Goal: Task Accomplishment & Management: Manage account settings

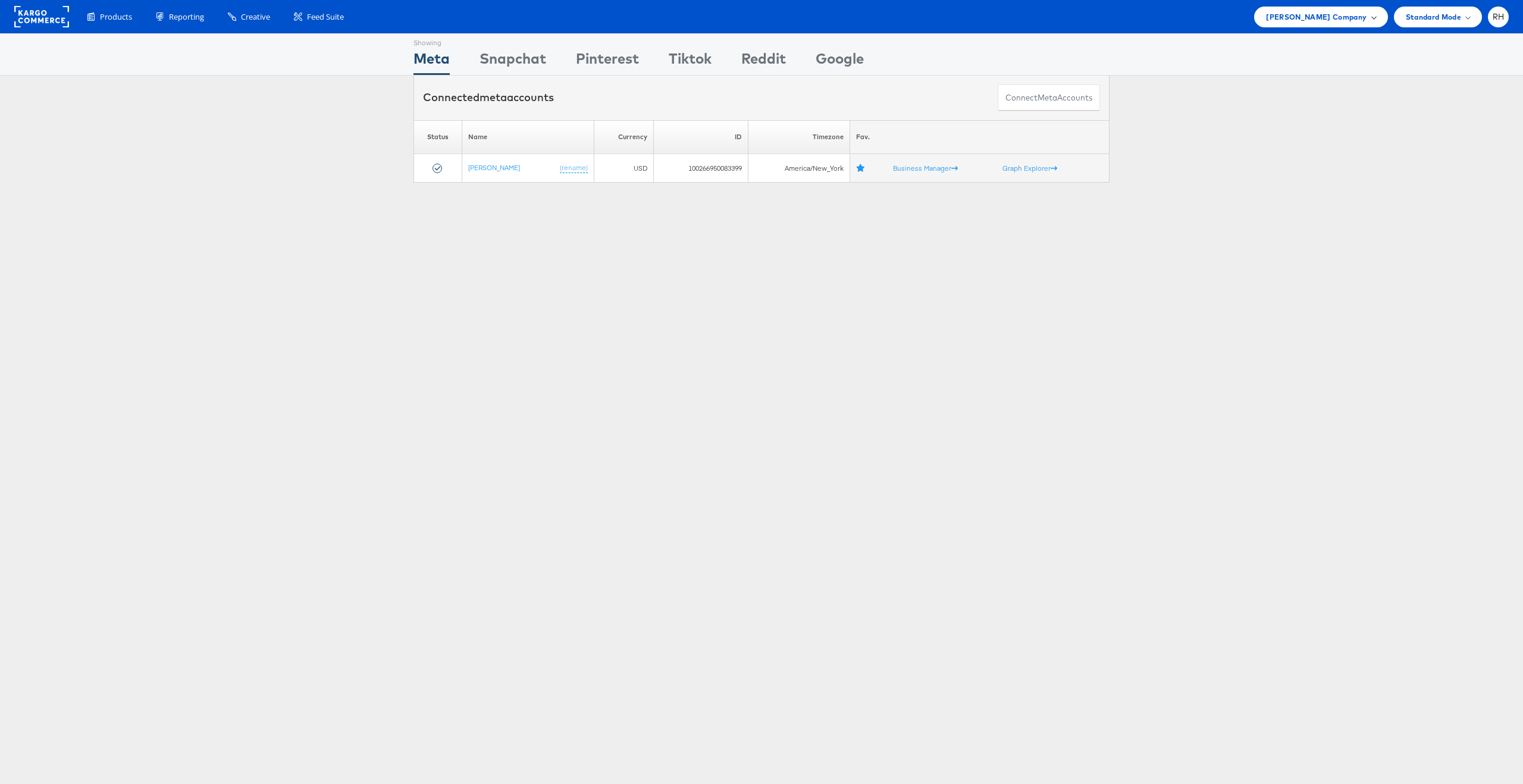
click at [1294, 24] on div "[PERSON_NAME] Company" at bounding box center [1321, 17] width 133 height 21
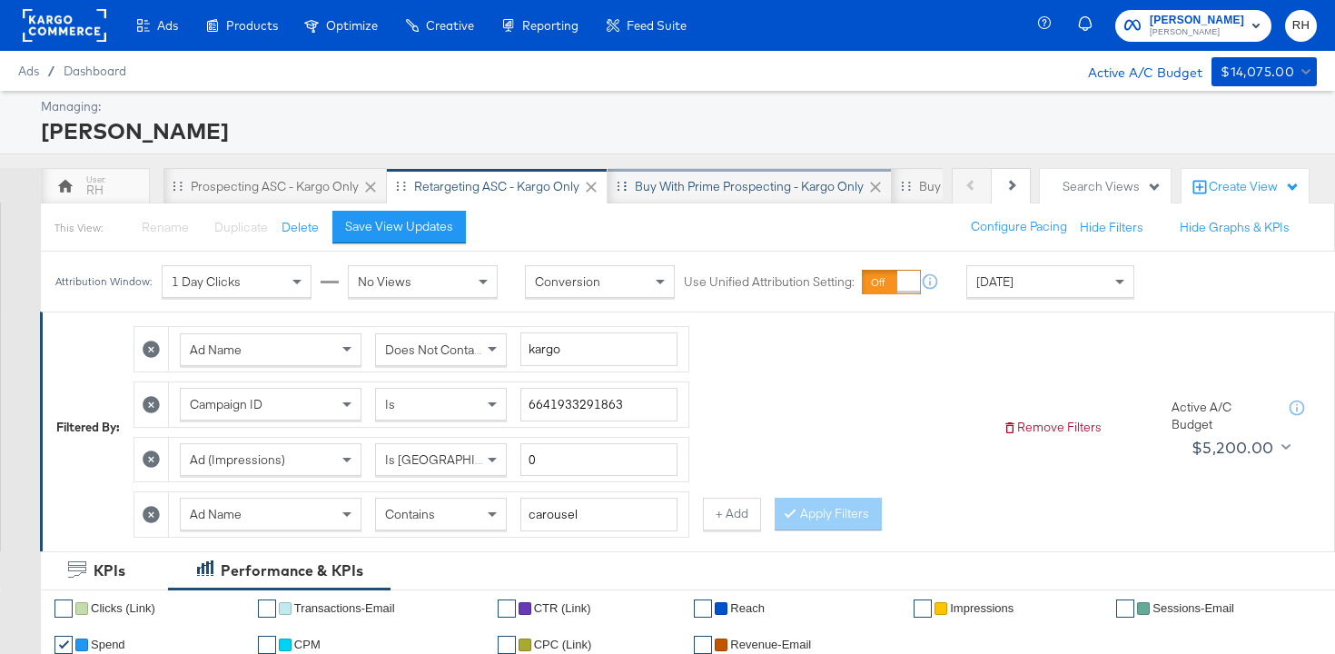
click at [657, 173] on div "Buy with Prime Prospecting - Kargo only" at bounding box center [749, 186] width 284 height 36
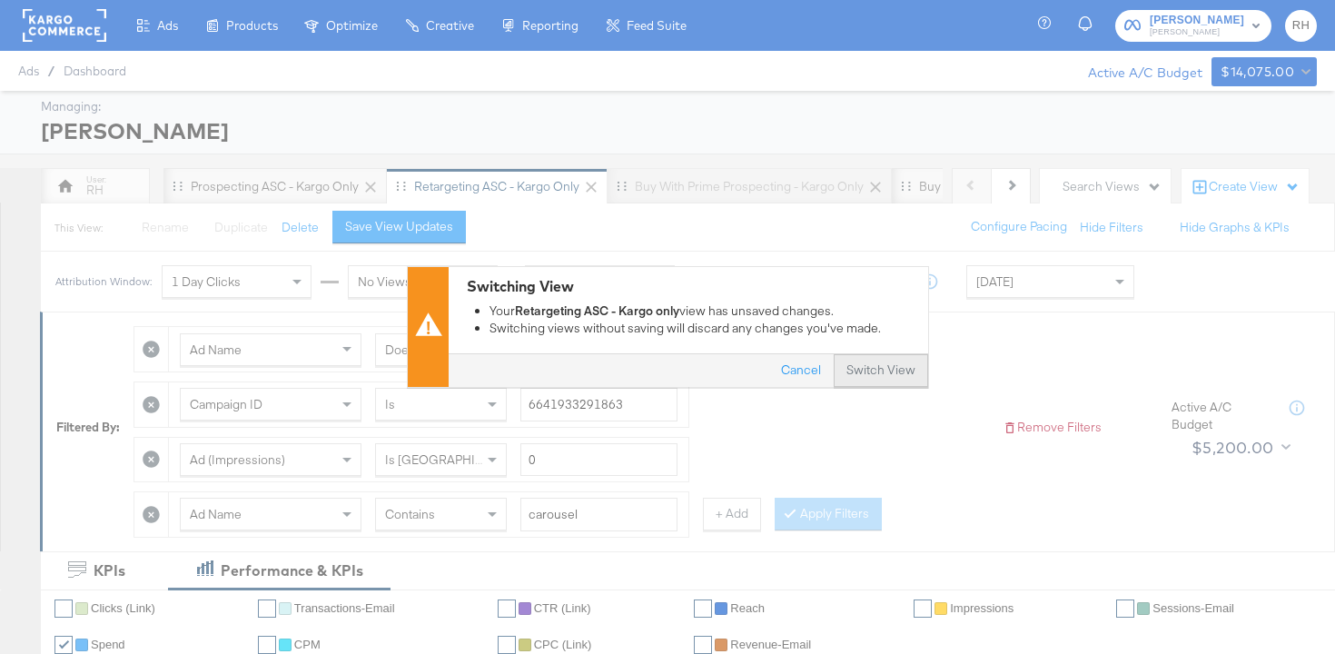
click at [897, 370] on button "Switch View" at bounding box center [880, 371] width 94 height 33
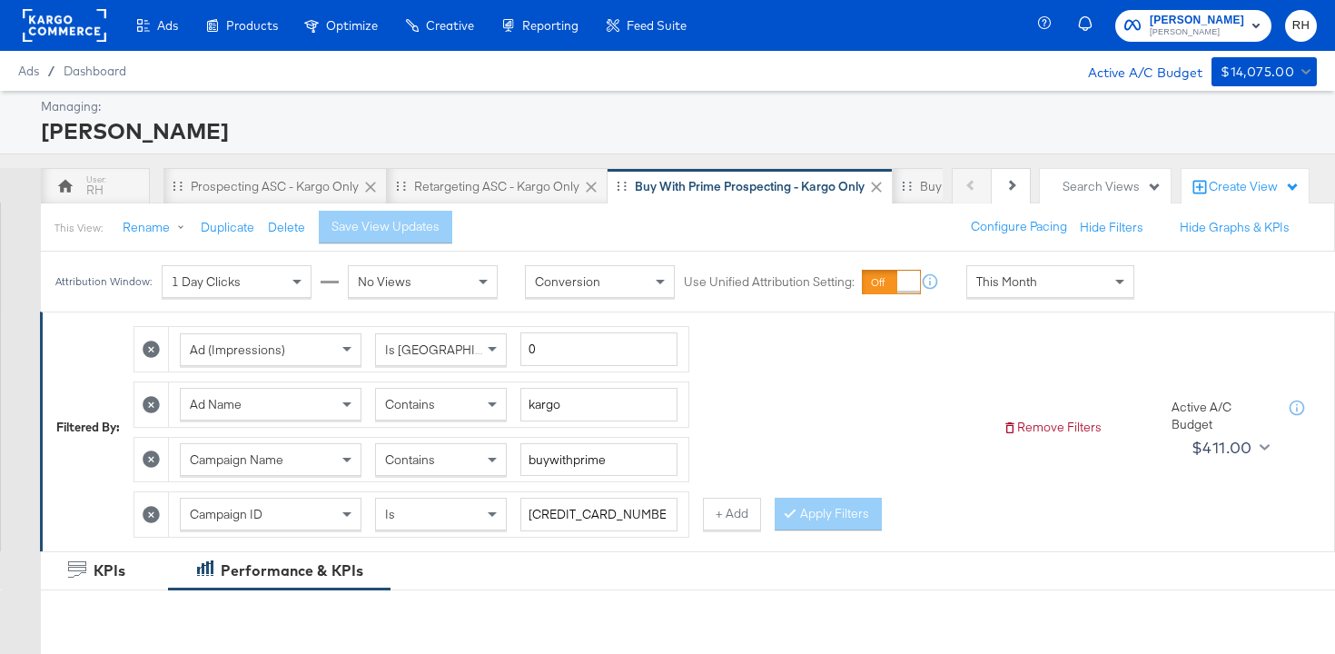
click at [1090, 271] on div "This Month" at bounding box center [1050, 281] width 166 height 31
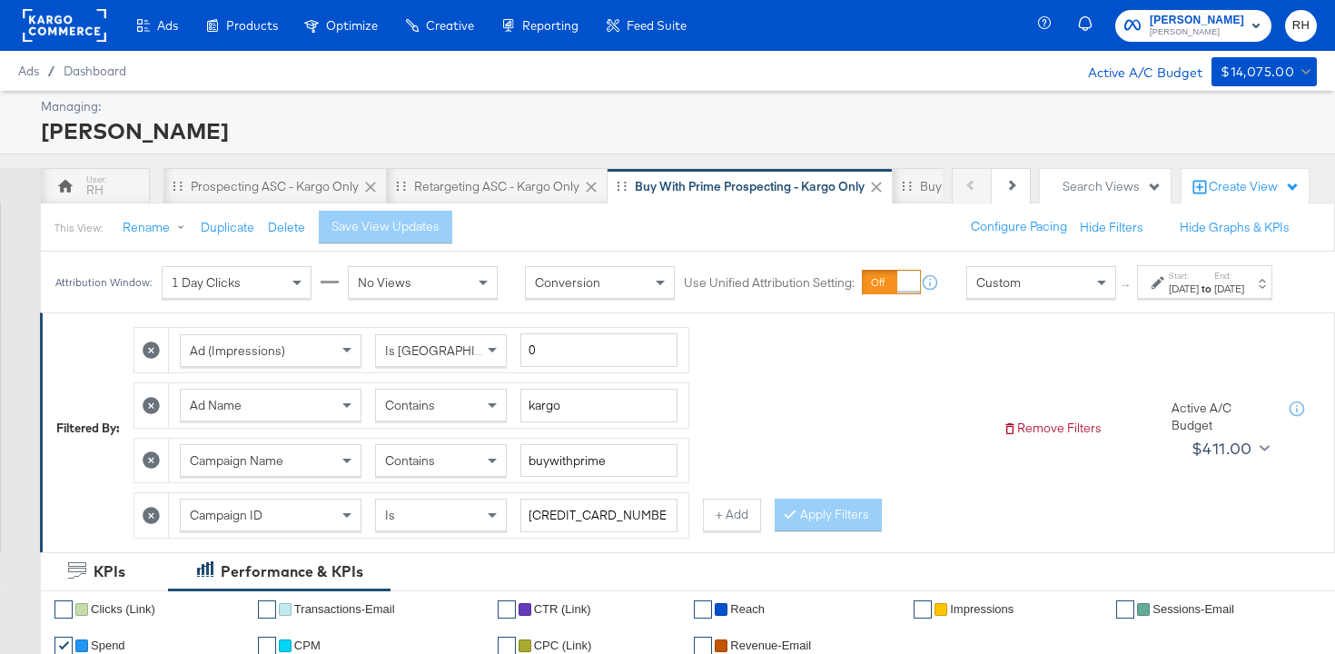
click at [1168, 296] on div "Aug 15th 2025" at bounding box center [1183, 288] width 30 height 15
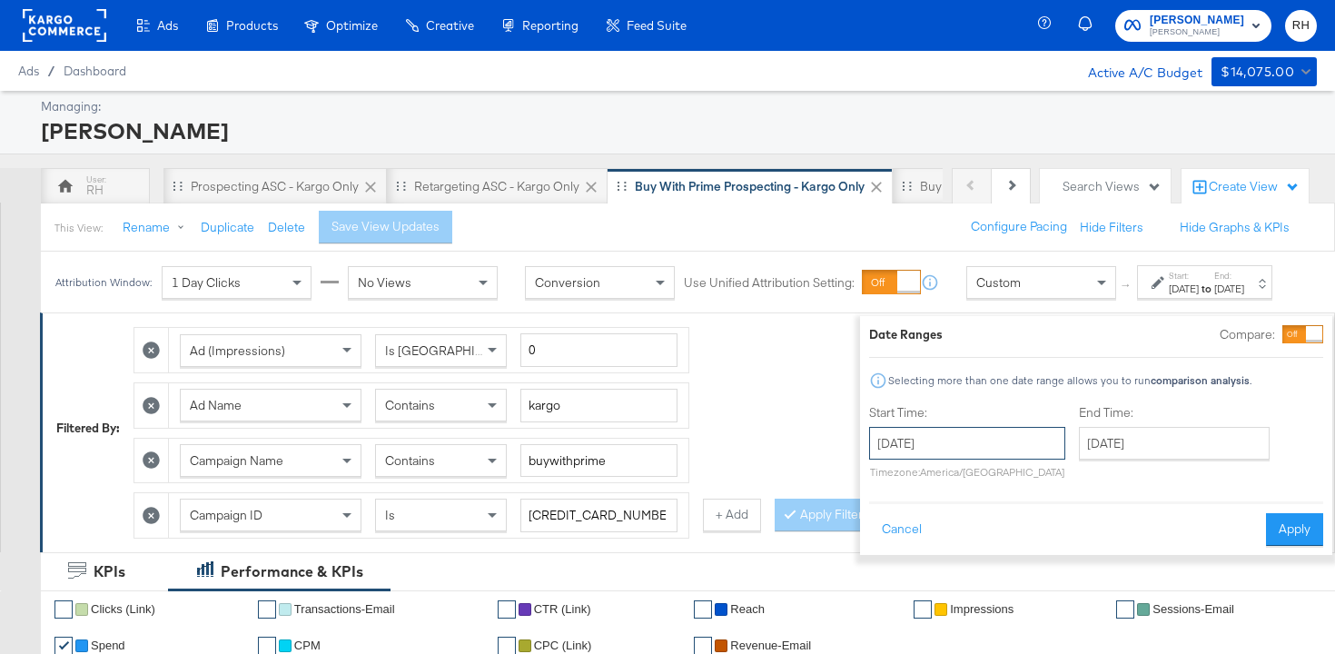
click at [1014, 441] on input "August 15th 2025" at bounding box center [967, 443] width 196 height 33
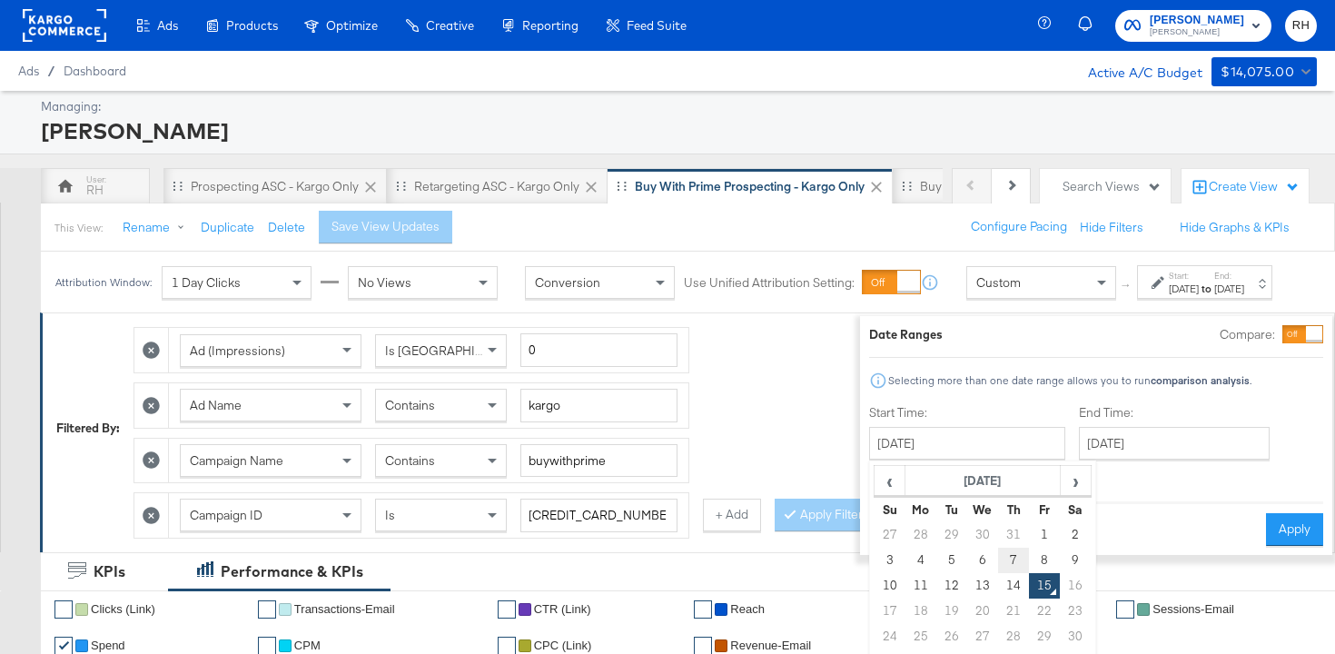
click at [998, 553] on td "7" at bounding box center [1013, 559] width 31 height 25
type input "August 7th 2025"
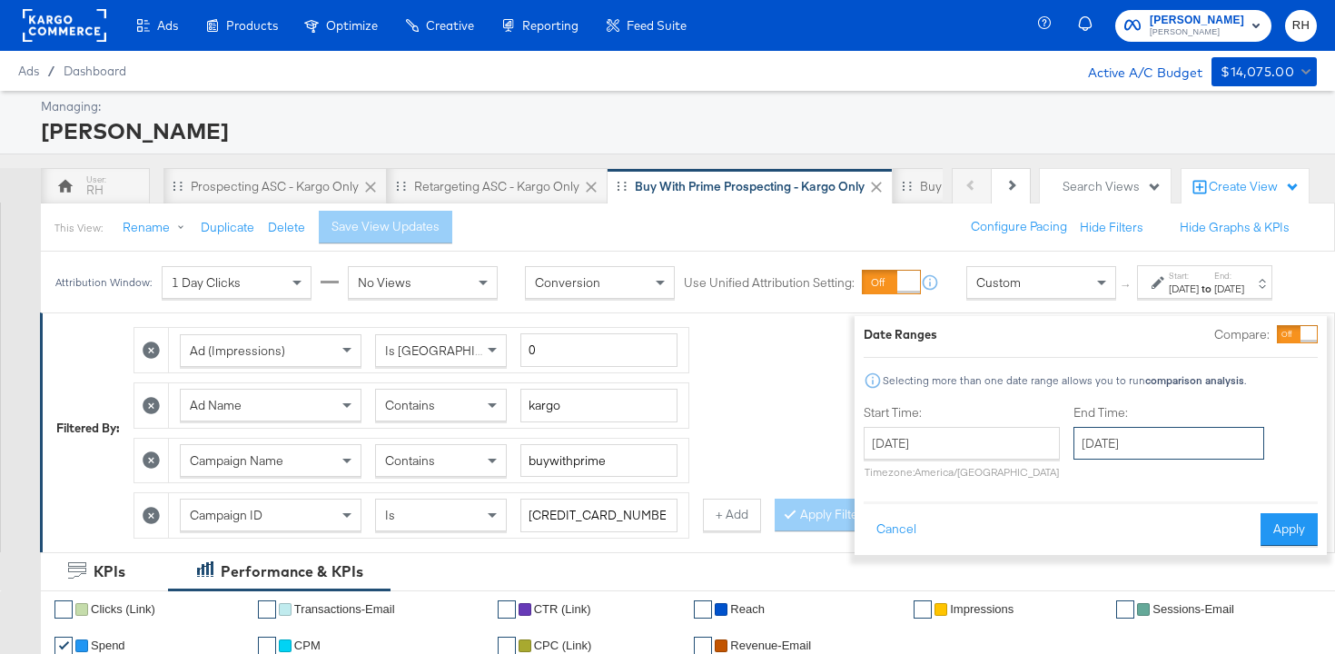
click at [1079, 450] on input "August 15th 2025" at bounding box center [1168, 443] width 191 height 33
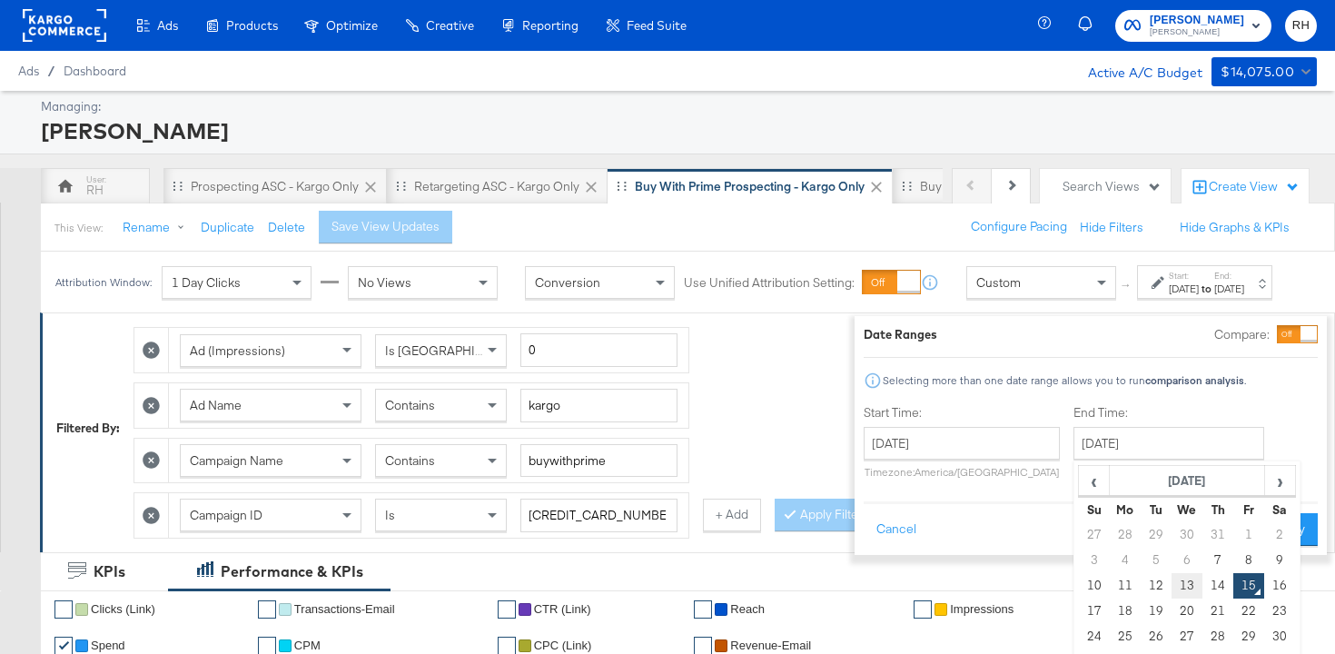
click at [1171, 578] on td "13" at bounding box center [1186, 585] width 31 height 25
type input "August 13th 2025"
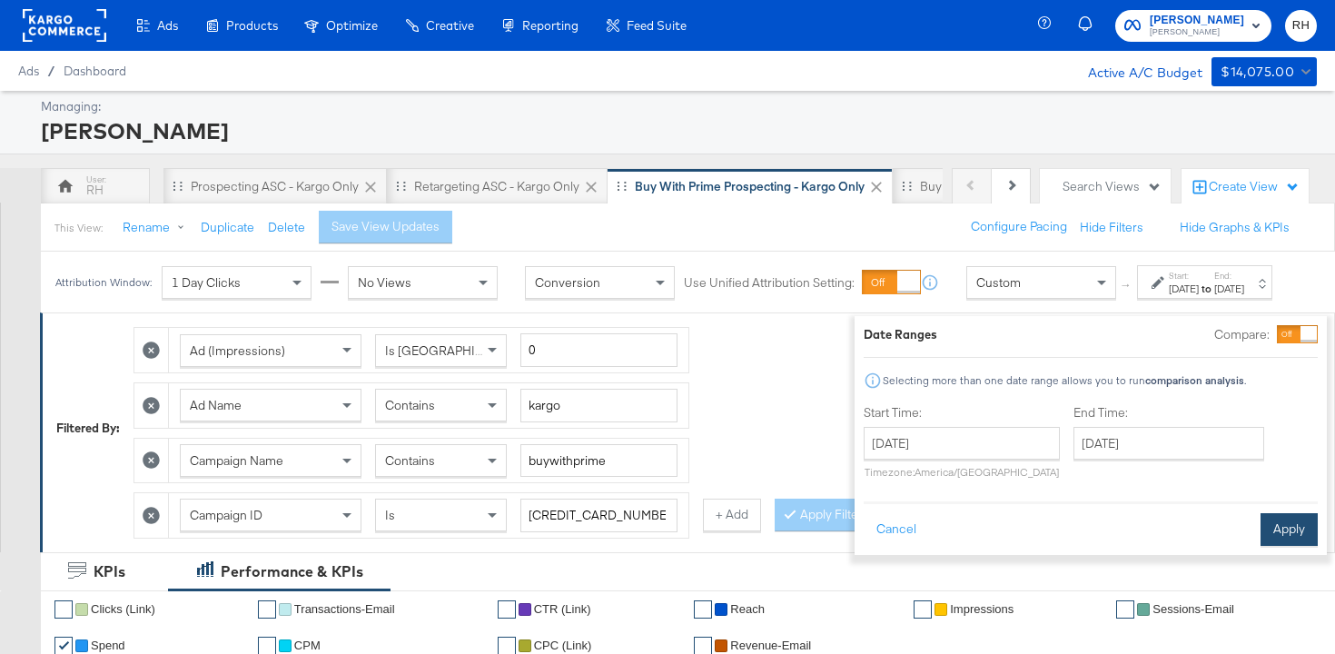
click at [1260, 527] on button "Apply" at bounding box center [1288, 529] width 57 height 33
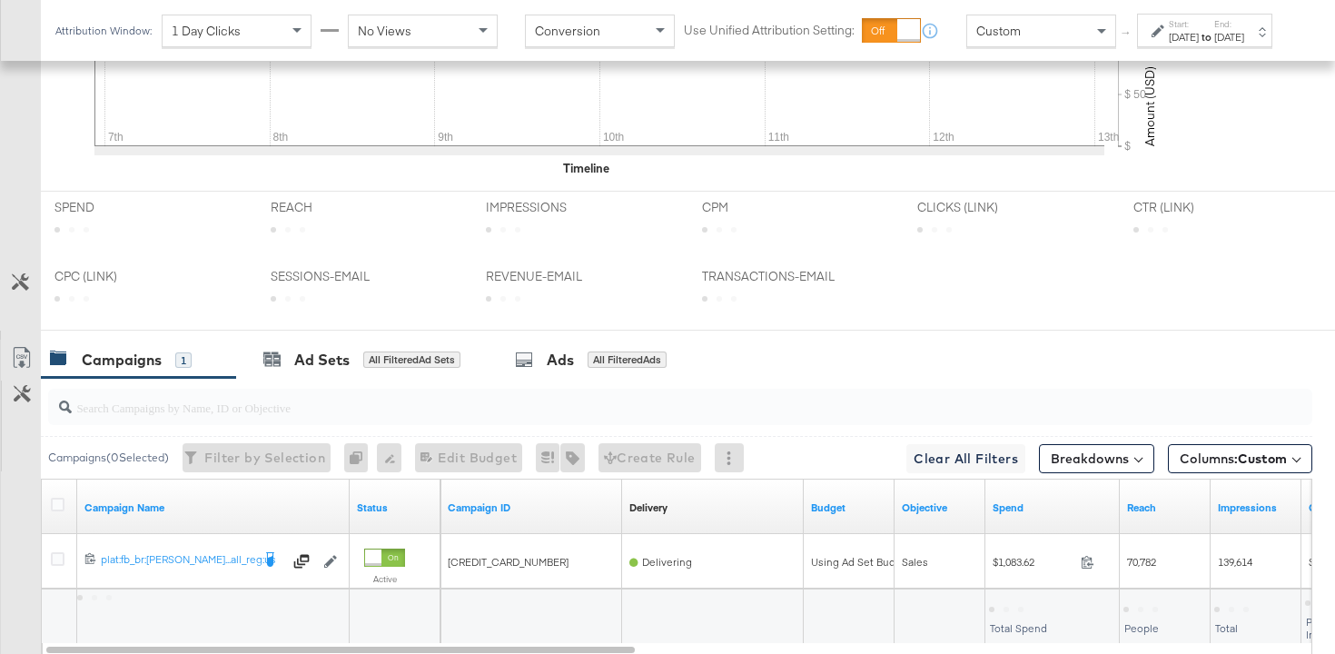
scroll to position [930, 0]
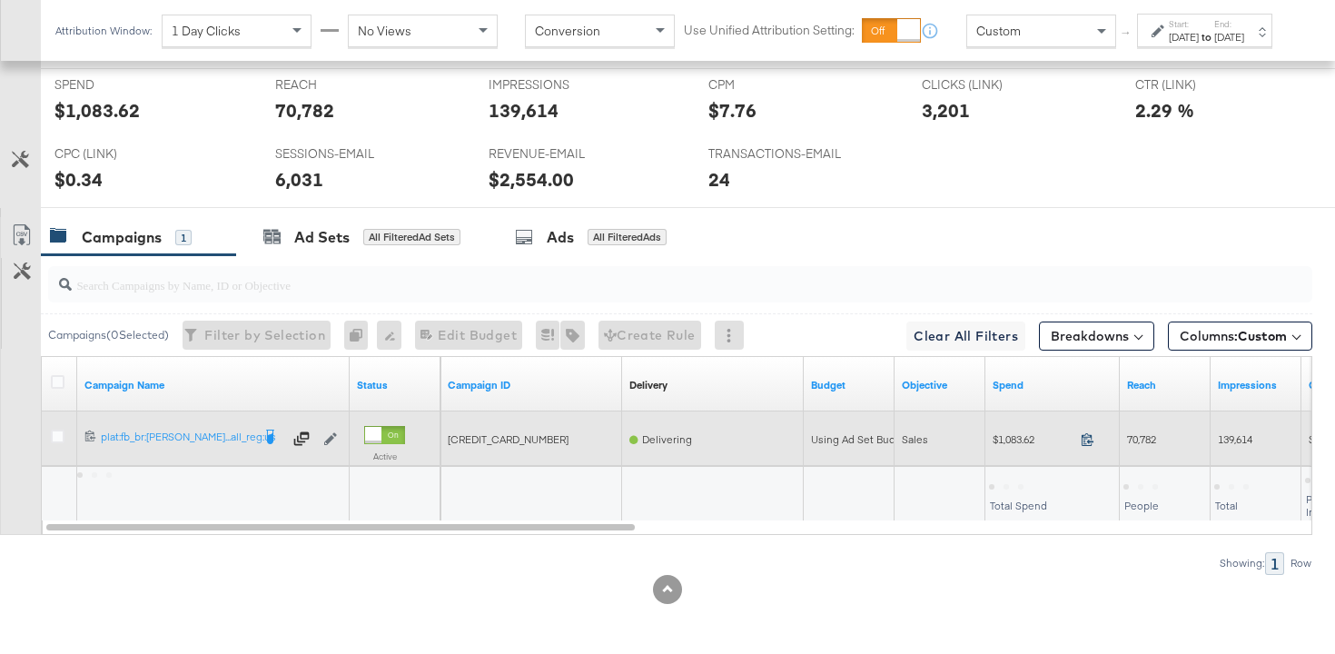
click at [1090, 440] on icon at bounding box center [1087, 439] width 14 height 14
click at [1138, 432] on span "70,782" at bounding box center [1141, 439] width 29 height 14
click at [1232, 428] on div "139,614" at bounding box center [1255, 439] width 91 height 29
click at [1233, 442] on span "139,614" at bounding box center [1235, 439] width 35 height 14
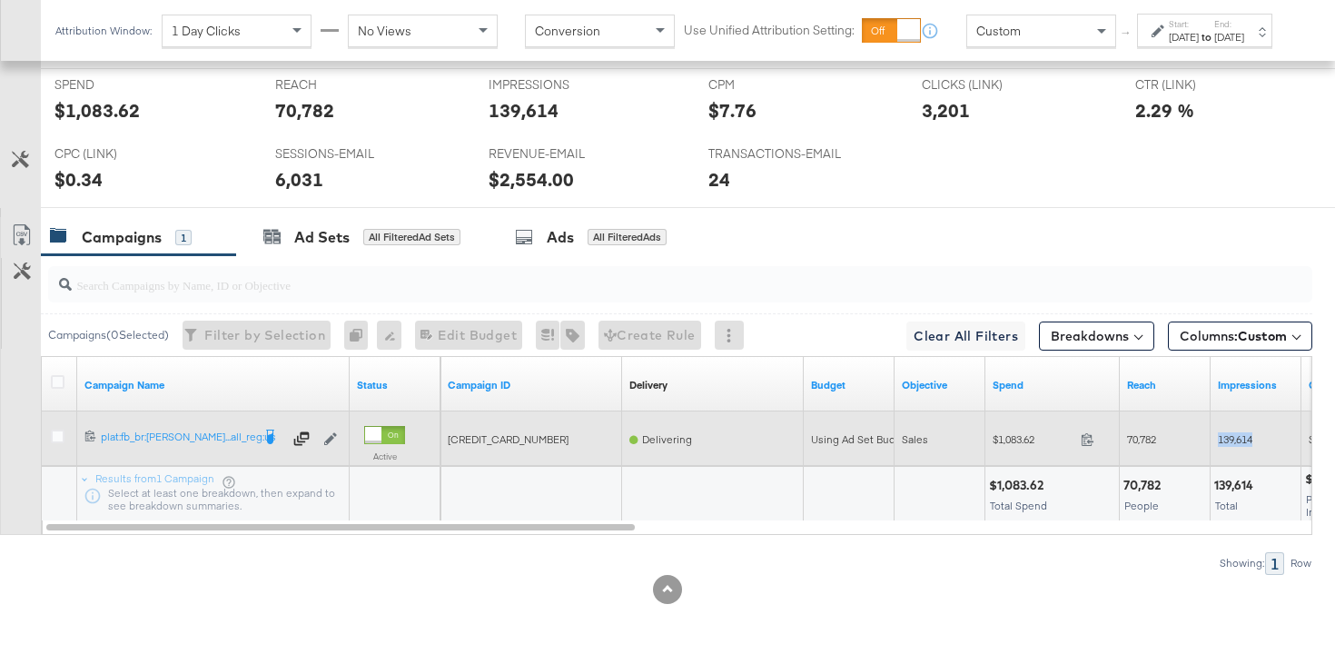
click at [1233, 442] on span "139,614" at bounding box center [1235, 439] width 35 height 14
copy span "139,614"
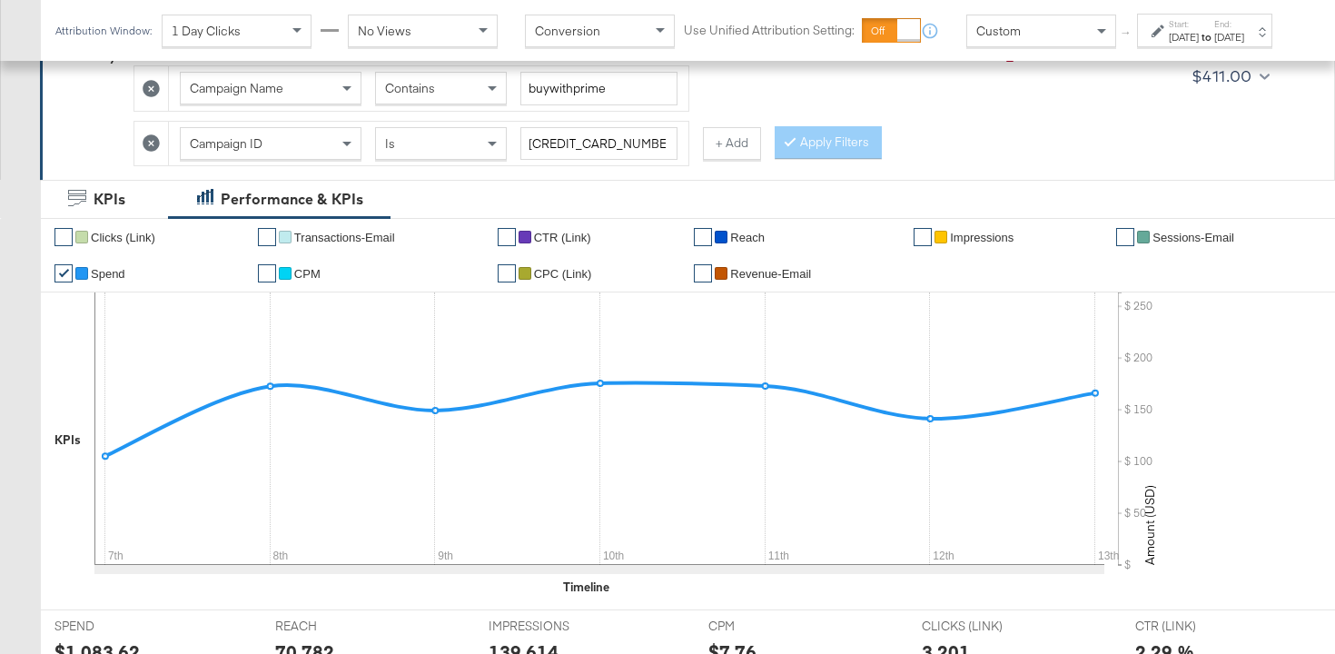
scroll to position [90, 0]
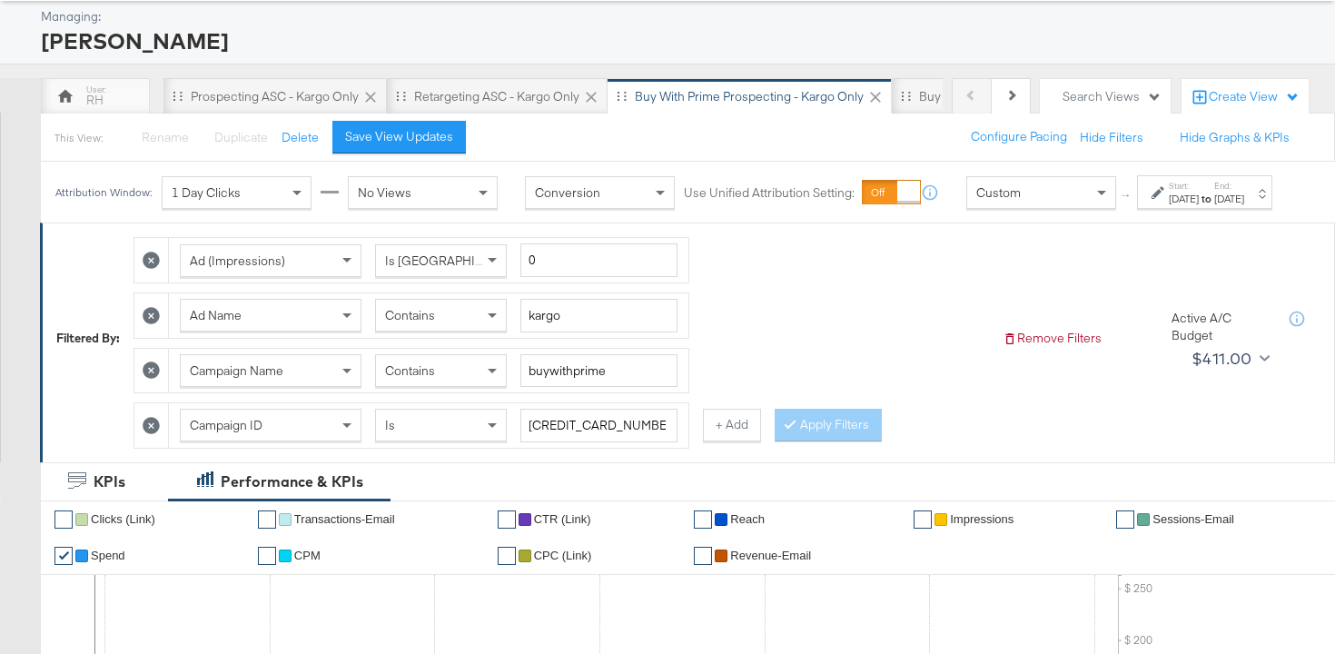
click at [1148, 209] on div "Start: Aug 7th 2025 to End: Aug 13th 2025" at bounding box center [1204, 192] width 135 height 34
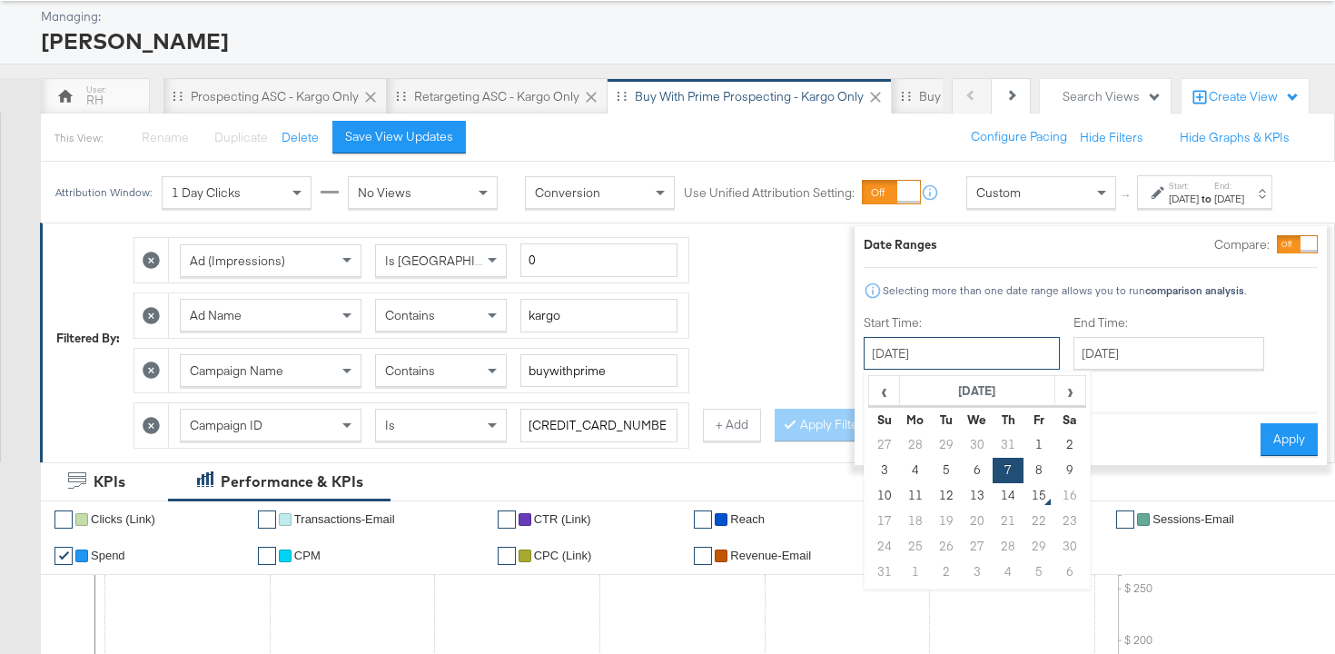
click at [994, 361] on input "August 7th 2025" at bounding box center [961, 353] width 196 height 33
click at [961, 490] on td "13" at bounding box center [976, 495] width 31 height 25
type input "August 13th 2025"
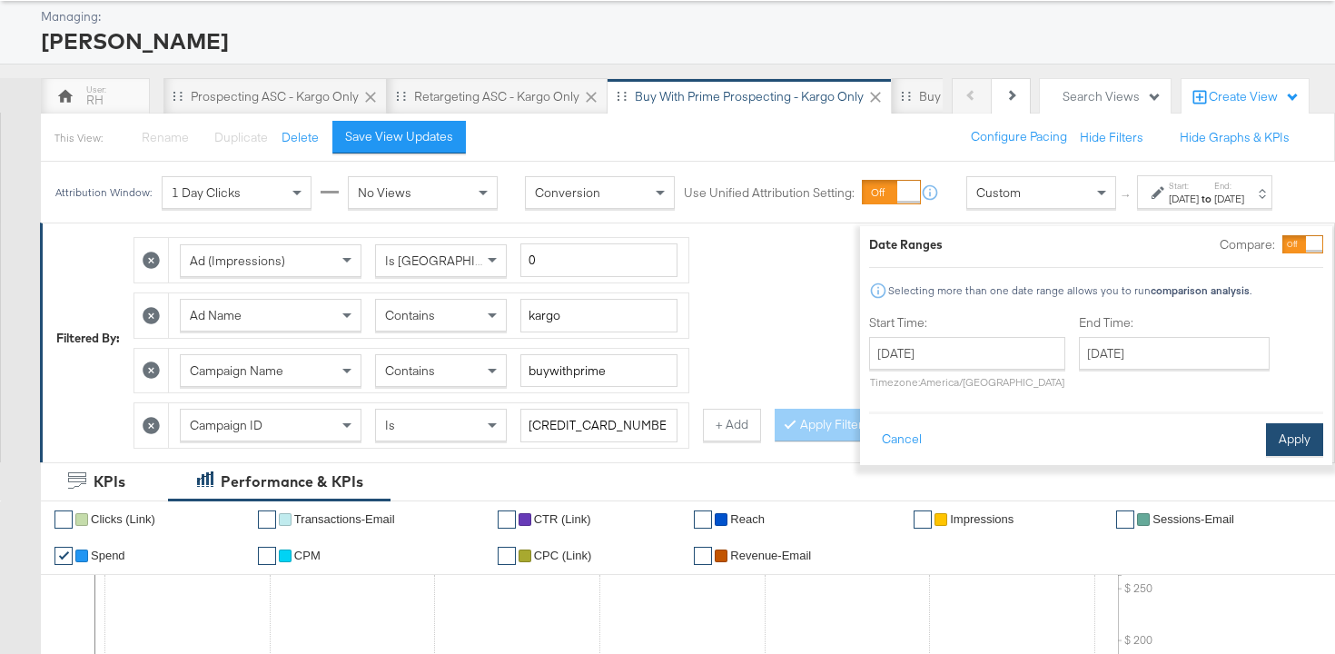
click at [1266, 427] on button "Apply" at bounding box center [1294, 439] width 57 height 33
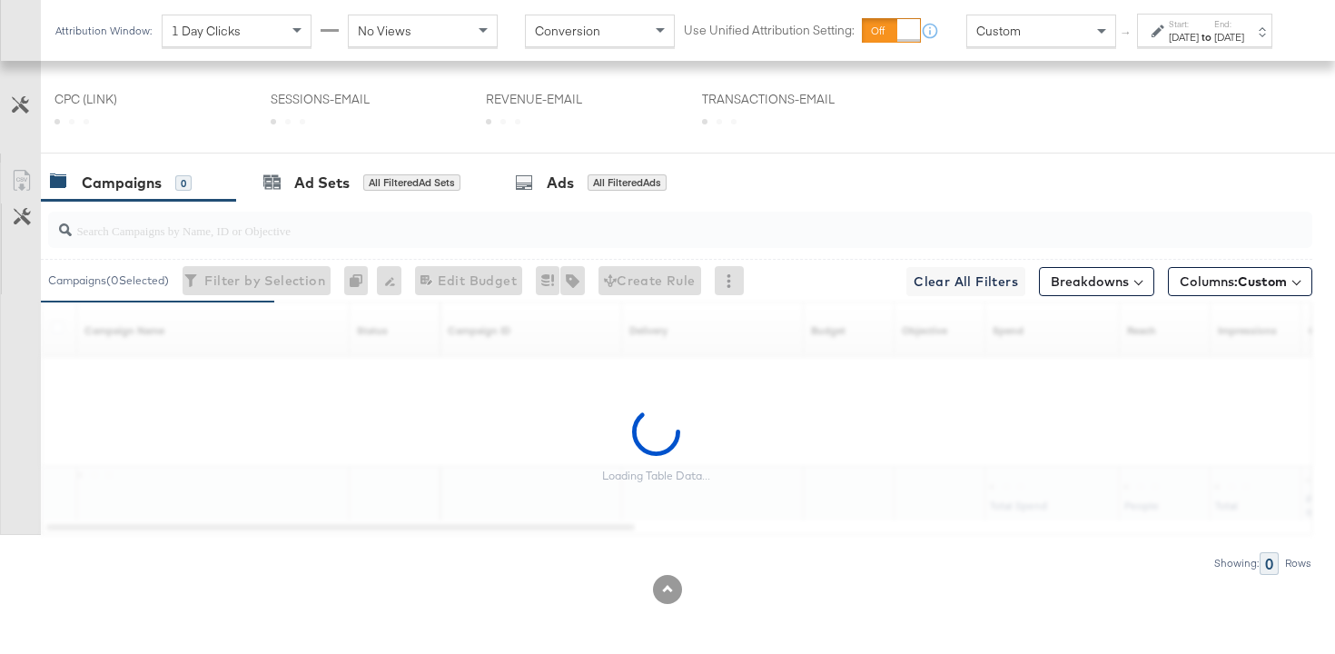
scroll to position [930, 0]
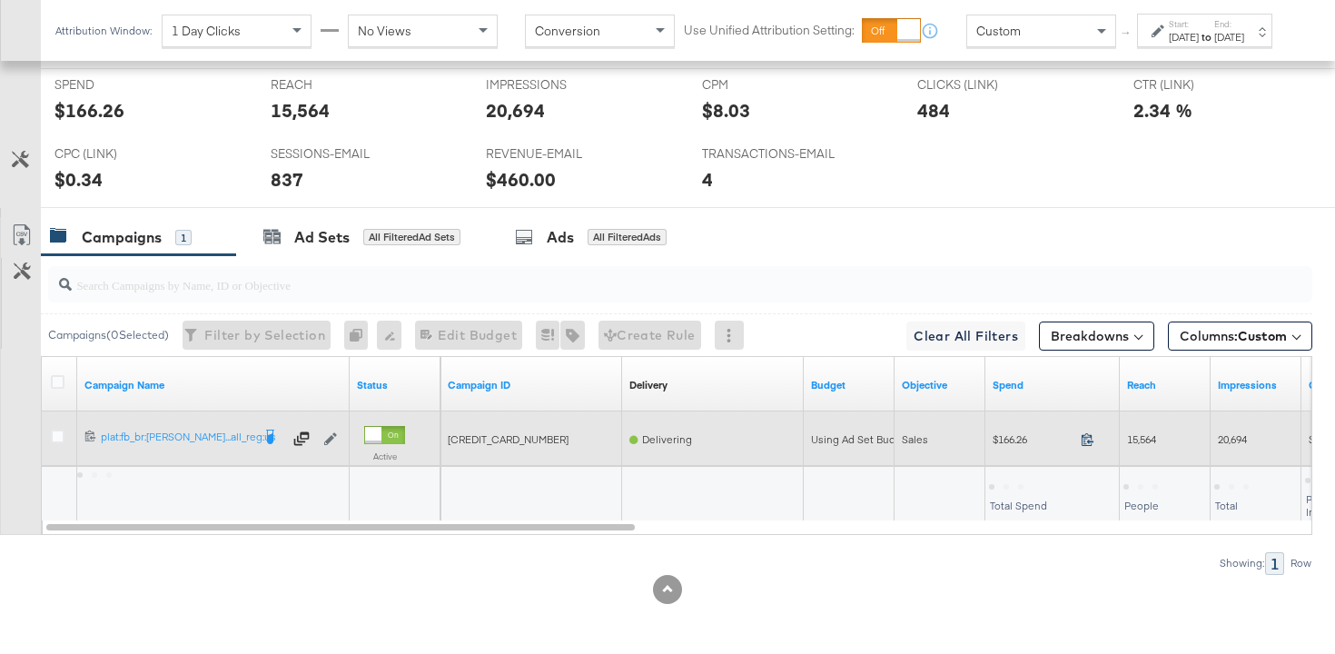
click at [1087, 442] on icon at bounding box center [1087, 439] width 14 height 14
click at [1130, 432] on span "15,564" at bounding box center [1141, 439] width 29 height 14
click at [1228, 443] on span "20,694" at bounding box center [1232, 439] width 29 height 14
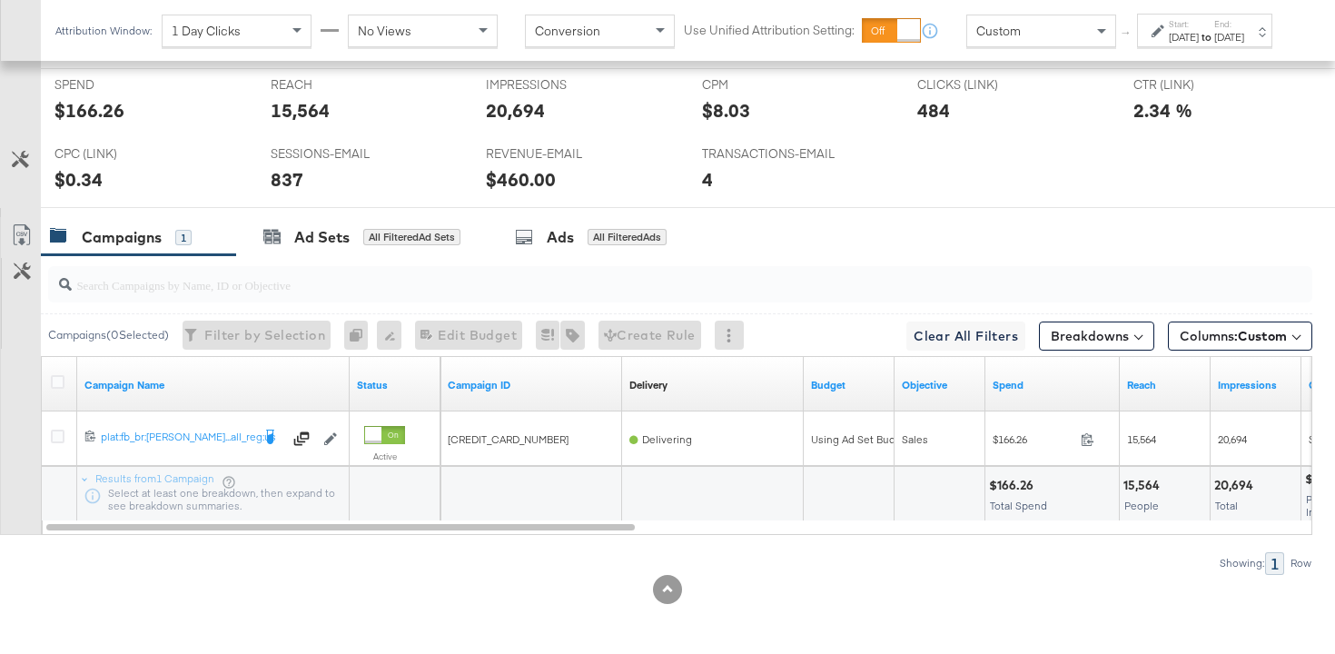
click at [992, 46] on div "Custom" at bounding box center [1041, 30] width 148 height 31
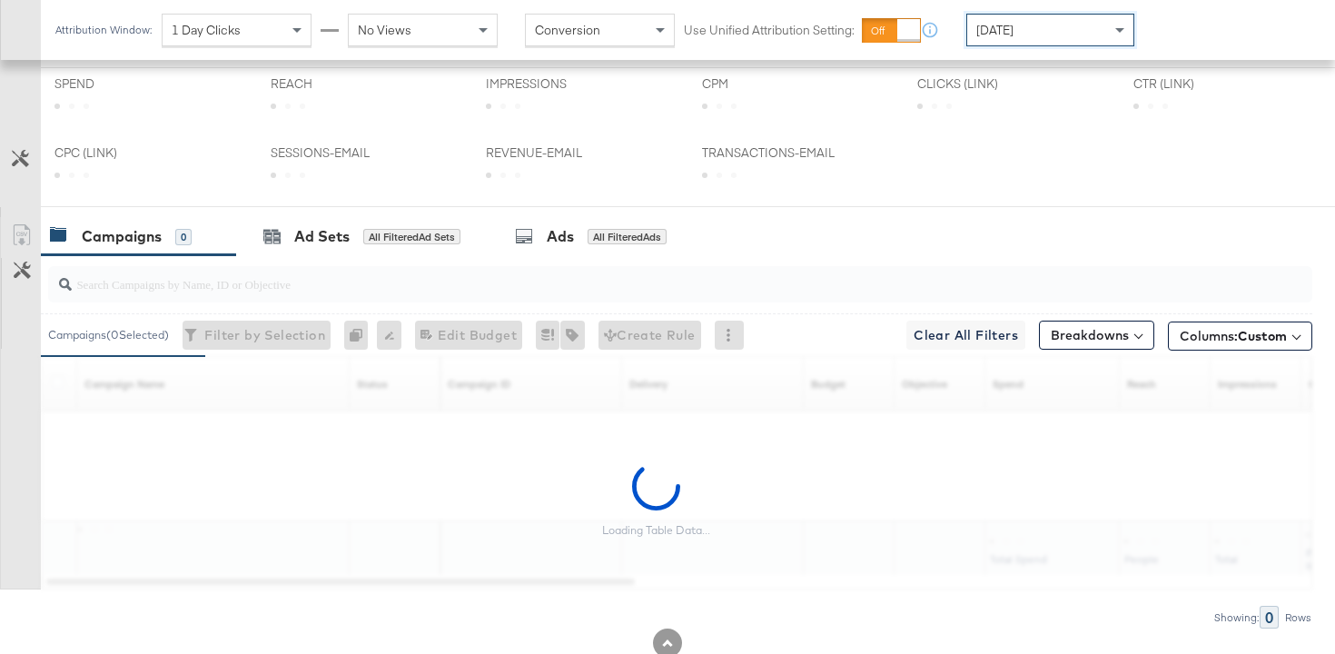
scroll to position [912, 0]
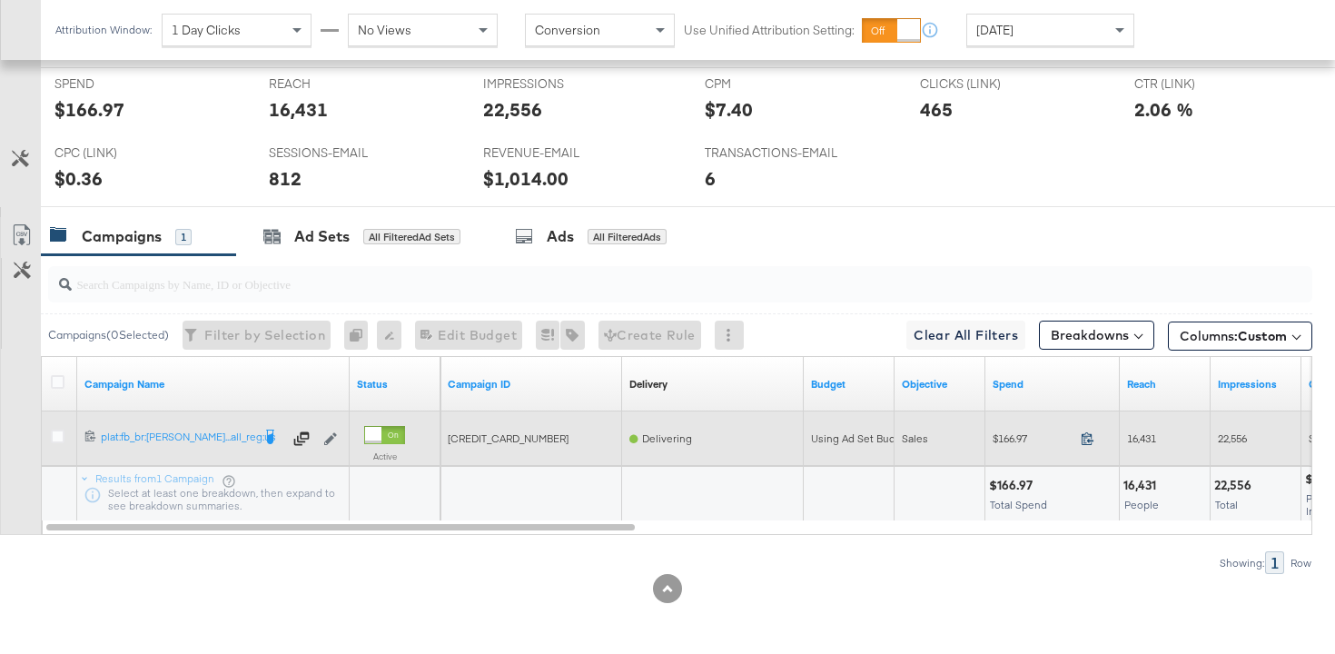
click at [1088, 443] on icon at bounding box center [1087, 438] width 14 height 14
click at [1132, 435] on span "16,431" at bounding box center [1141, 438] width 29 height 14
click at [1241, 432] on span "22,556" at bounding box center [1232, 438] width 29 height 14
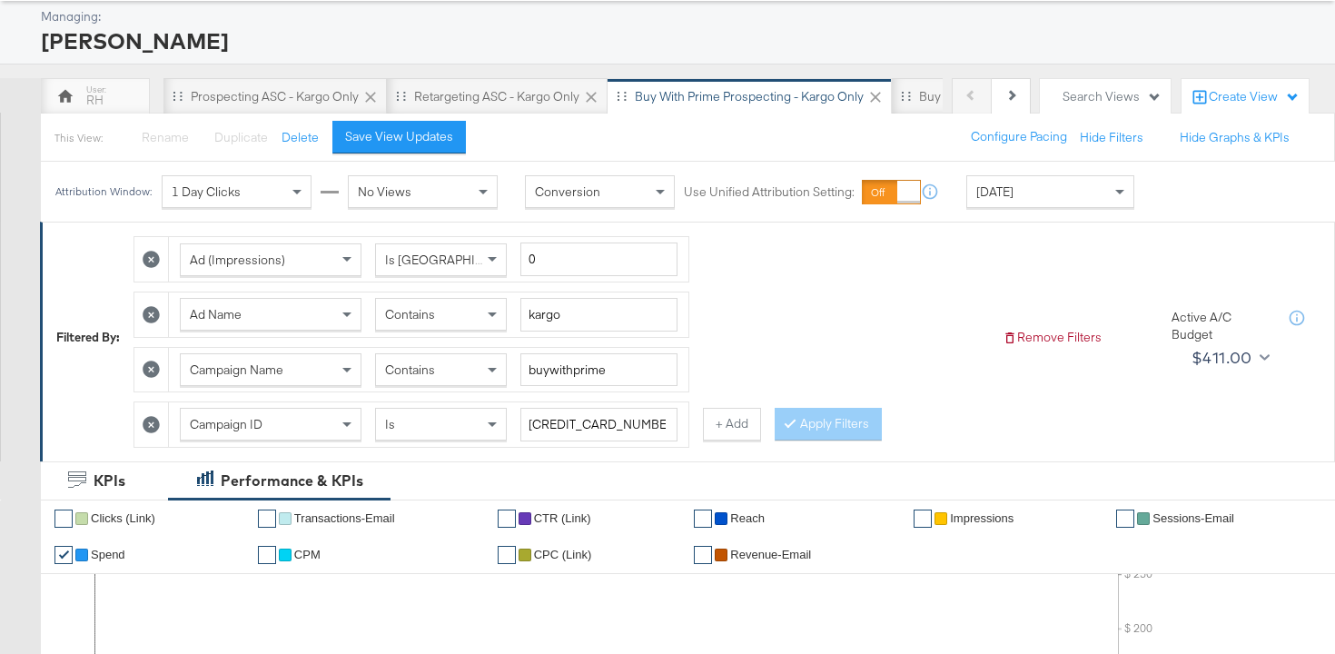
scroll to position [0, 0]
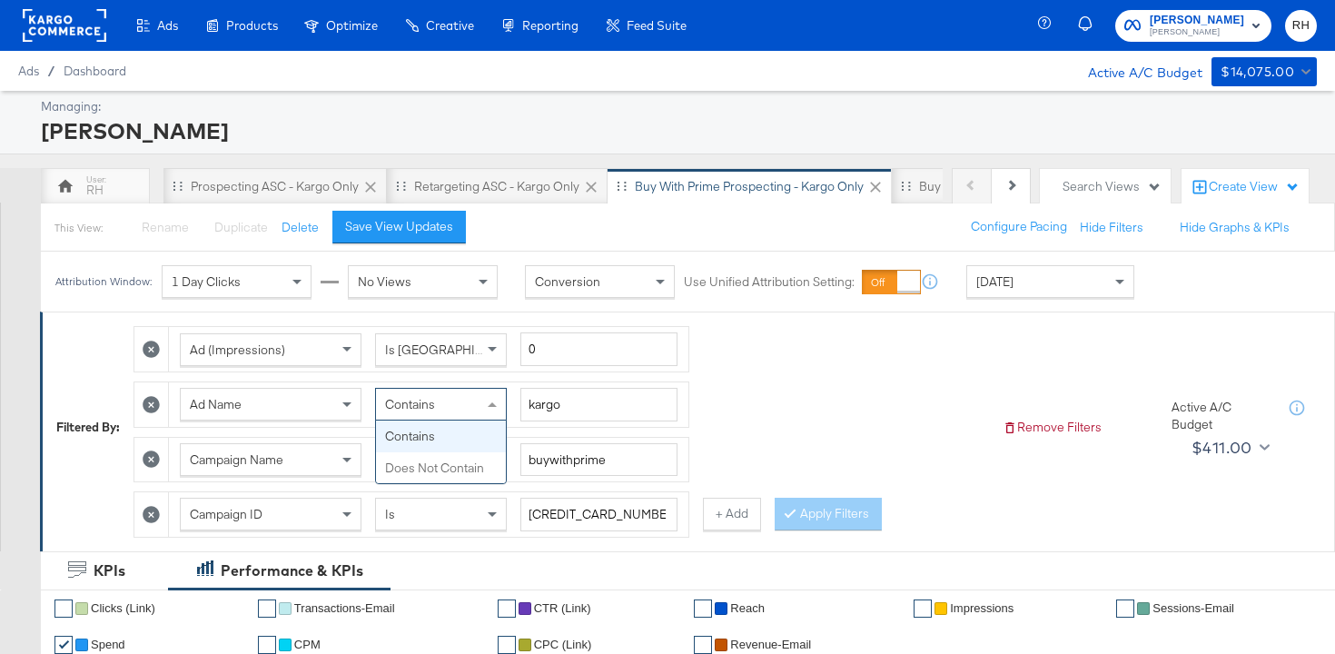
click at [443, 403] on div "Contains" at bounding box center [441, 404] width 130 height 31
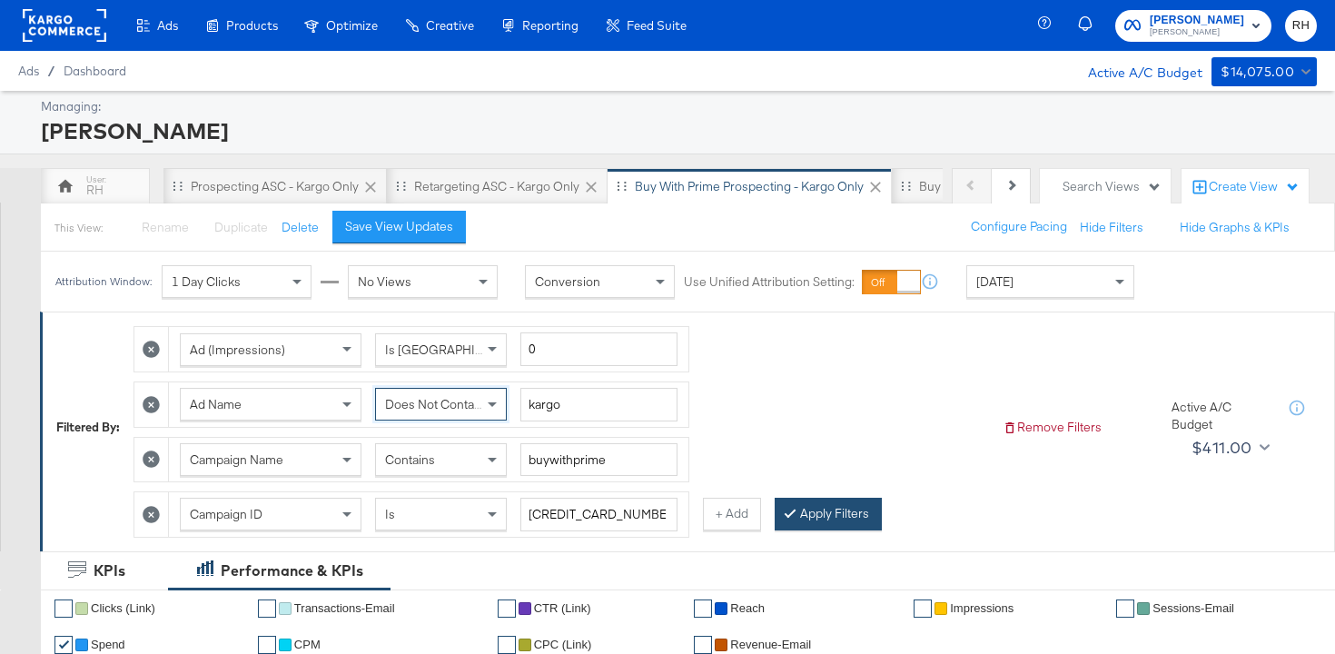
click at [787, 508] on icon at bounding box center [789, 512] width 5 height 11
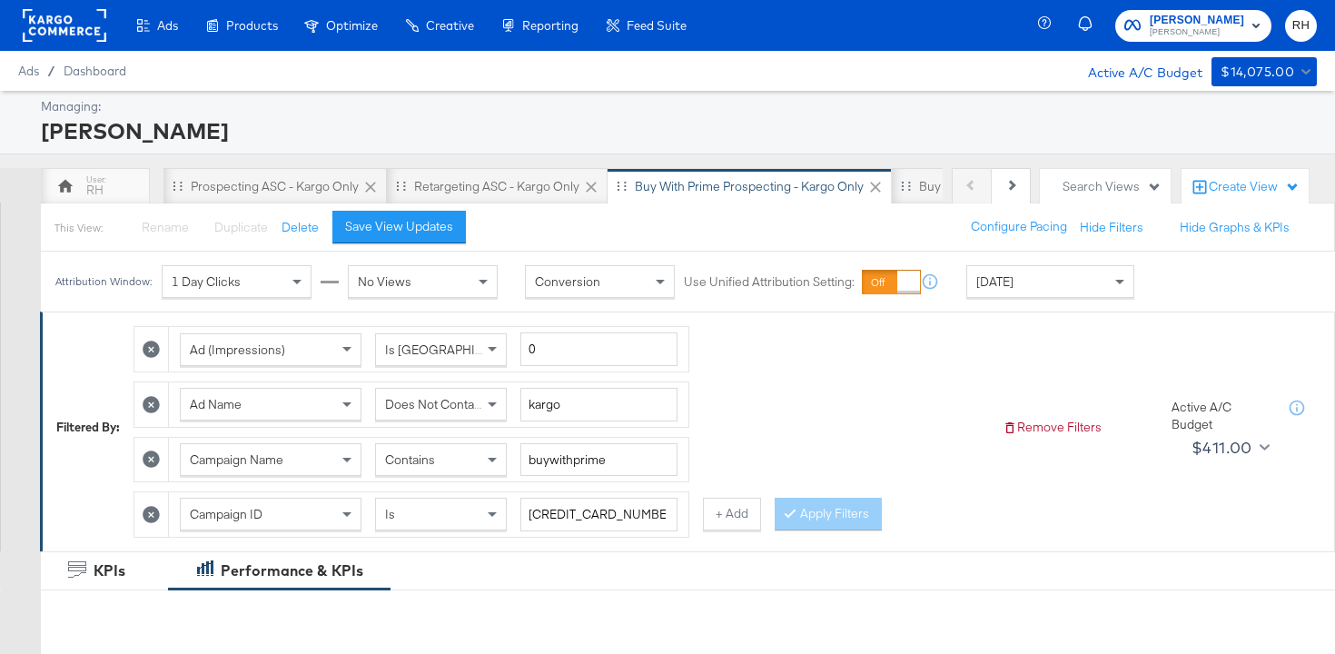
click at [985, 276] on span "Yesterday" at bounding box center [994, 281] width 37 height 16
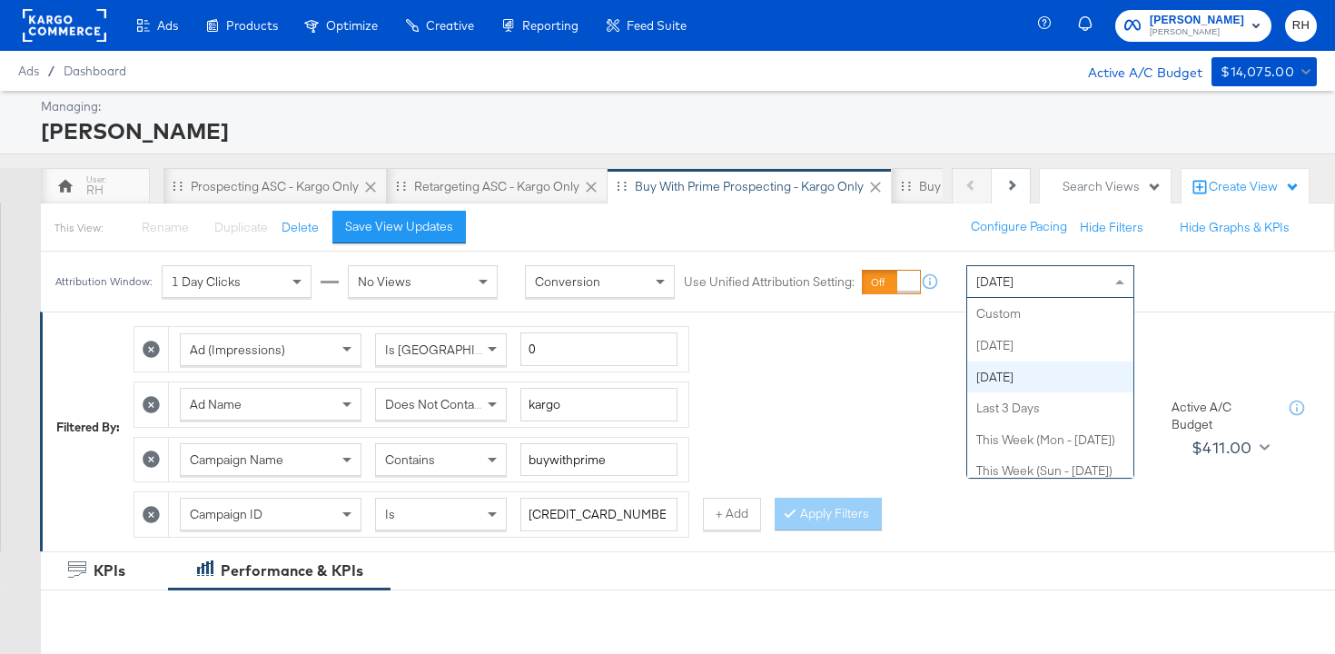
scroll to position [63, 0]
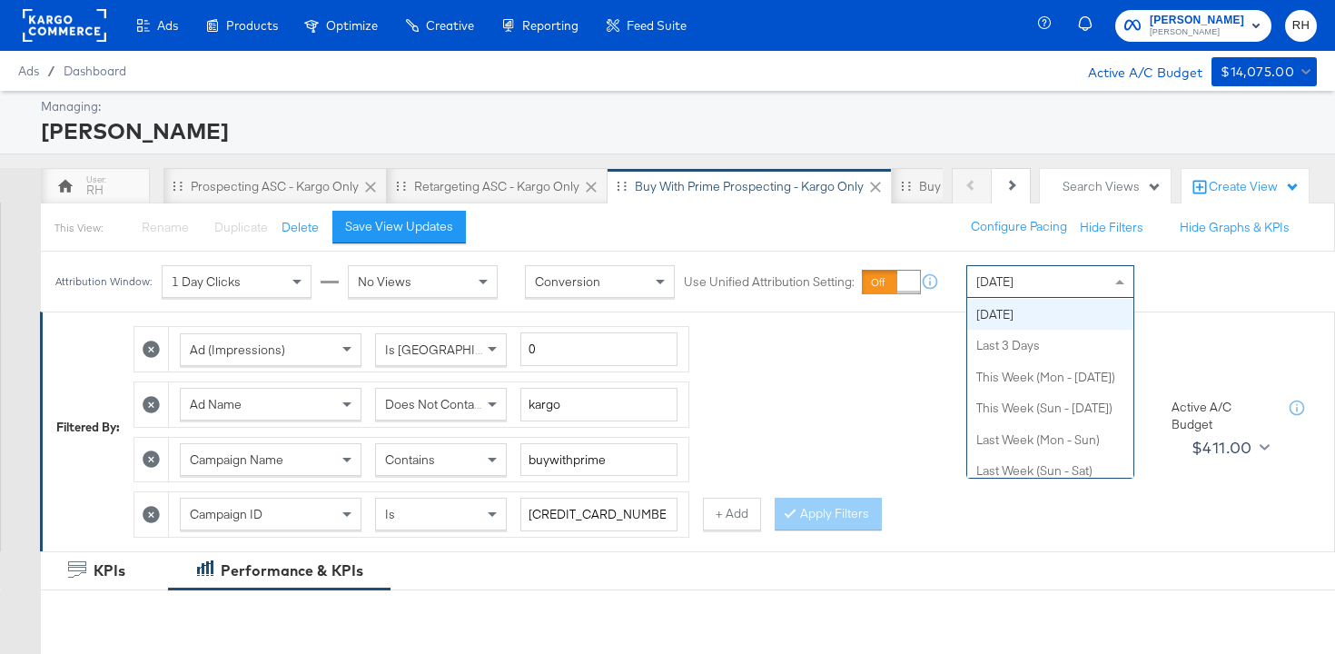
click at [786, 375] on div "Ad (Impressions) Is Greater Than 0 Ad Name Does Not Contain kargo Campaign Name…" at bounding box center [560, 427] width 854 height 220
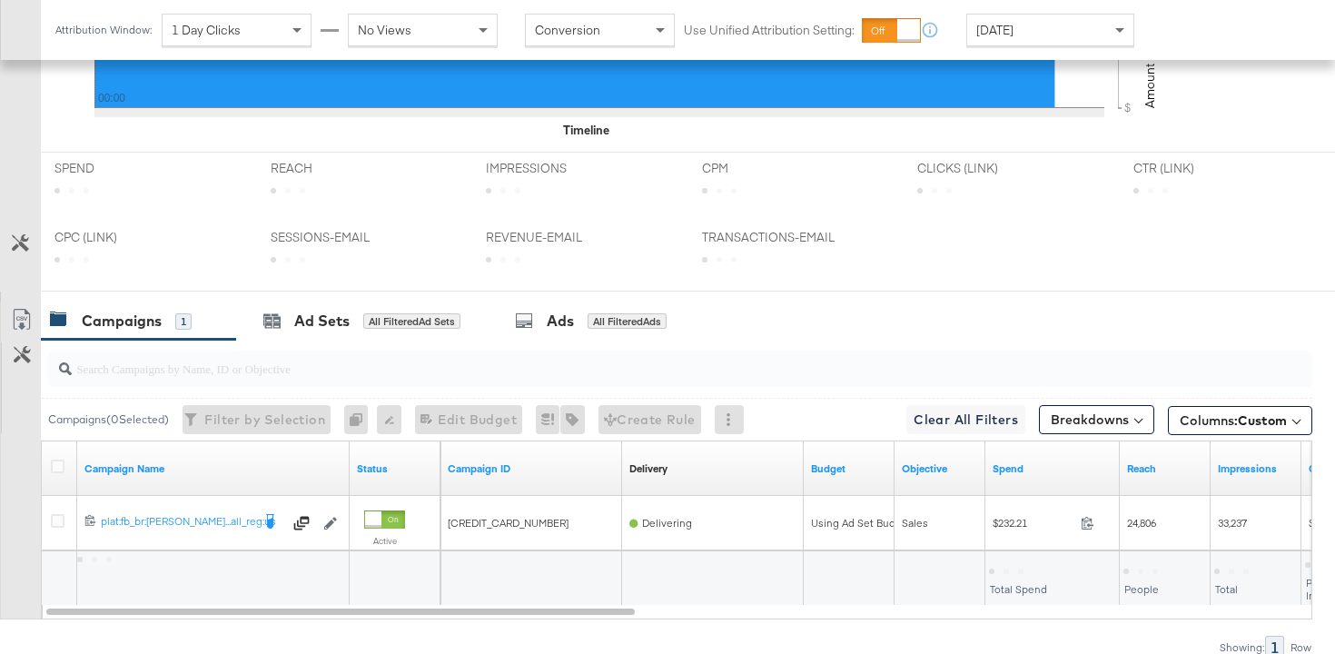
scroll to position [912, 0]
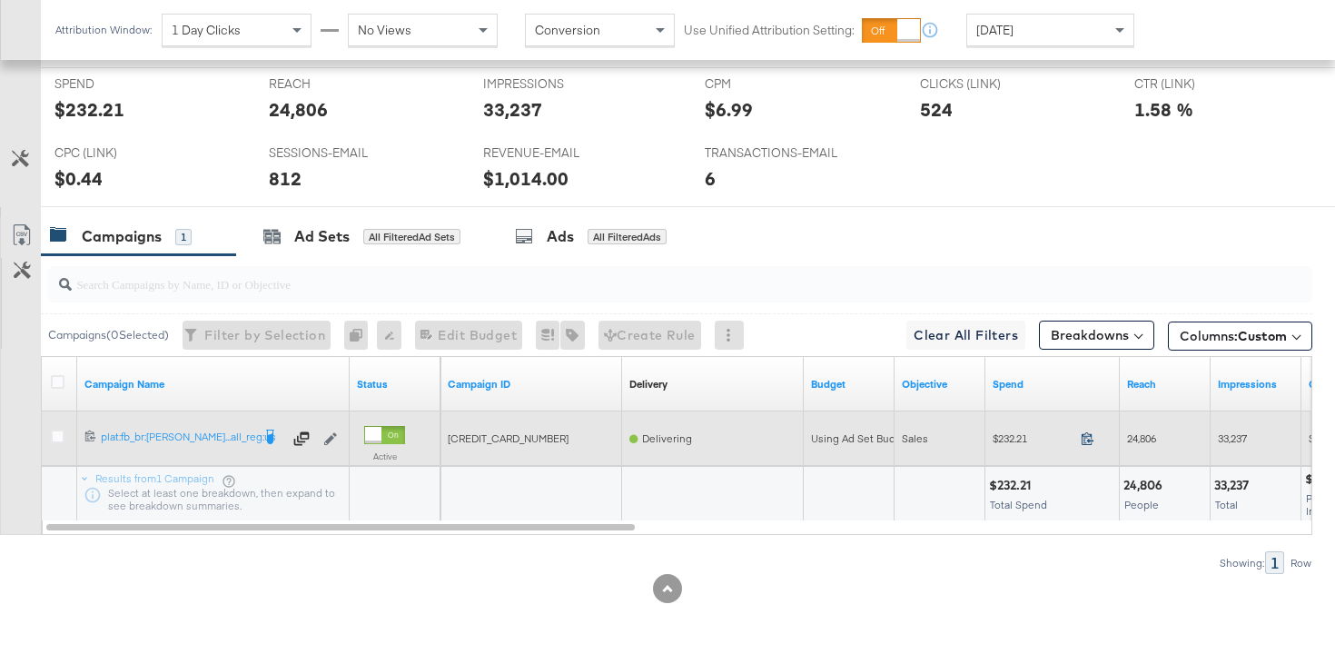
click at [1087, 441] on icon at bounding box center [1087, 438] width 14 height 14
click at [1143, 441] on span "24,806" at bounding box center [1141, 438] width 29 height 14
click at [1228, 433] on span "33,237" at bounding box center [1232, 438] width 29 height 14
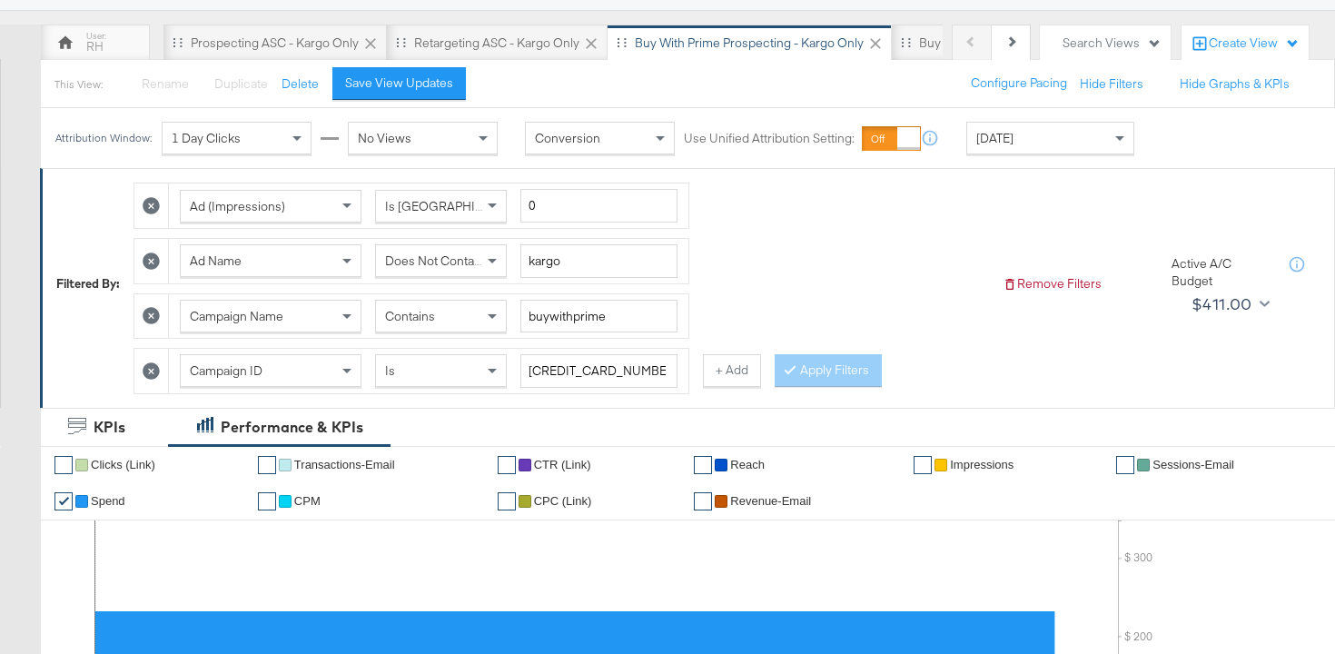
scroll to position [0, 0]
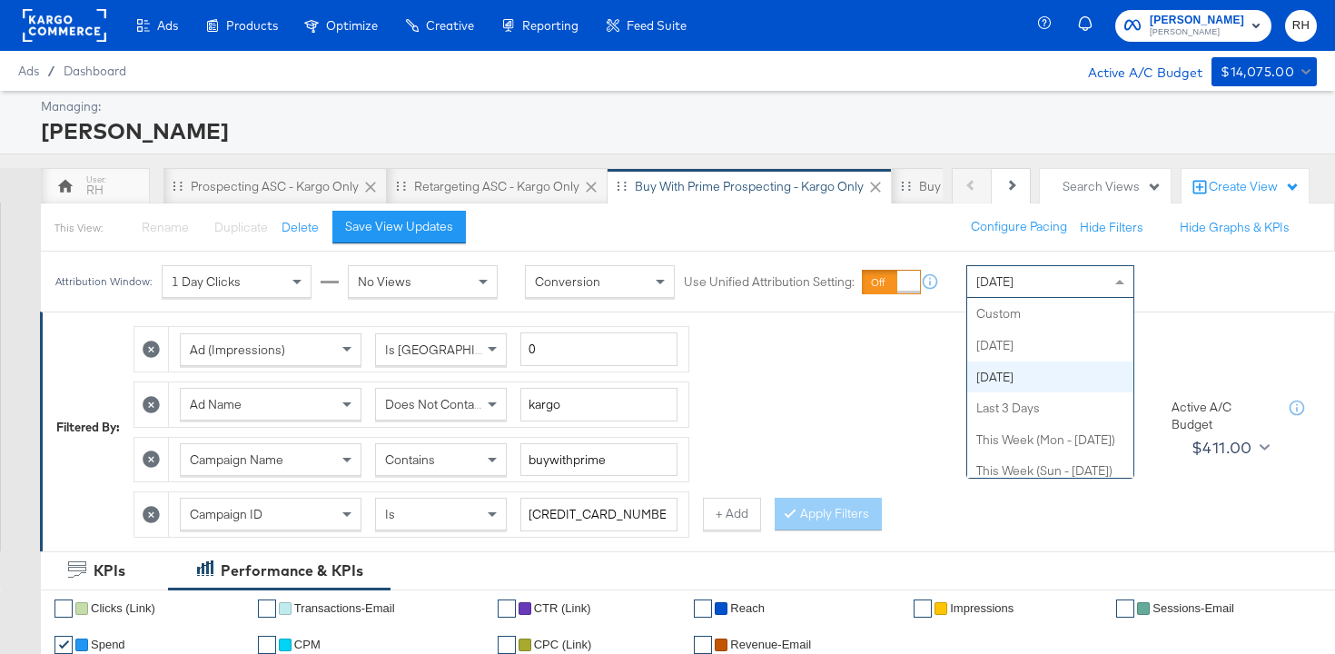
click at [974, 279] on div "Yesterday" at bounding box center [1050, 281] width 166 height 31
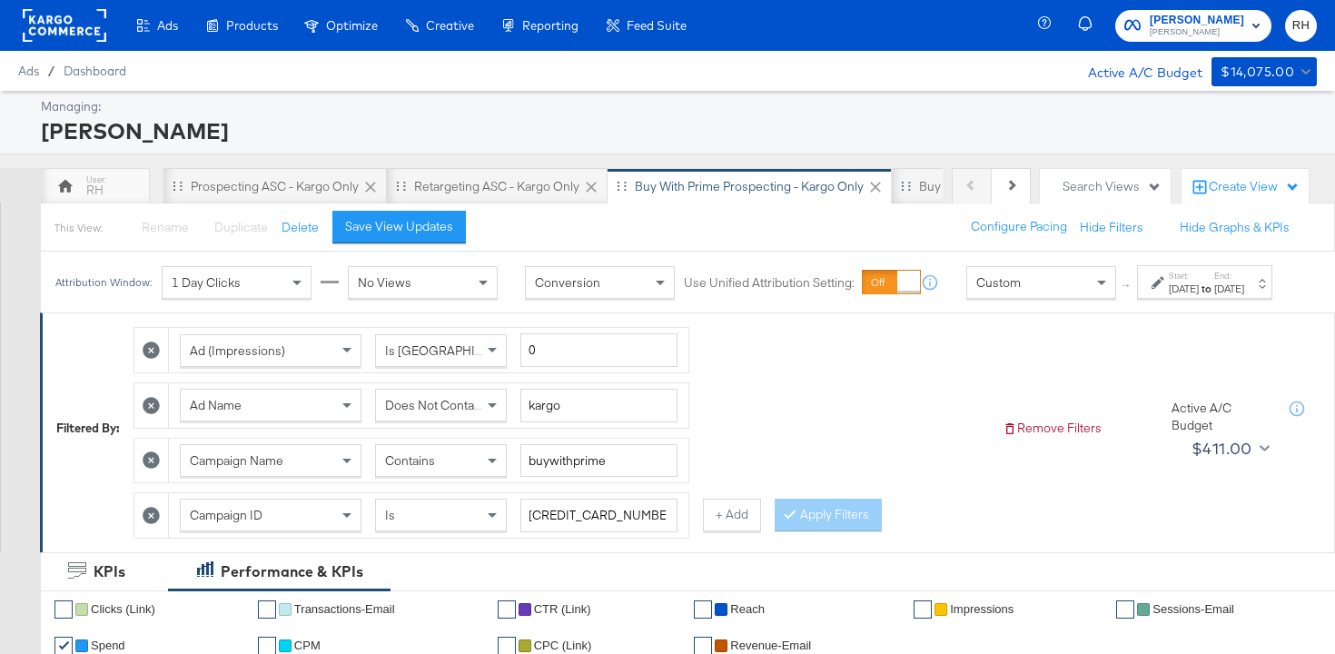
click at [1151, 296] on div "Start: Aug 15th 2025 to End: Aug 15th 2025" at bounding box center [1197, 283] width 93 height 26
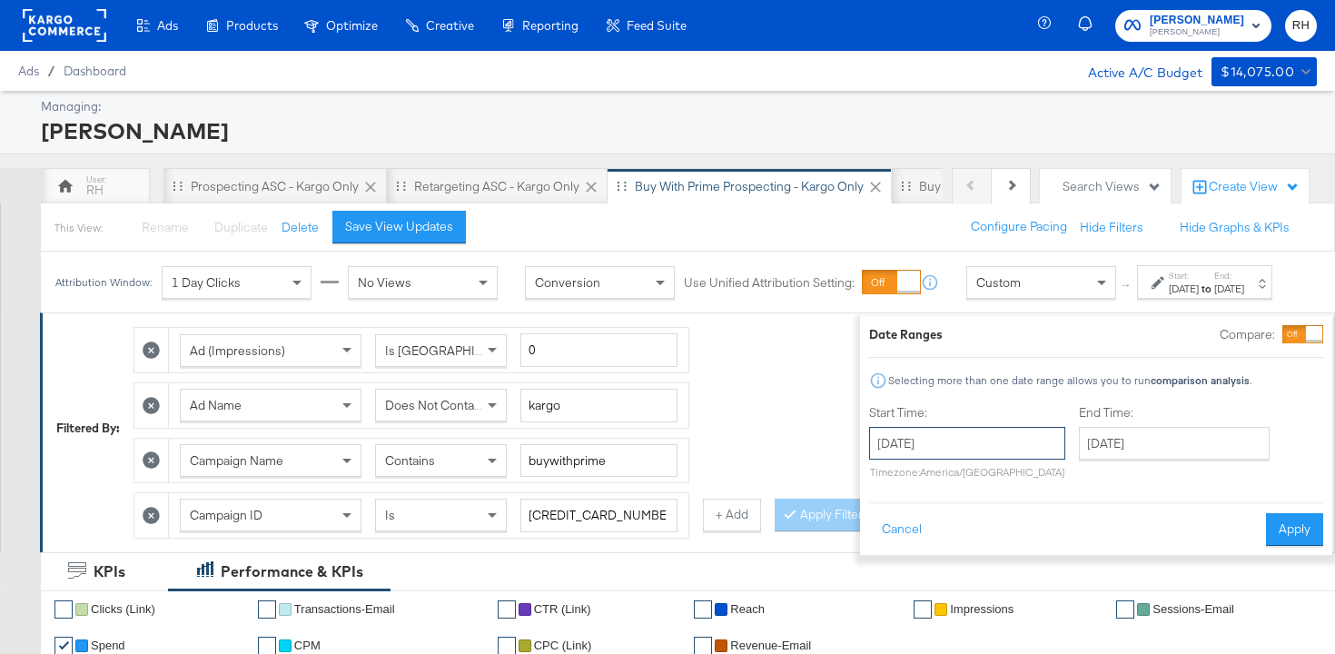
click at [929, 441] on input "August 15th 2025" at bounding box center [967, 443] width 196 height 33
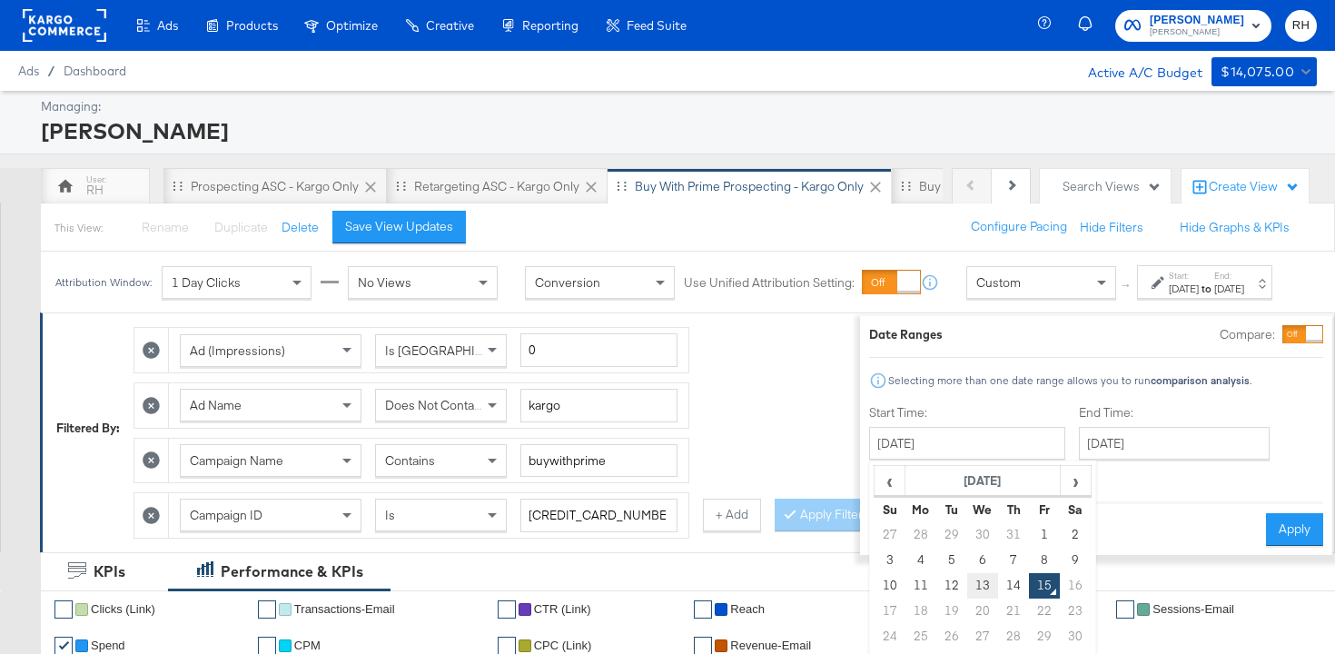
click at [967, 589] on td "13" at bounding box center [982, 585] width 31 height 25
type input "August 13th 2025"
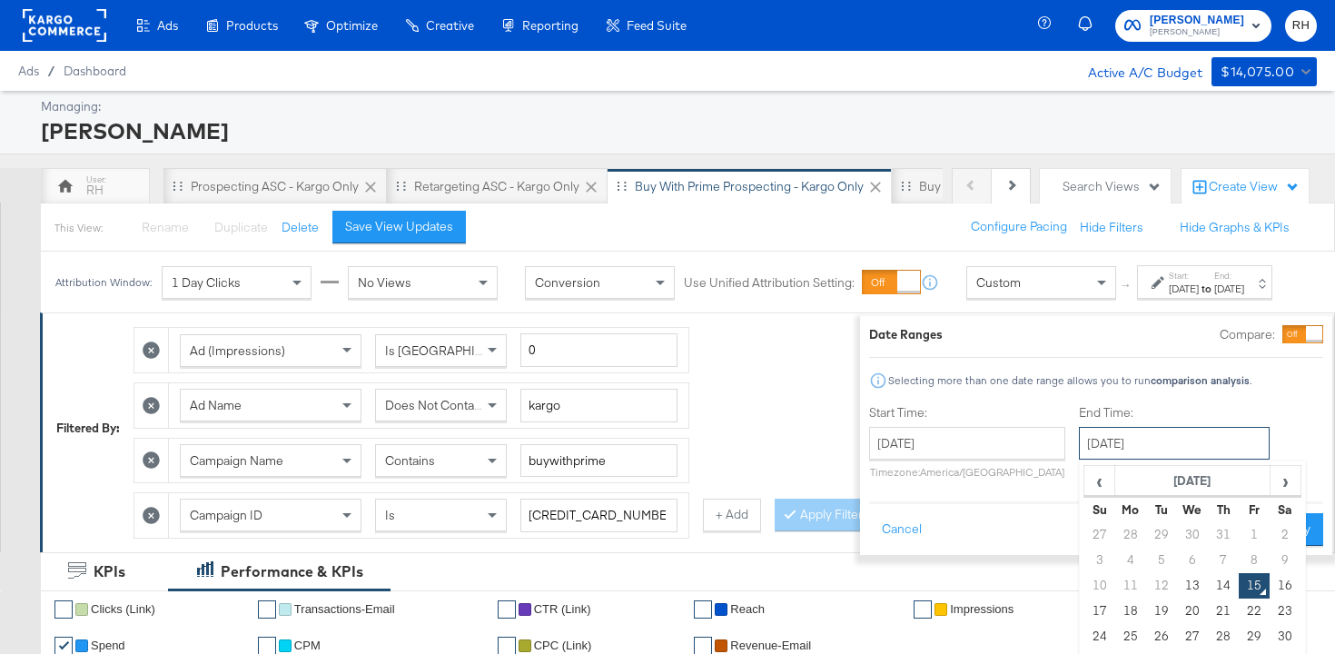
click at [1079, 446] on input "August 15th 2025" at bounding box center [1174, 443] width 191 height 33
click at [1177, 582] on td "13" at bounding box center [1192, 585] width 31 height 25
type input "August 13th 2025"
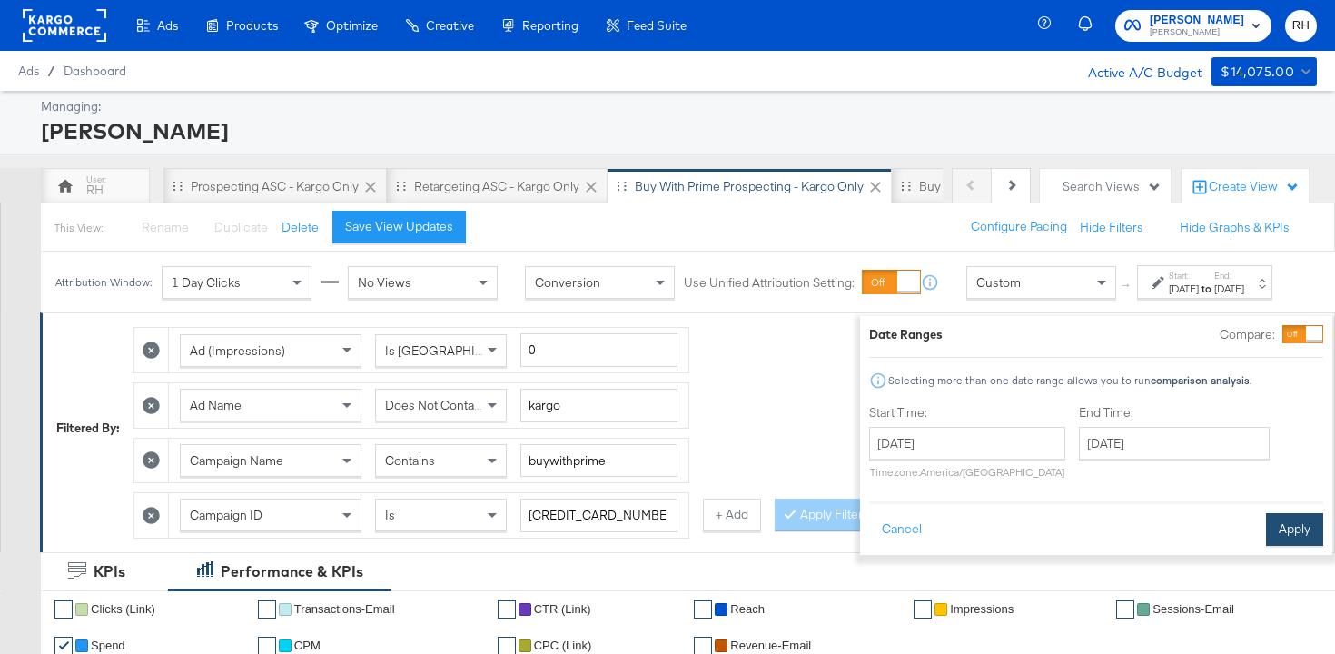
click at [1266, 534] on button "Apply" at bounding box center [1294, 529] width 57 height 33
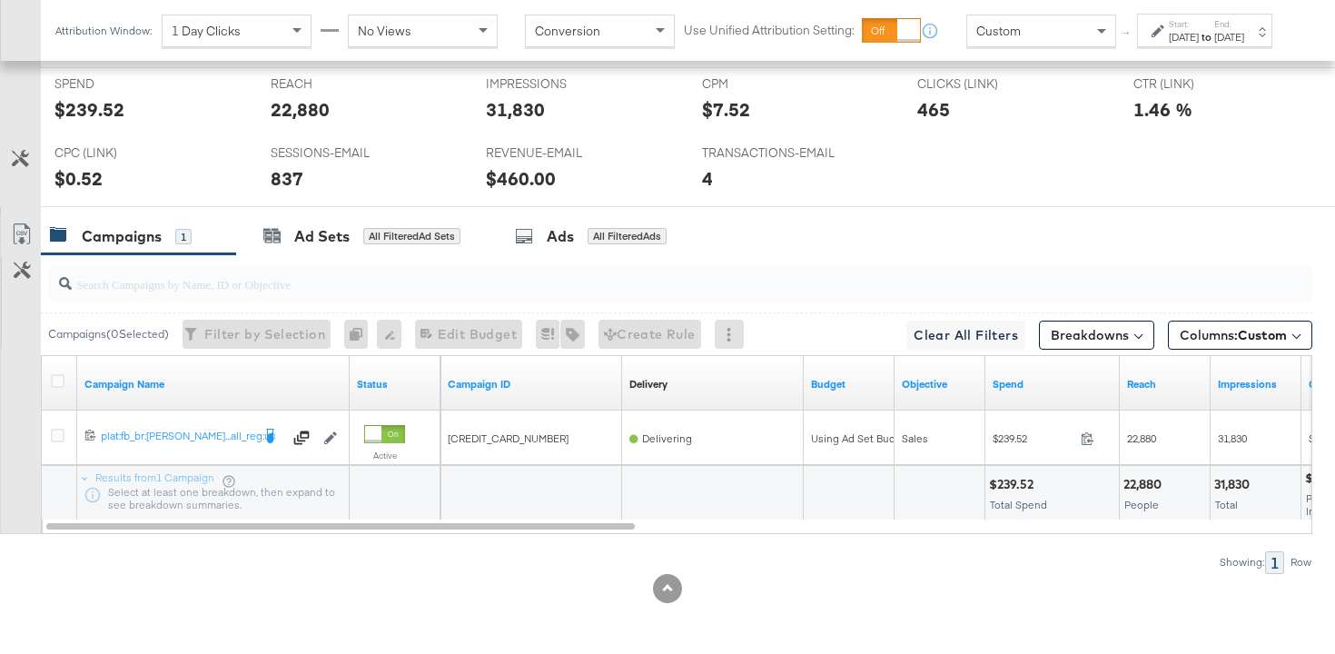
scroll to position [930, 0]
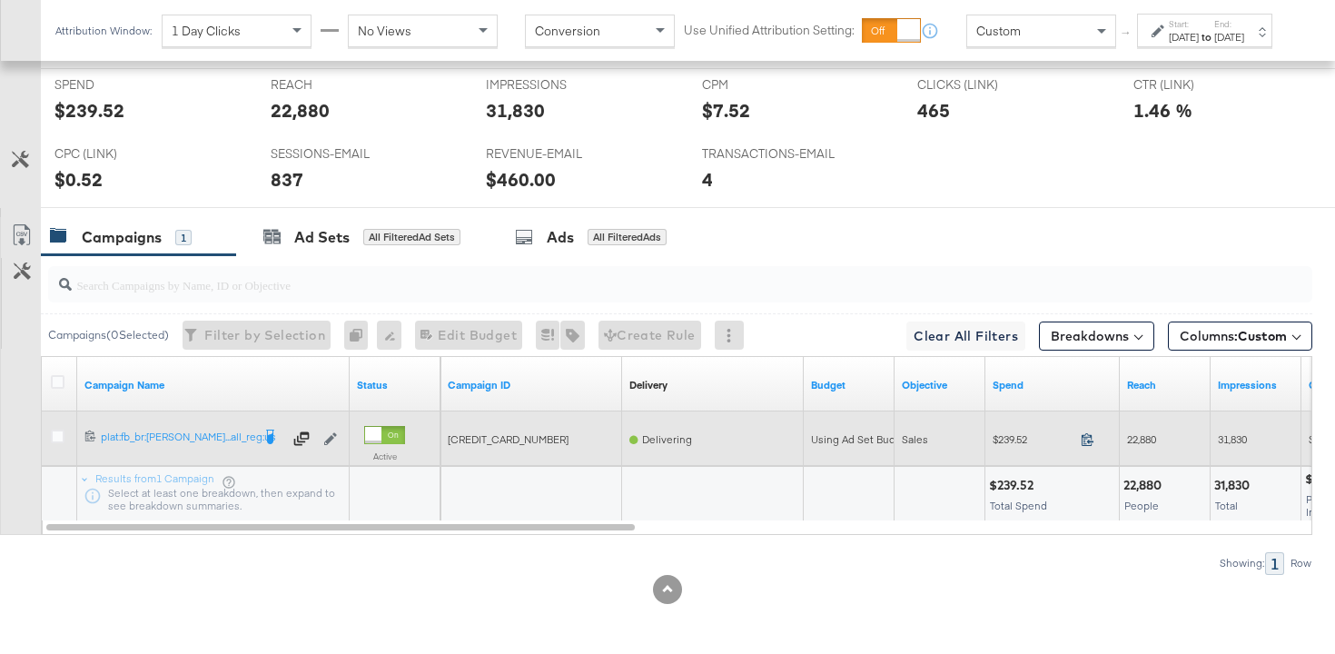
click at [1090, 438] on icon at bounding box center [1087, 439] width 14 height 14
click at [1131, 439] on span "22,880" at bounding box center [1141, 439] width 29 height 14
click at [1234, 441] on span "31,830" at bounding box center [1232, 439] width 29 height 14
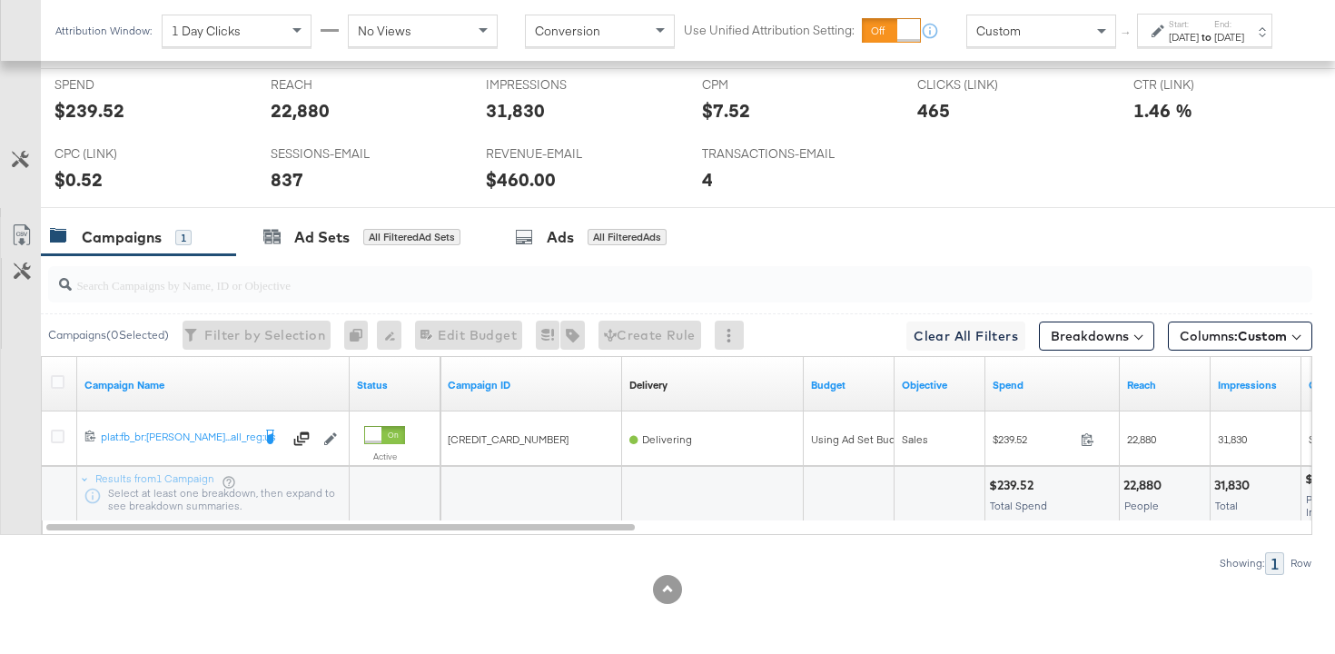
click at [1168, 30] on label "Start:" at bounding box center [1183, 24] width 30 height 12
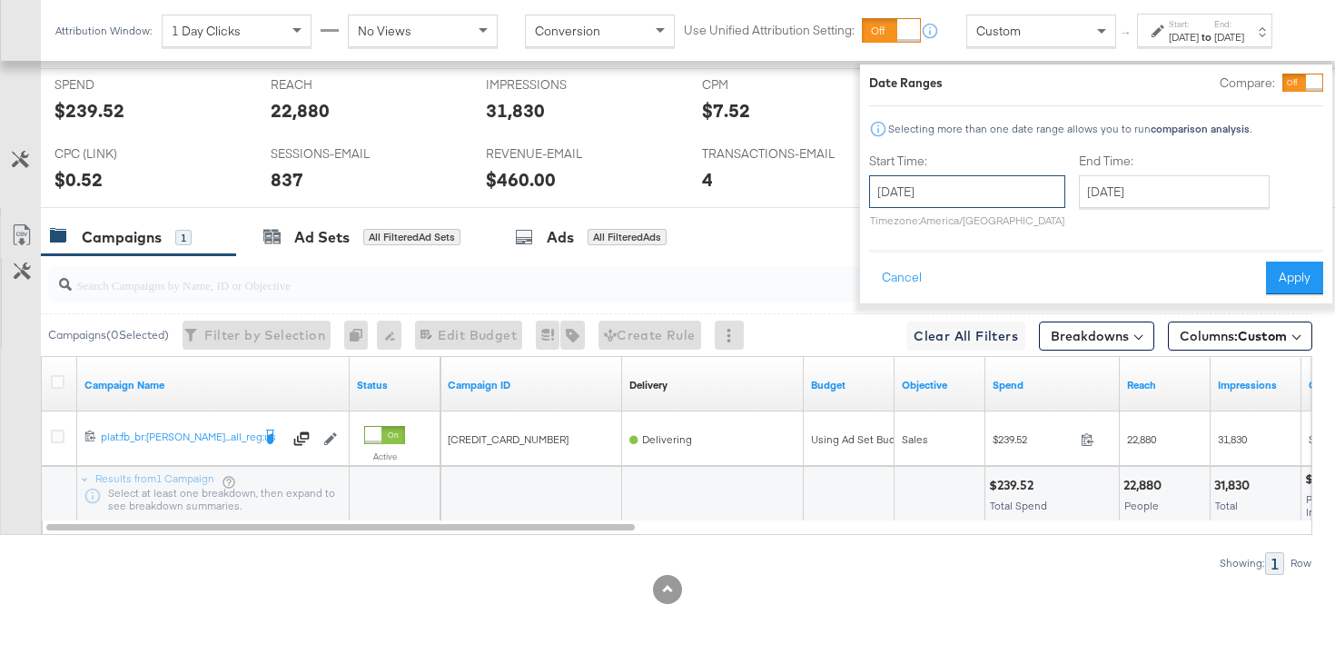
click at [942, 190] on input "August 13th 2025" at bounding box center [967, 191] width 196 height 33
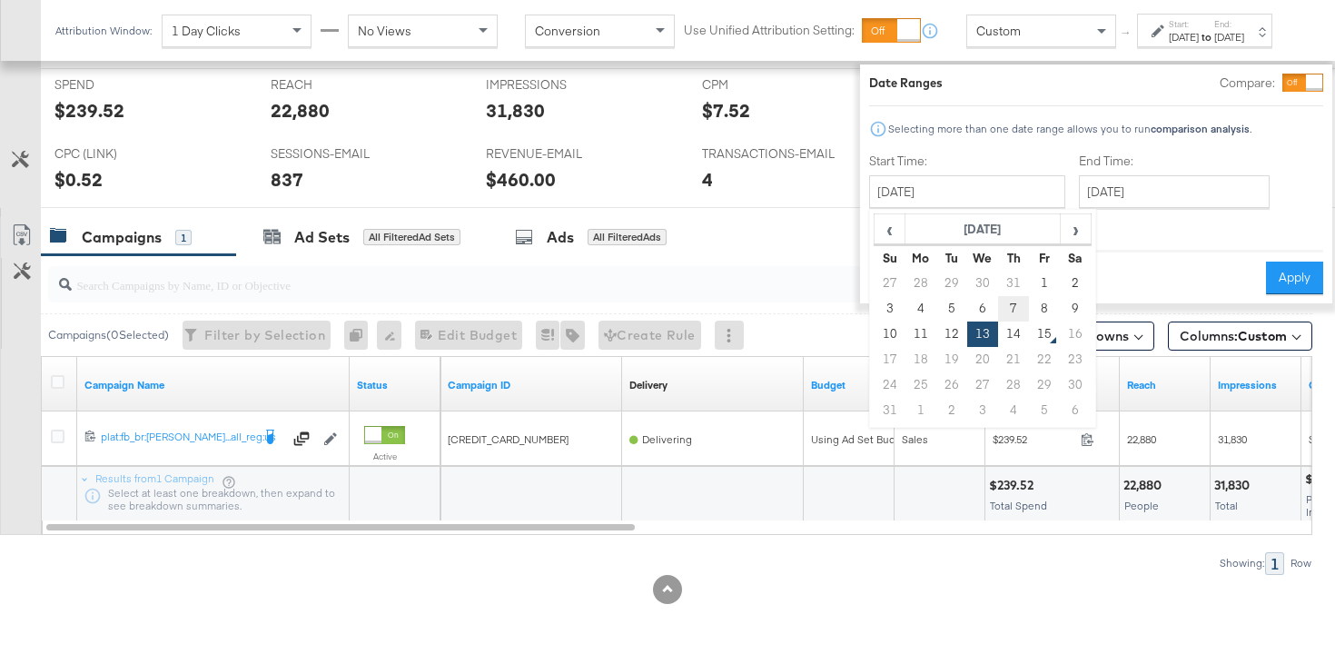
click at [998, 309] on td "7" at bounding box center [1013, 308] width 31 height 25
type input "August 7th 2025"
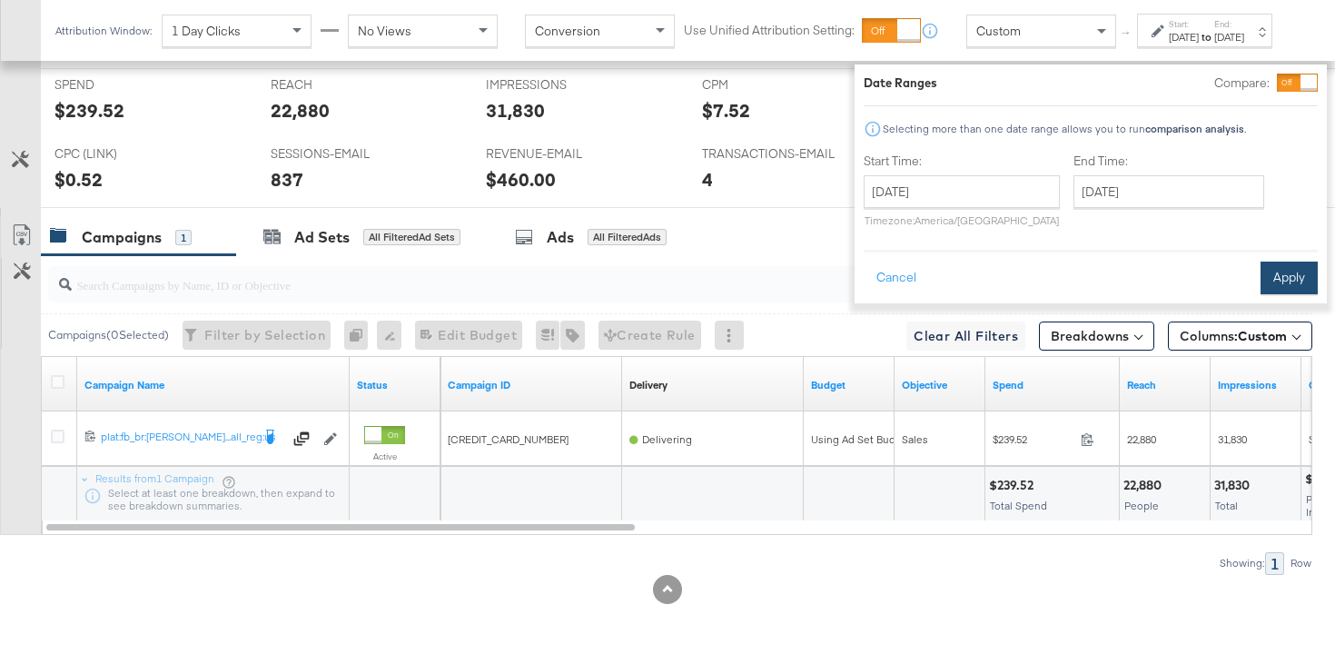
click at [1260, 275] on button "Apply" at bounding box center [1288, 277] width 57 height 33
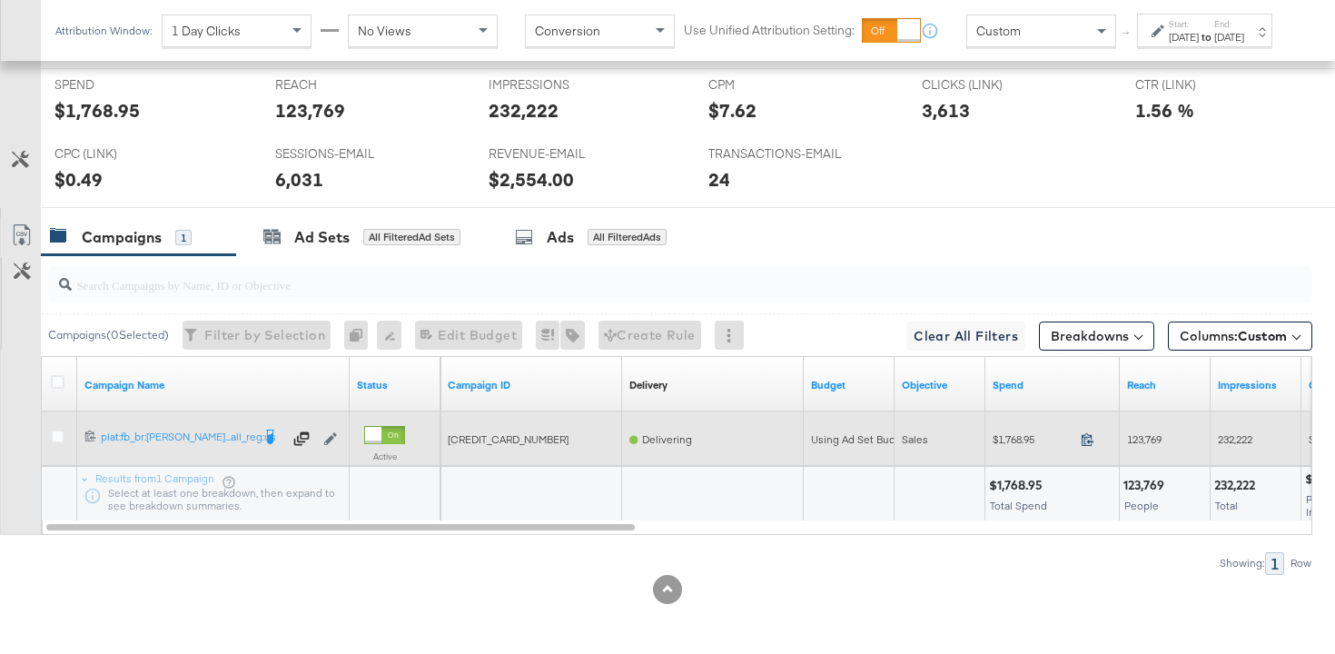
click at [1084, 435] on icon at bounding box center [1087, 439] width 14 height 14
click at [1129, 438] on span "123,769" at bounding box center [1144, 439] width 35 height 14
click at [1245, 436] on span "232,222" at bounding box center [1235, 439] width 35 height 14
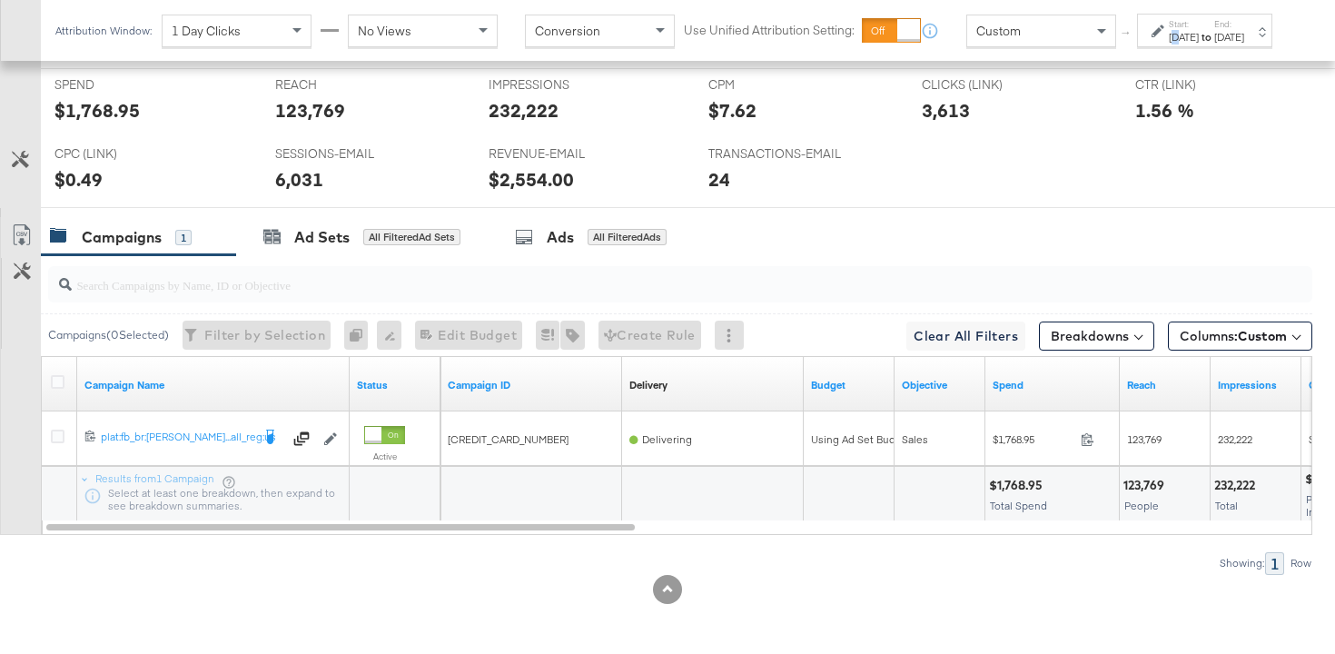
click at [1168, 44] on div "Aug 7th 2025" at bounding box center [1183, 37] width 30 height 15
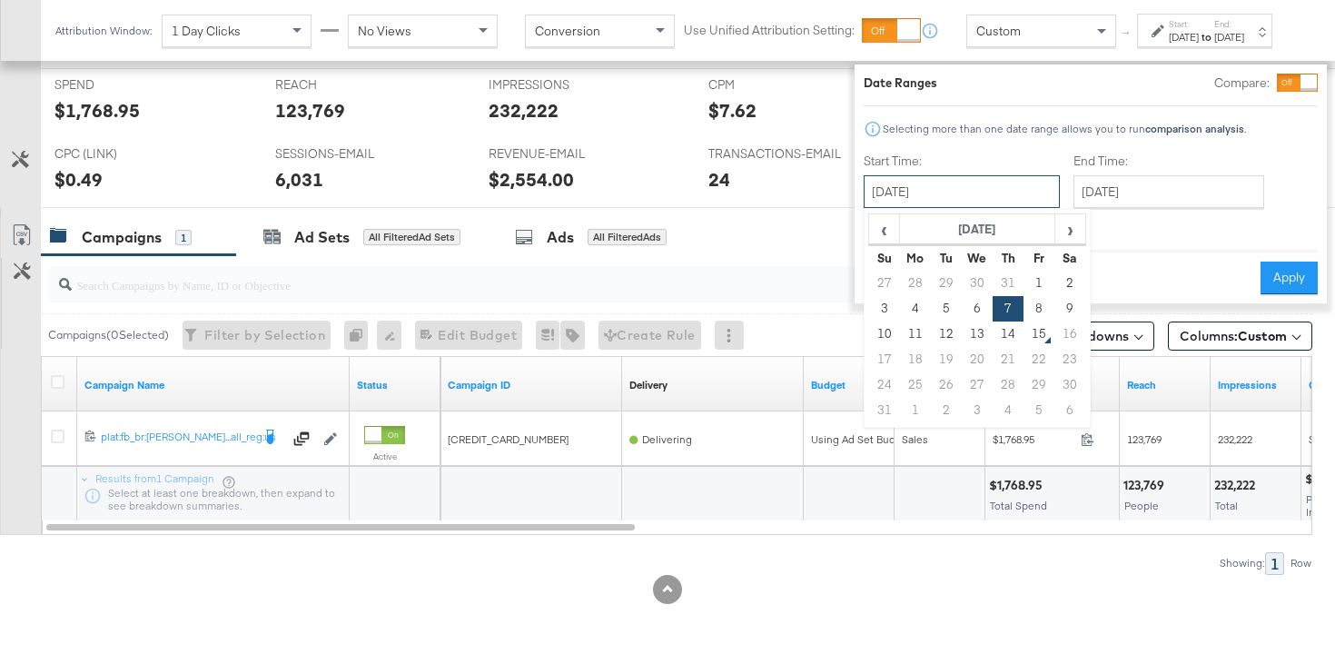
click at [1006, 200] on input "August 7th 2025" at bounding box center [961, 191] width 196 height 33
click at [963, 340] on td "13" at bounding box center [976, 333] width 31 height 25
type input "August 13th 2025"
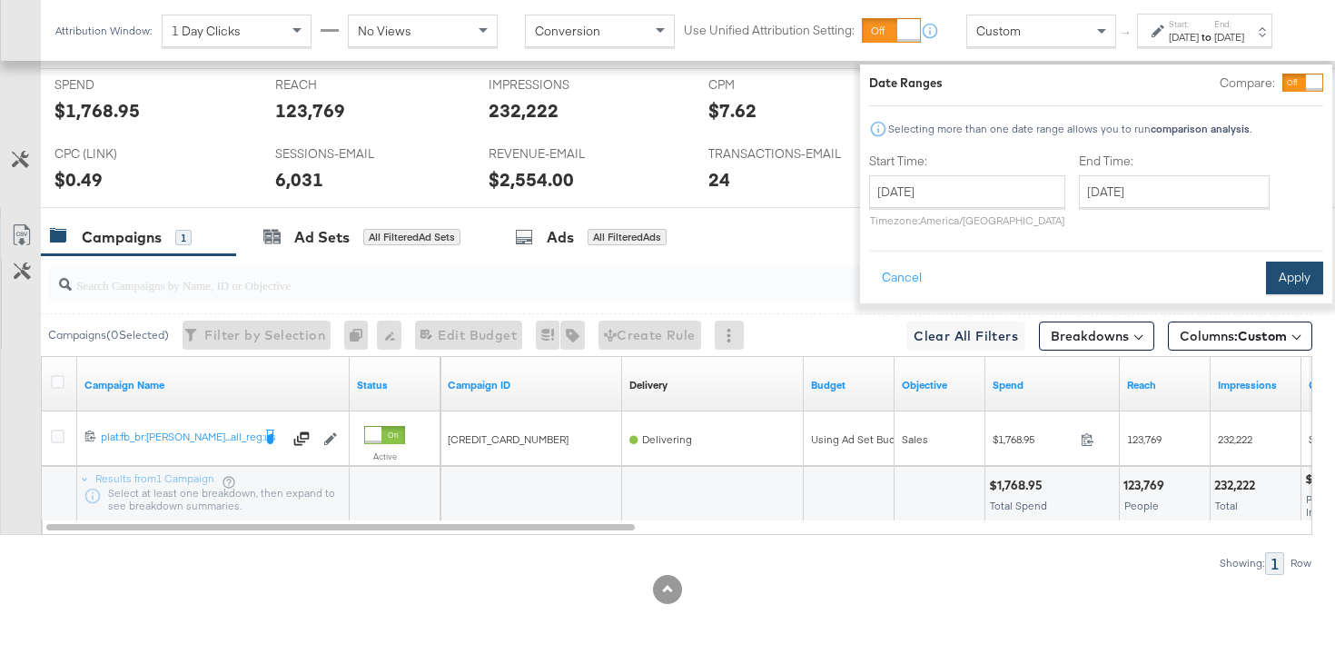
click at [1266, 272] on button "Apply" at bounding box center [1294, 277] width 57 height 33
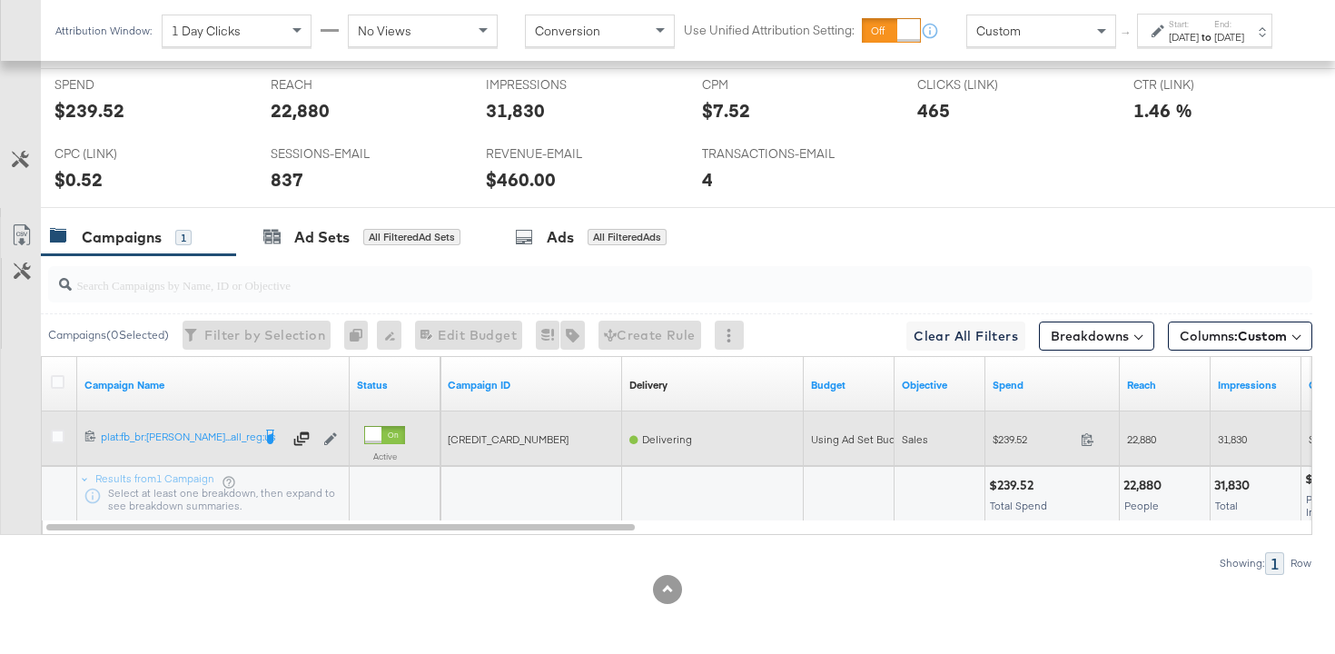
click at [1089, 445] on span at bounding box center [1092, 442] width 39 height 14
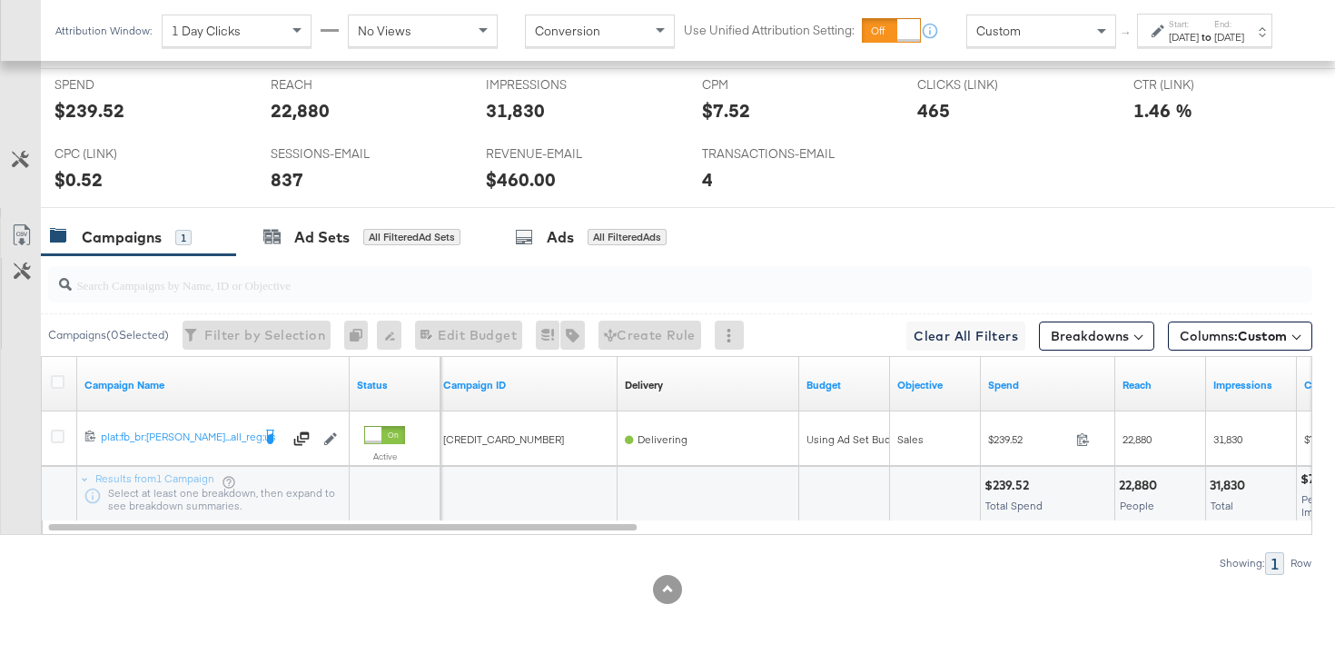
click at [1168, 44] on div "Aug 13th 2025" at bounding box center [1183, 37] width 30 height 15
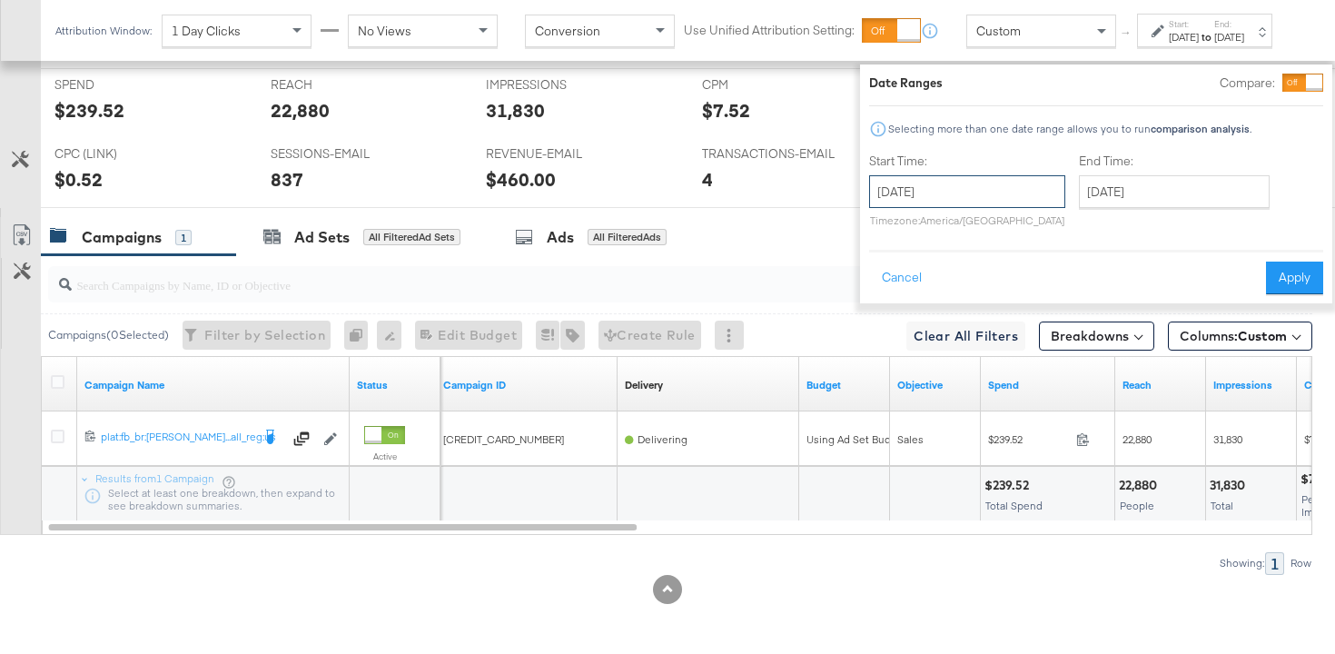
click at [952, 181] on input "August 13th 2025" at bounding box center [967, 191] width 196 height 33
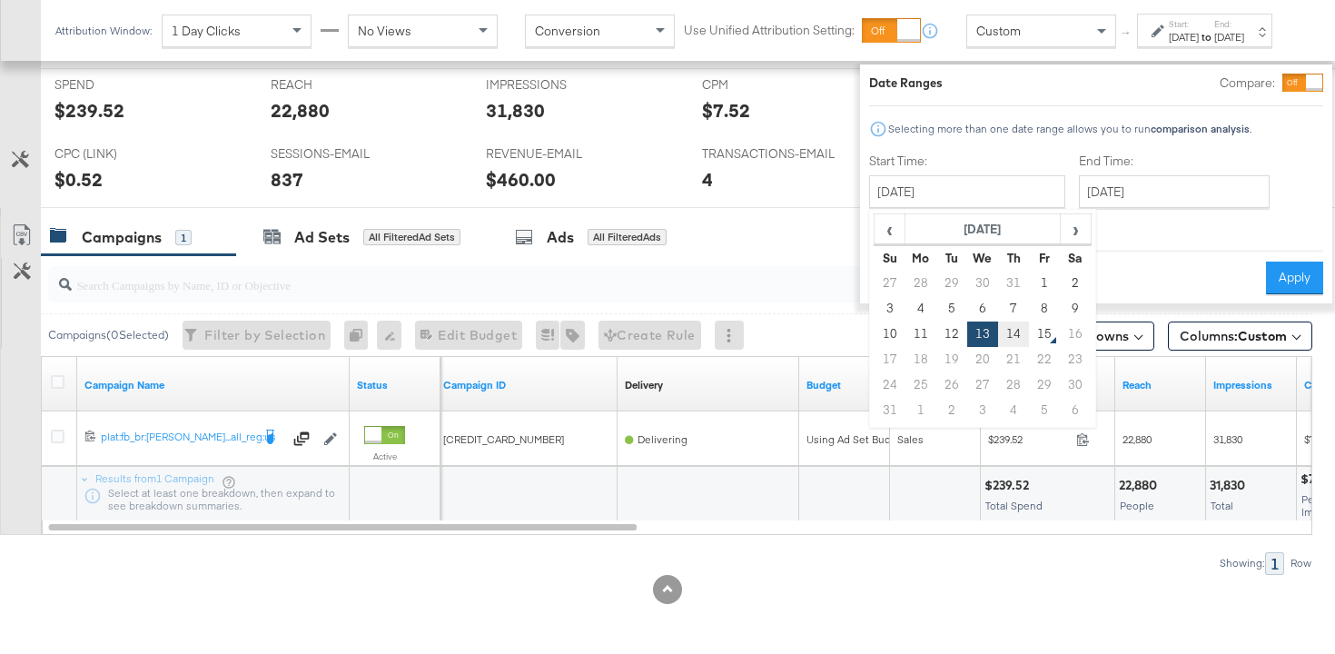
click at [998, 335] on td "14" at bounding box center [1013, 333] width 31 height 25
type input "August 14th 2025"
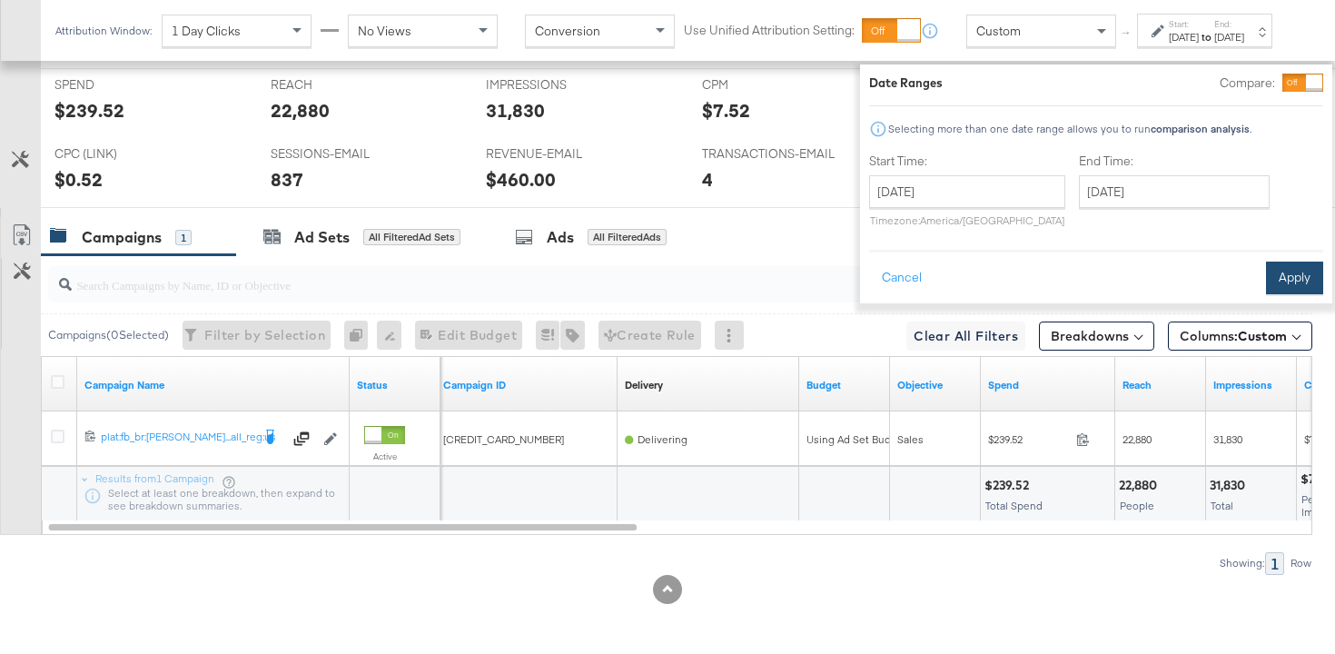
click at [1268, 272] on button "Apply" at bounding box center [1294, 277] width 57 height 33
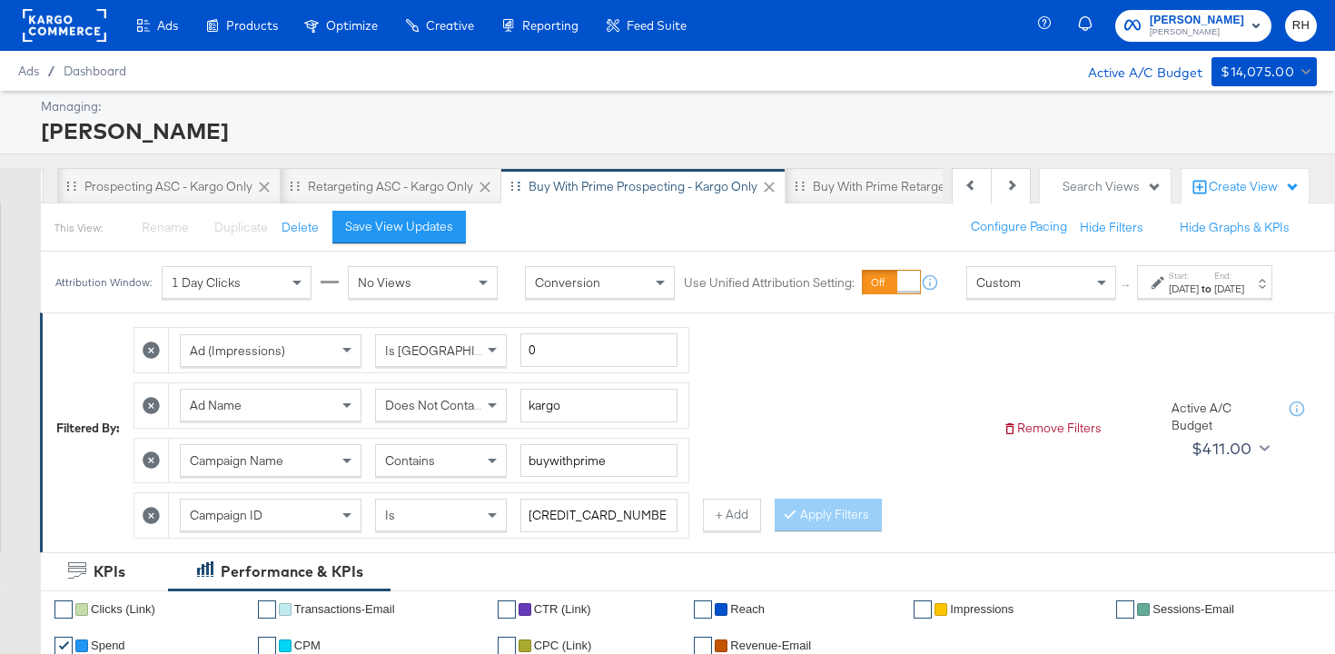
scroll to position [0, 294]
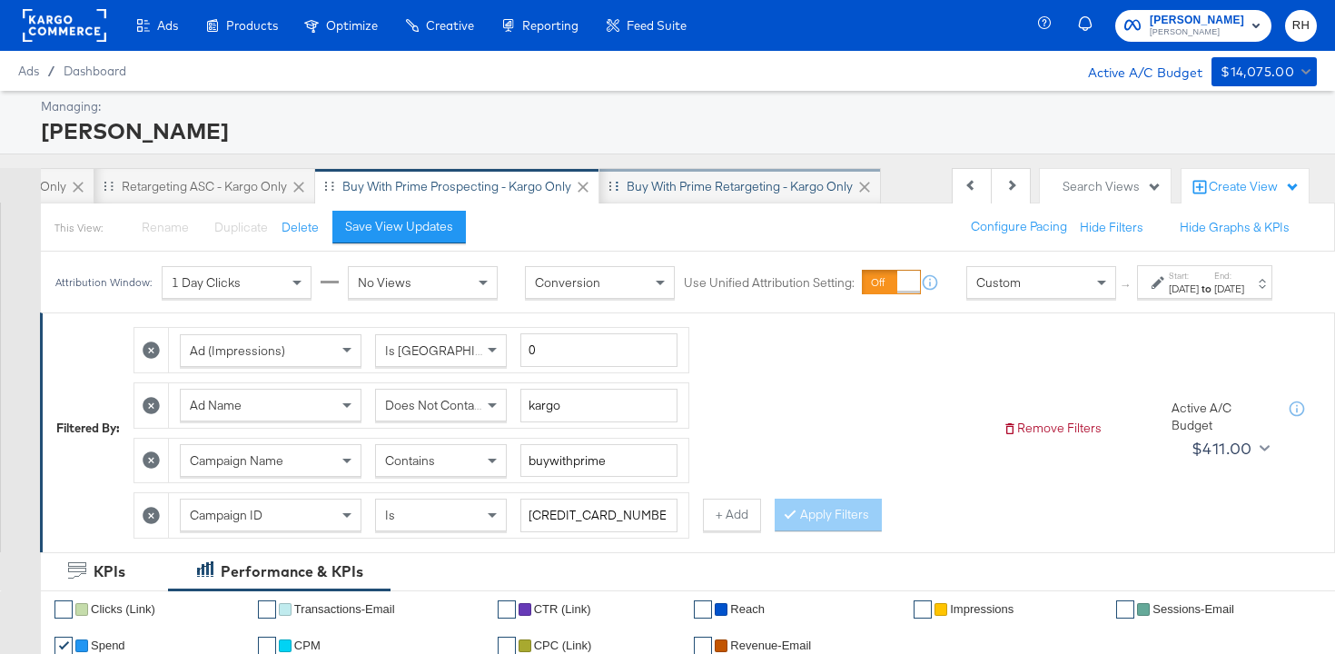
click at [779, 187] on div "Buy with Prime Retargeting - Kargo only" at bounding box center [739, 186] width 226 height 17
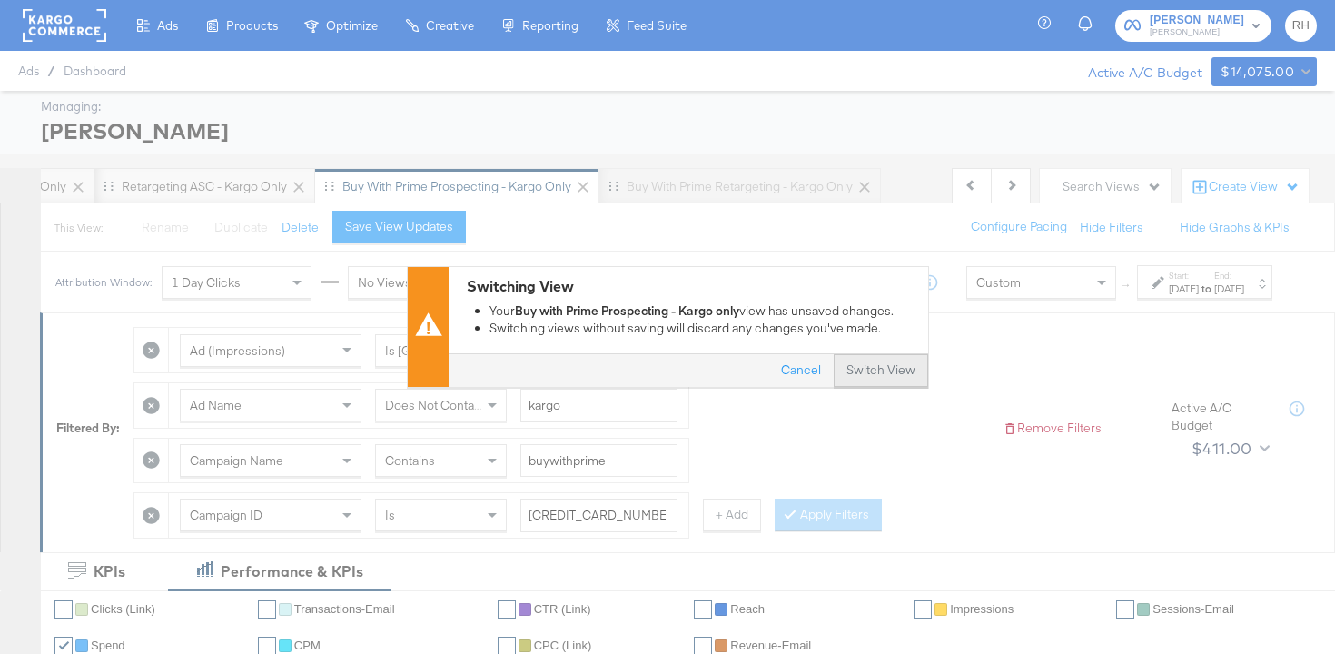
click at [871, 360] on button "Switch View" at bounding box center [880, 371] width 94 height 33
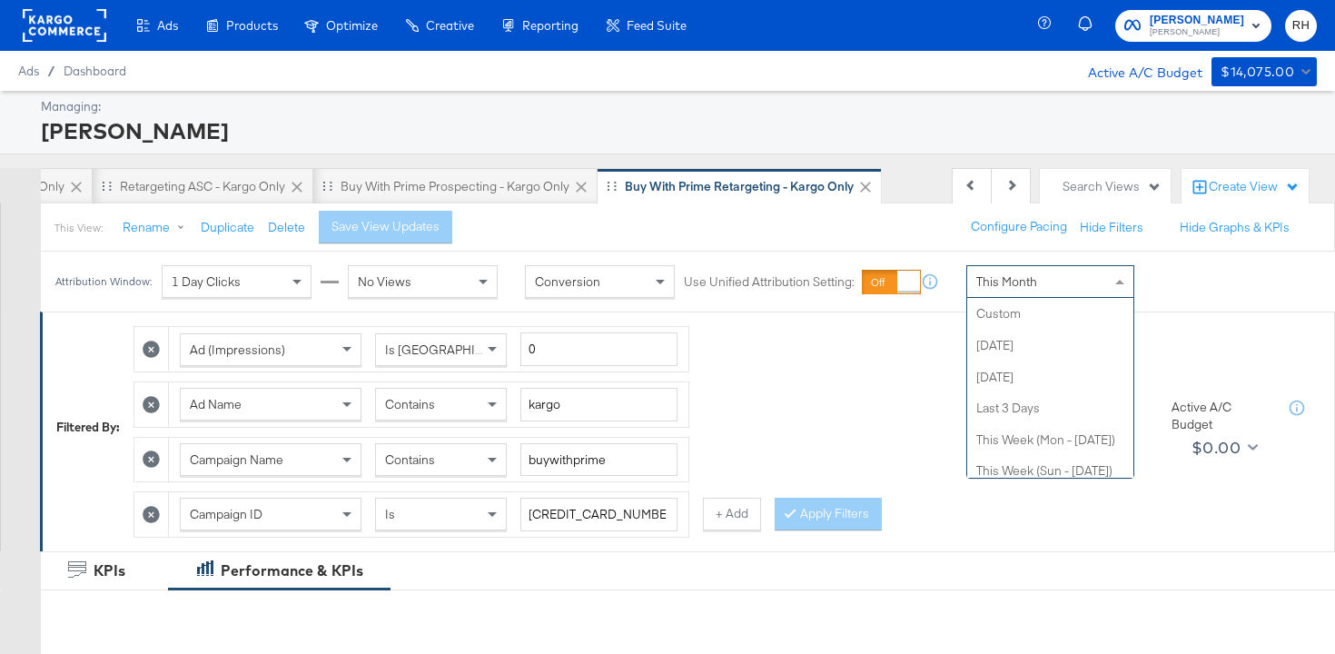
click at [1074, 276] on div "This Month" at bounding box center [1050, 281] width 166 height 31
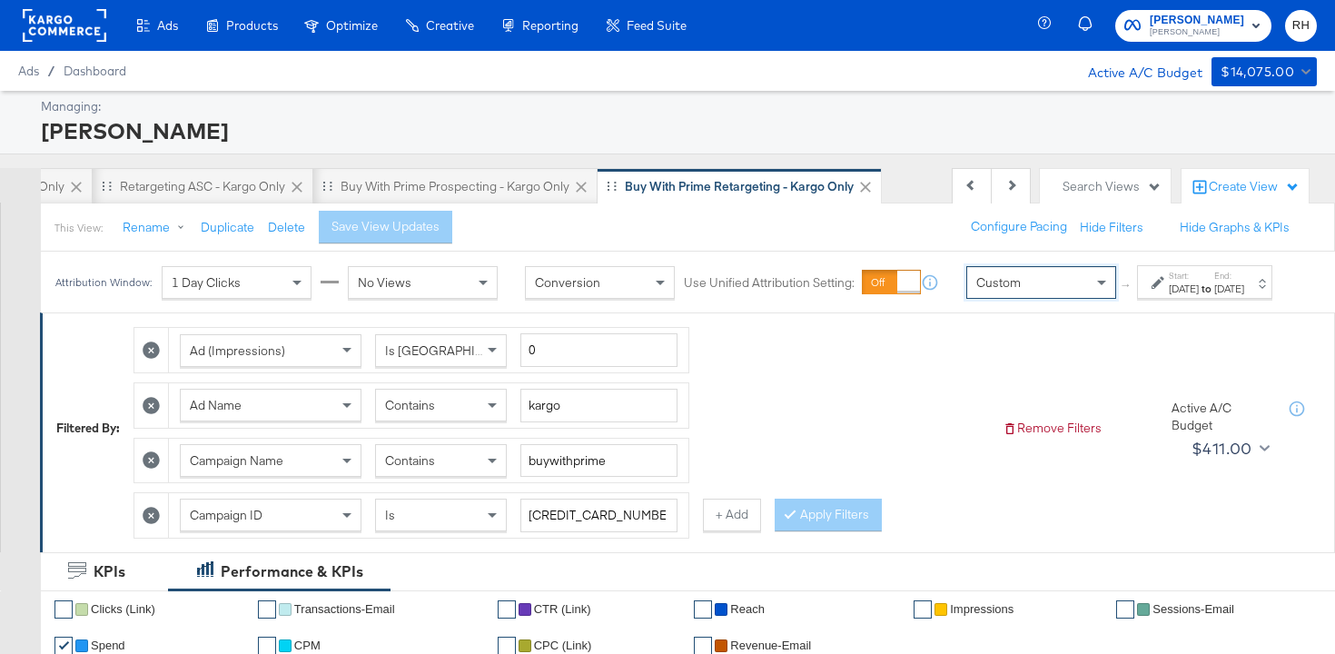
click at [1168, 296] on div "Aug 15th 2025" at bounding box center [1183, 288] width 30 height 15
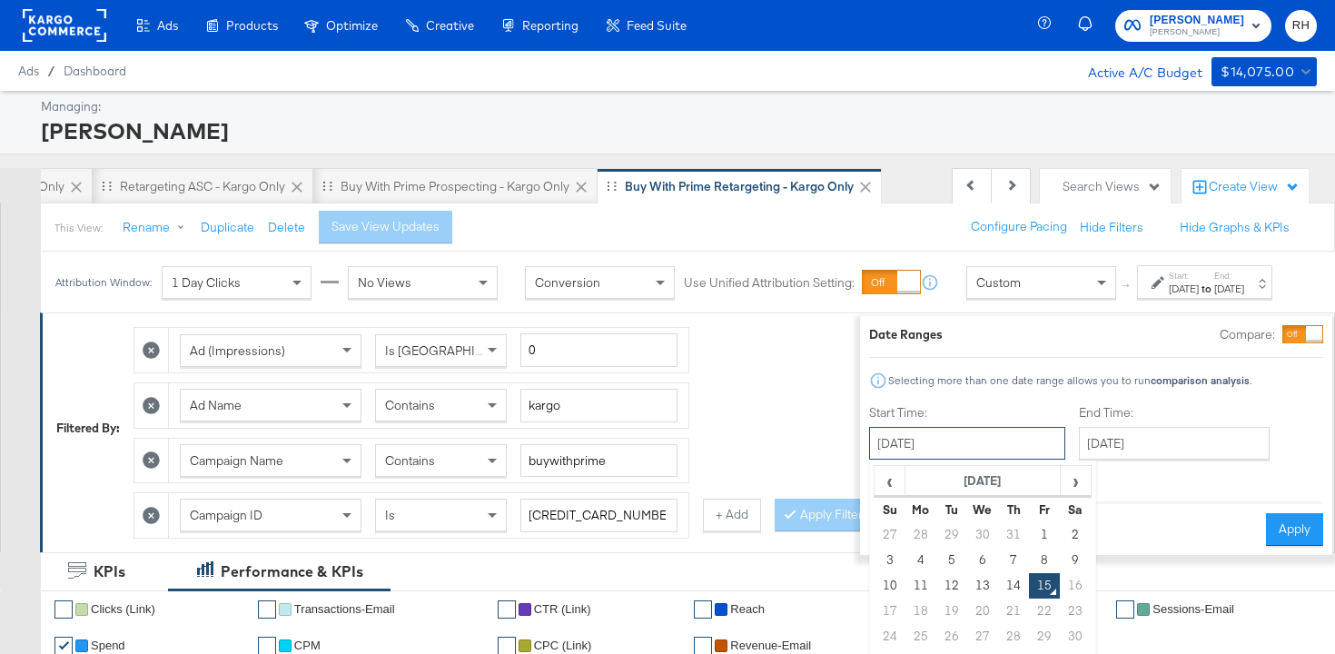
click at [1001, 447] on input "August 15th 2025" at bounding box center [967, 443] width 196 height 33
click at [998, 557] on td "7" at bounding box center [1013, 559] width 31 height 25
type input "August 7th 2025"
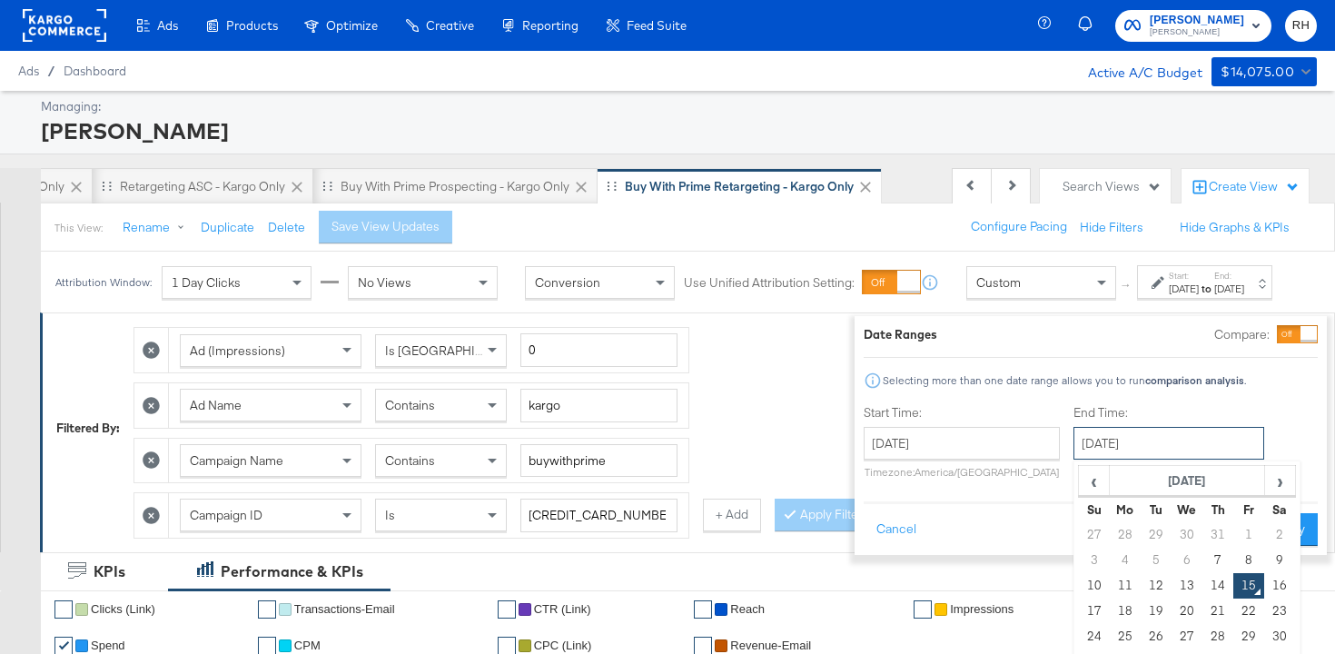
click at [1075, 442] on input "August 15th 2025" at bounding box center [1168, 443] width 191 height 33
click at [1171, 586] on td "13" at bounding box center [1186, 585] width 31 height 25
type input "August 13th 2025"
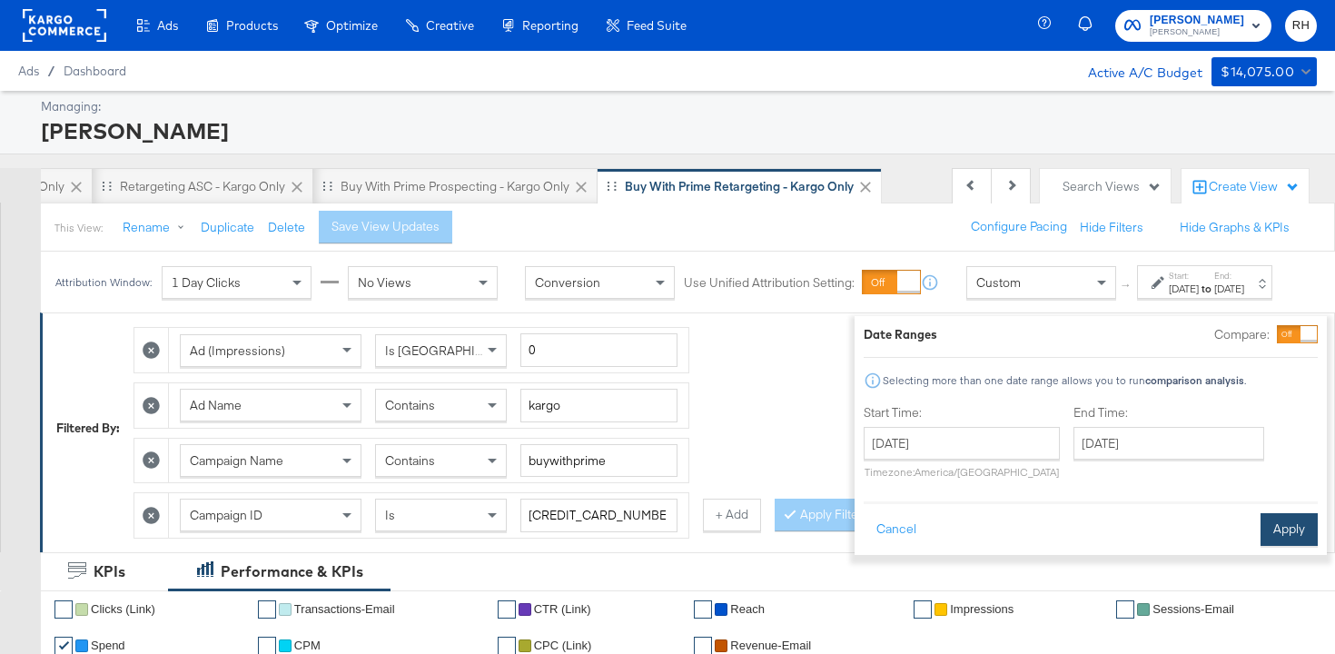
click at [1260, 530] on button "Apply" at bounding box center [1288, 529] width 57 height 33
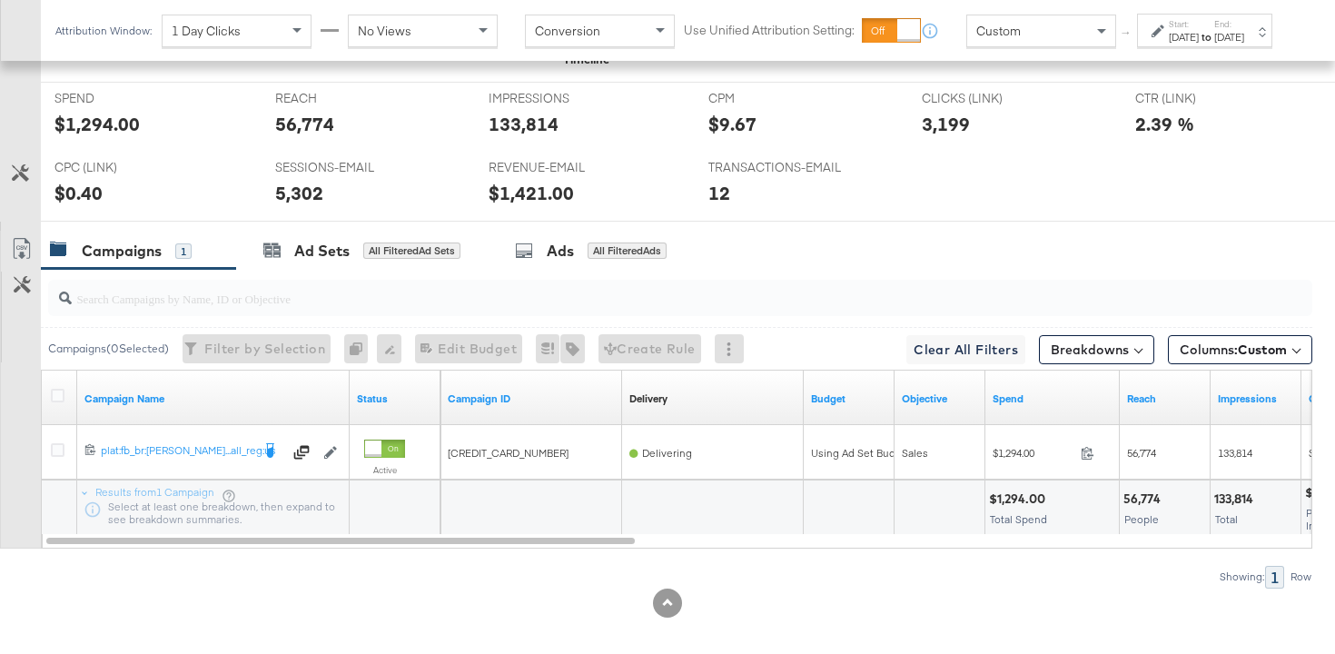
scroll to position [930, 0]
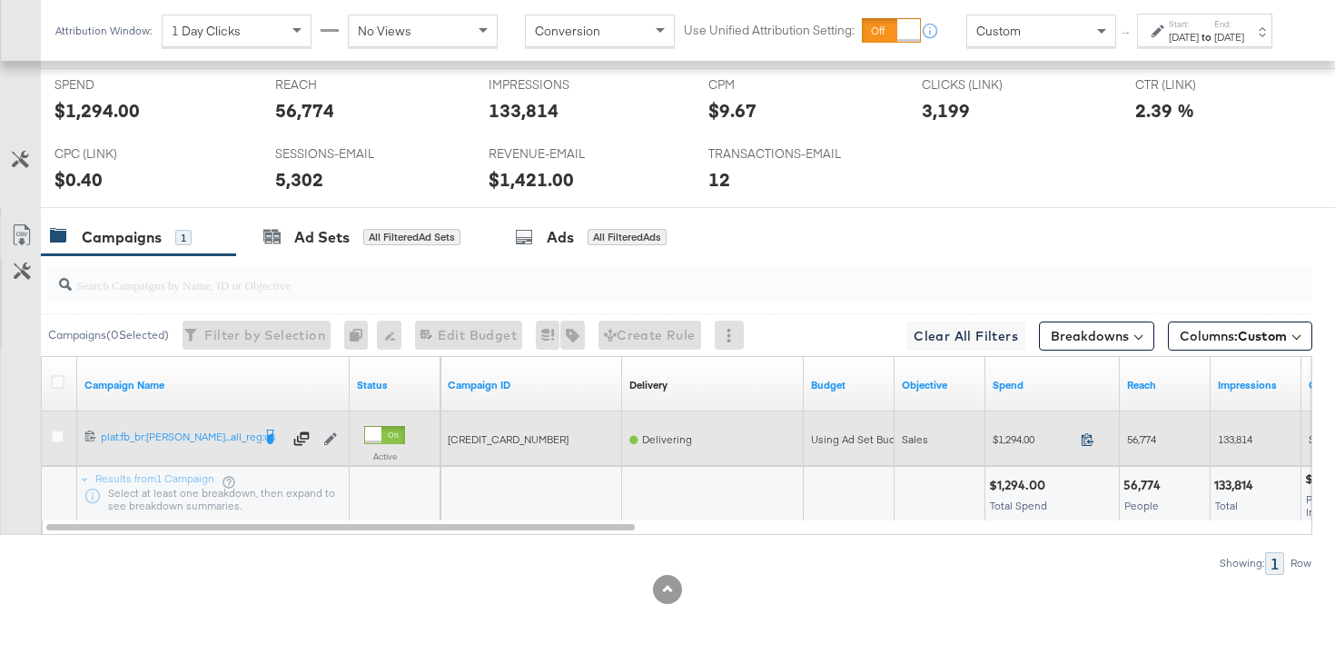
click at [1083, 438] on icon at bounding box center [1087, 439] width 14 height 14
click at [1136, 442] on span "56,774" at bounding box center [1141, 439] width 29 height 14
click at [1143, 441] on span "56,774" at bounding box center [1141, 439] width 29 height 14
click at [1138, 433] on span "56,774" at bounding box center [1141, 439] width 29 height 14
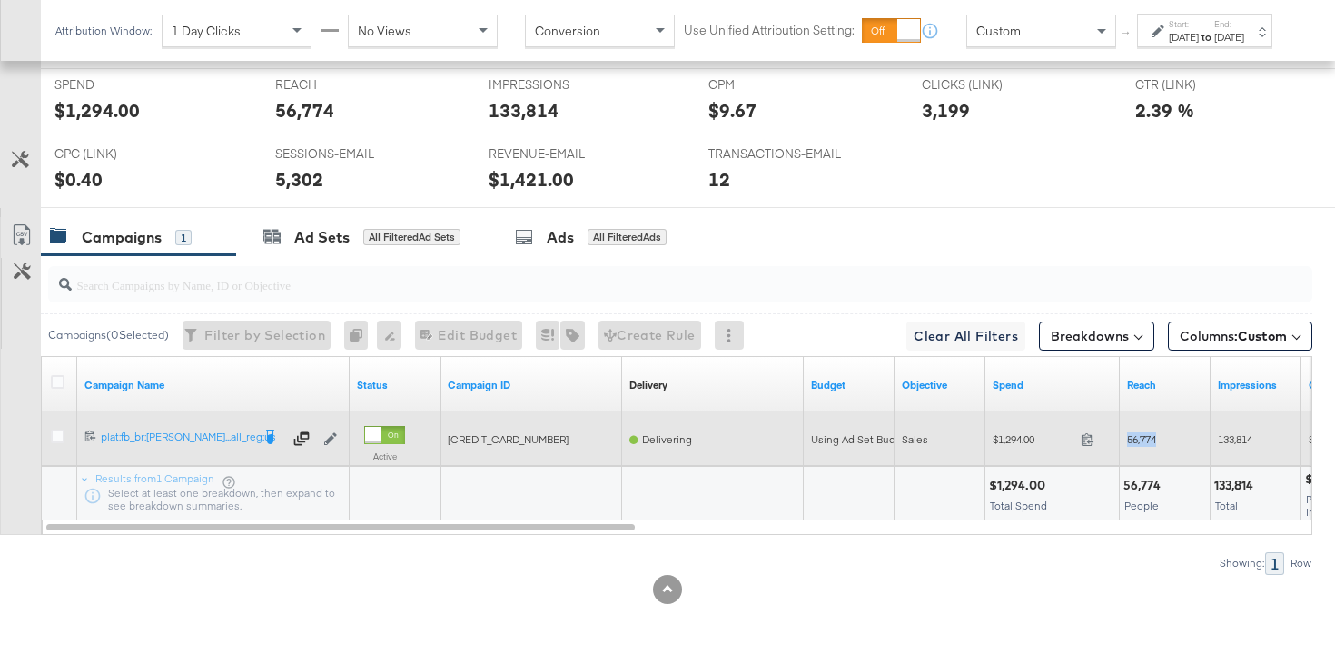
click at [1138, 433] on span "56,774" at bounding box center [1141, 439] width 29 height 14
click at [1228, 437] on span "133,814" at bounding box center [1235, 439] width 35 height 14
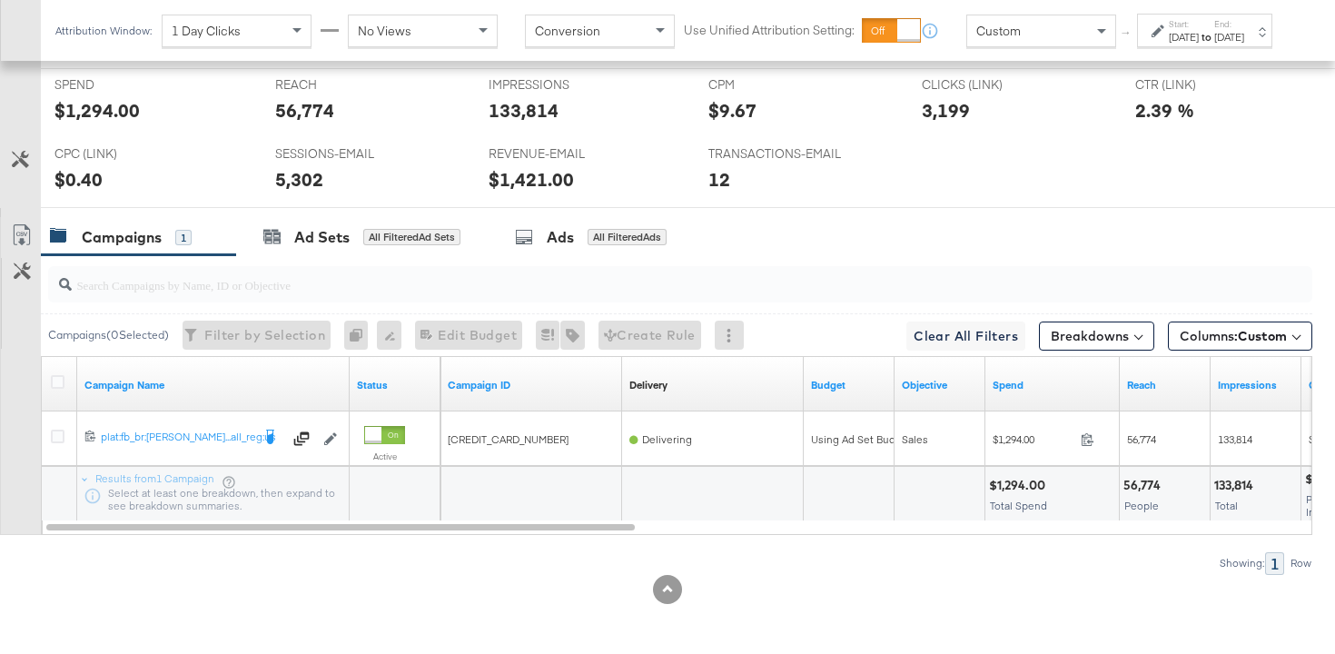
click at [1151, 44] on div "Start: Aug 7th 2025 to End: Aug 13th 2025" at bounding box center [1197, 31] width 93 height 26
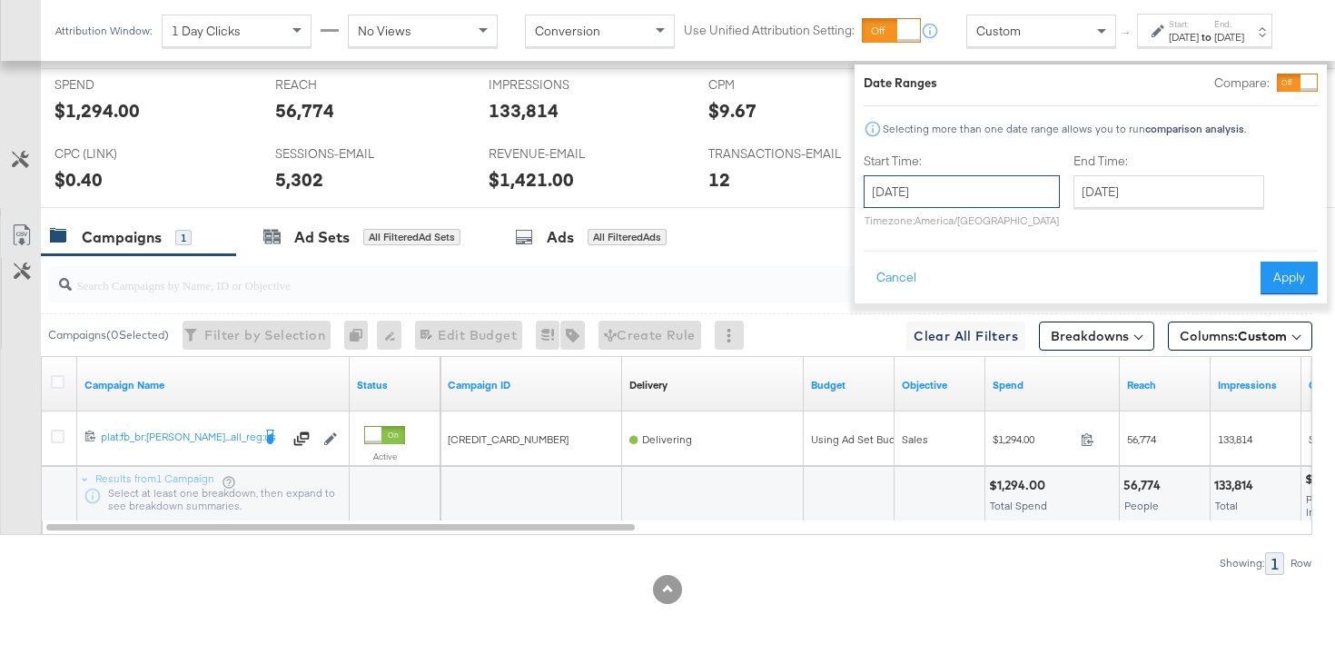
click at [968, 197] on input "August 7th 2025" at bounding box center [961, 191] width 196 height 33
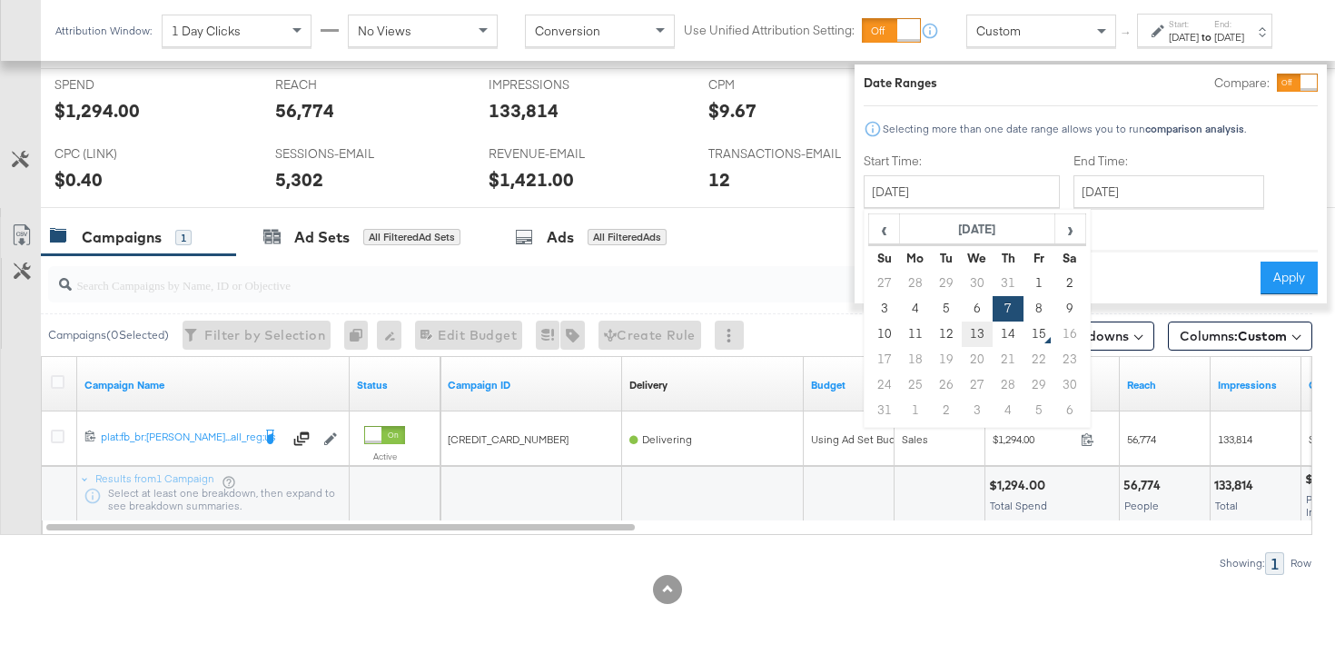
click at [961, 328] on td "13" at bounding box center [976, 333] width 31 height 25
type input "August 13th 2025"
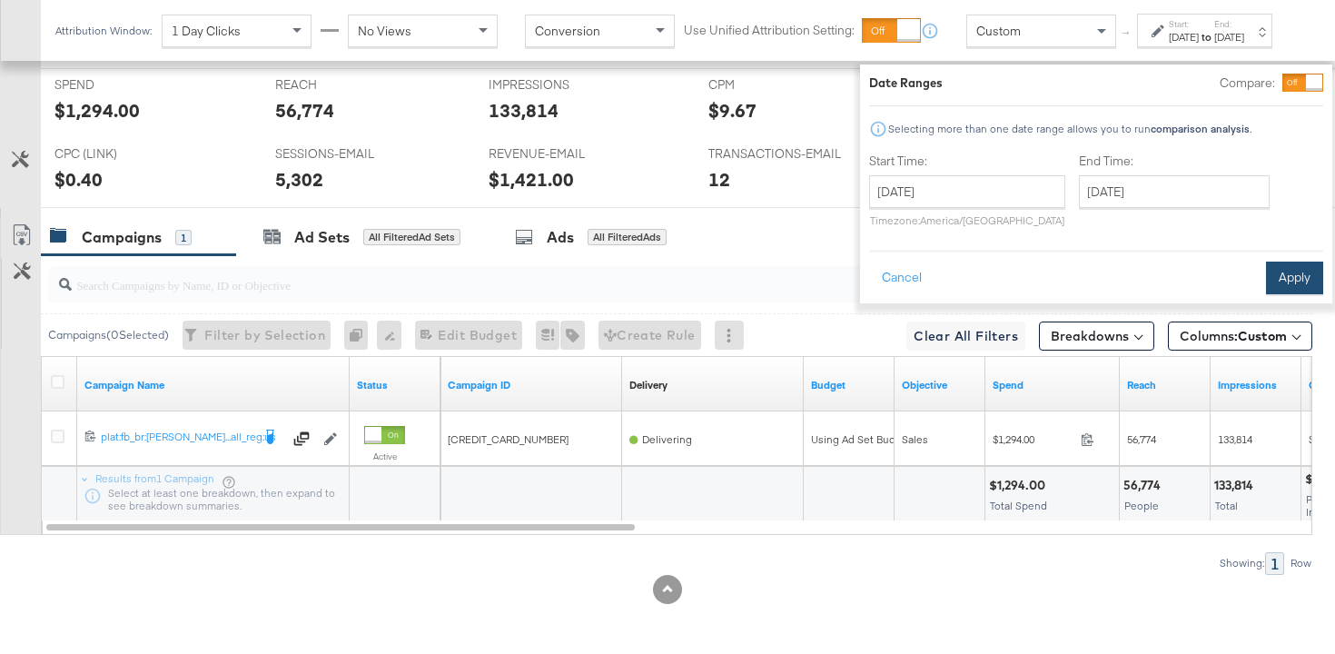
click at [1266, 279] on button "Apply" at bounding box center [1294, 277] width 57 height 33
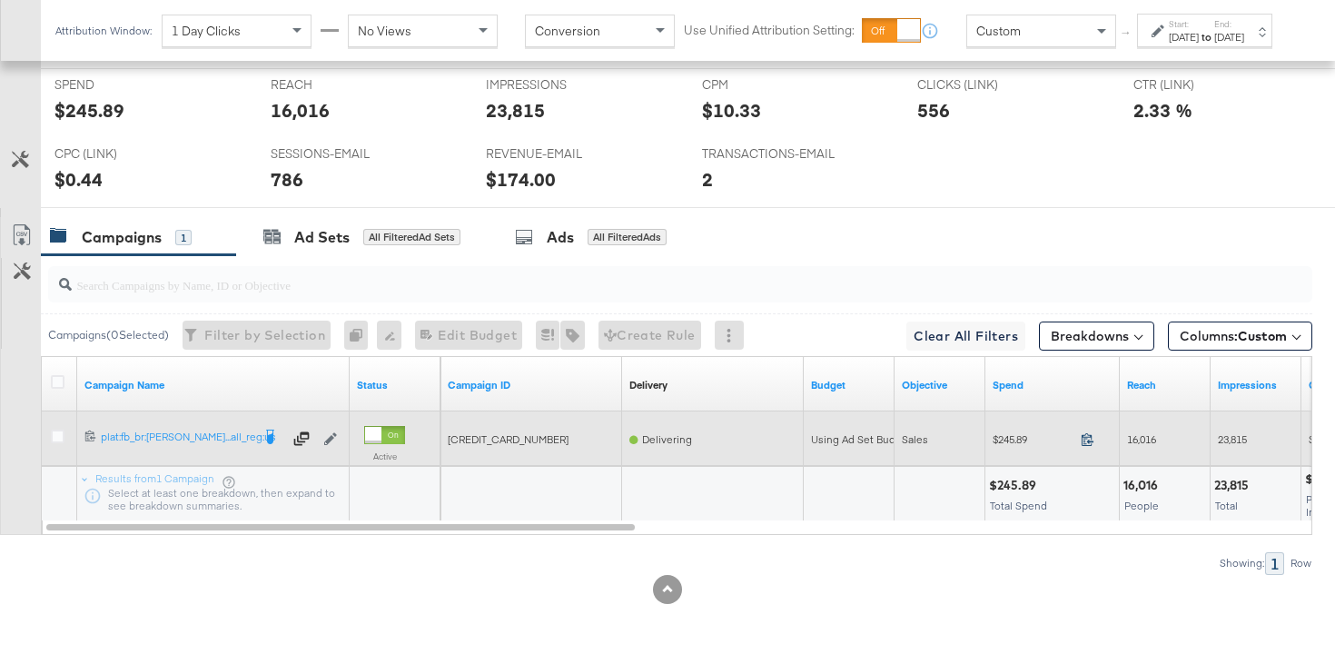
click at [1092, 442] on icon at bounding box center [1087, 439] width 14 height 14
click at [1140, 437] on span "16,016" at bounding box center [1141, 439] width 29 height 14
click at [1236, 436] on span "23,815" at bounding box center [1232, 439] width 29 height 14
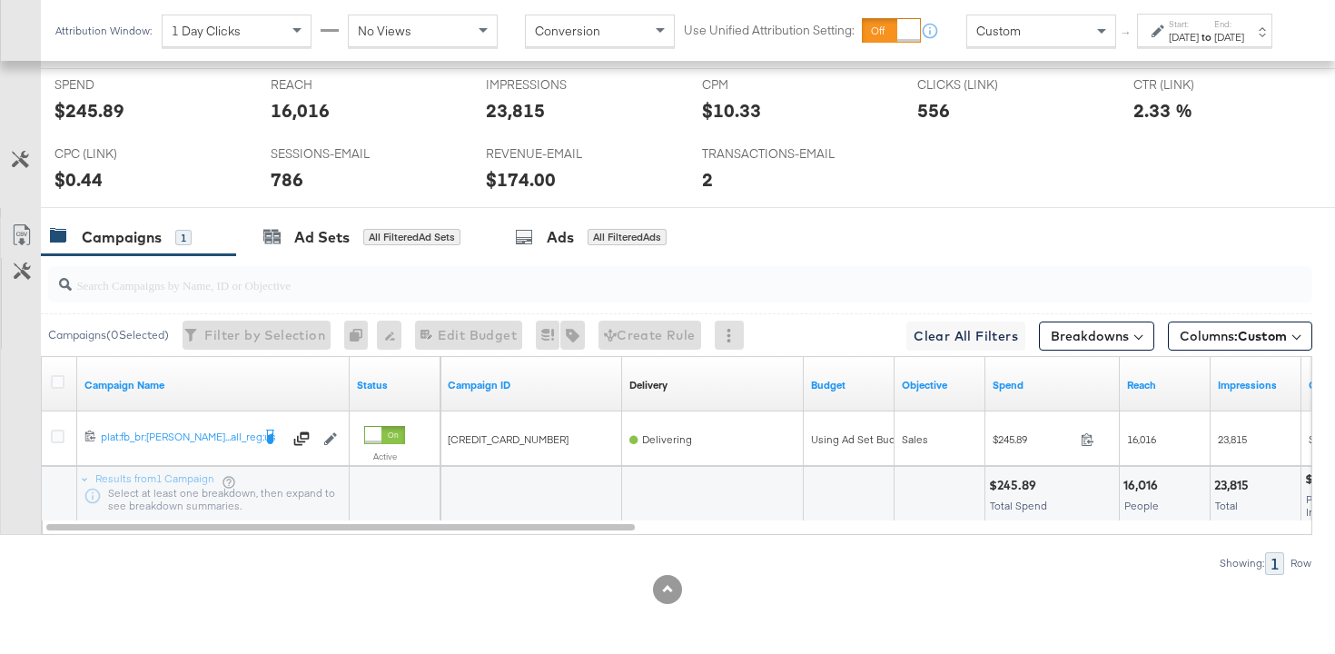
click at [1168, 44] on div "Aug 13th 2025" at bounding box center [1183, 37] width 30 height 15
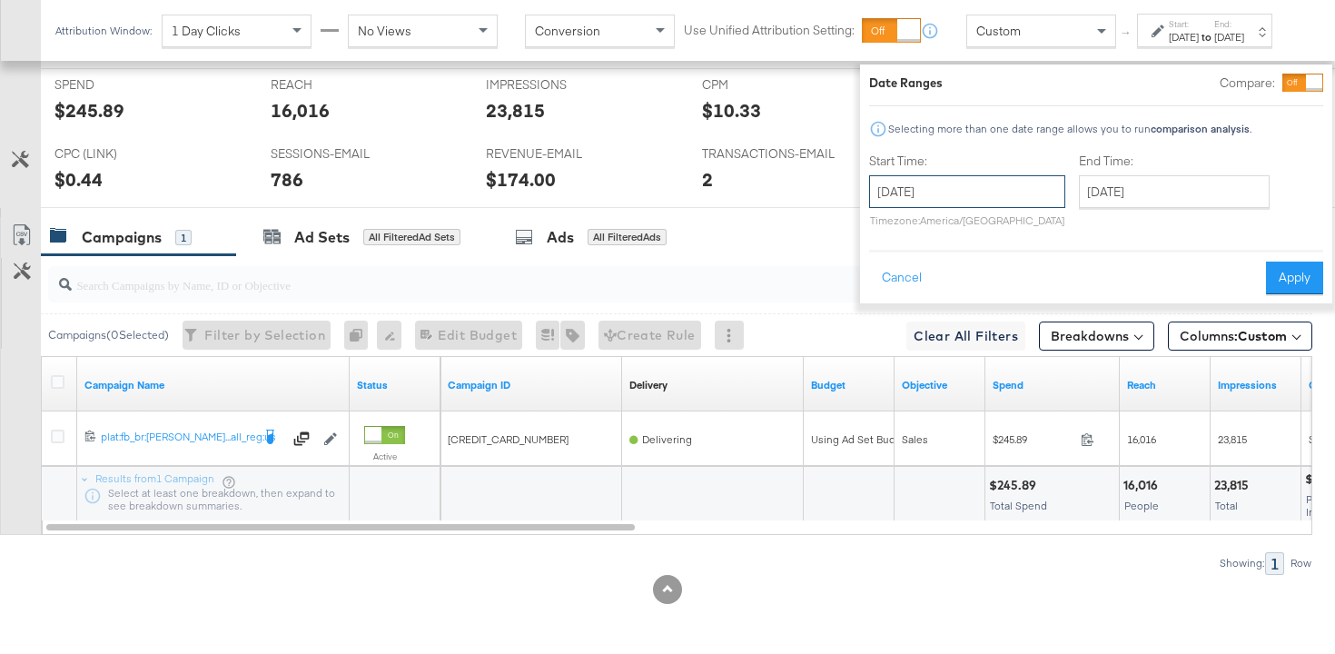
click at [1016, 193] on input "August 13th 2025" at bounding box center [967, 191] width 196 height 33
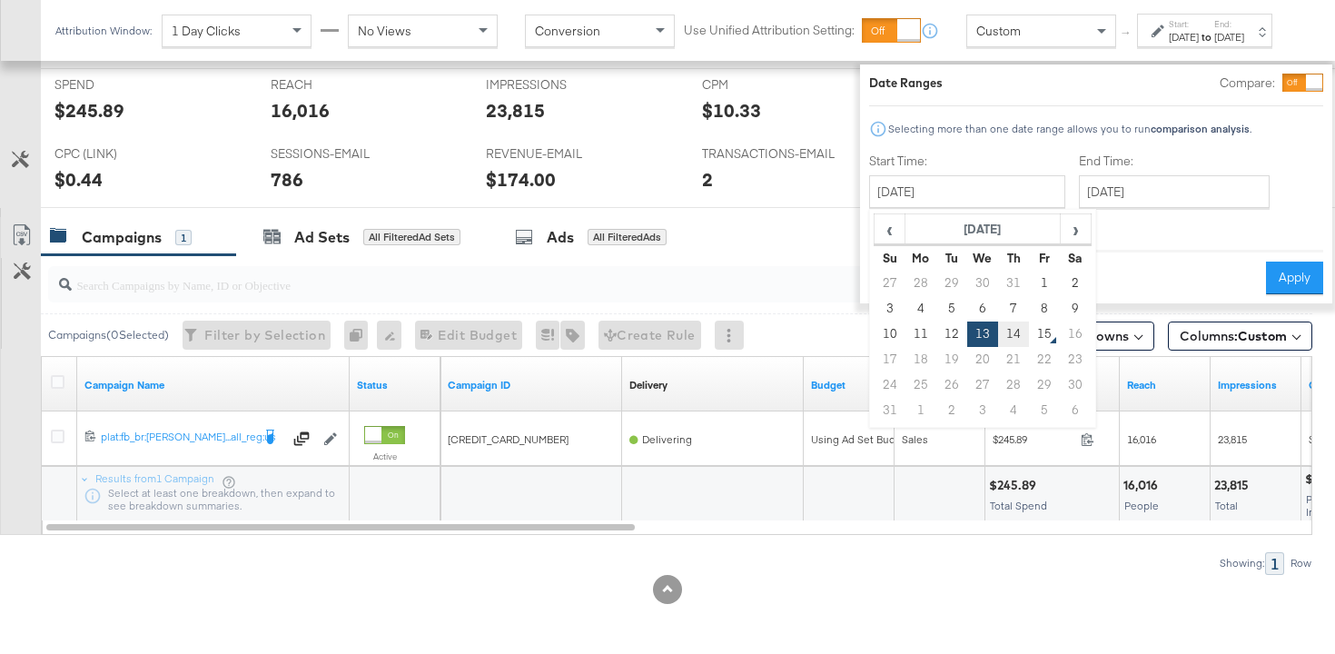
click at [998, 332] on td "14" at bounding box center [1013, 333] width 31 height 25
type input "August 14th 2025"
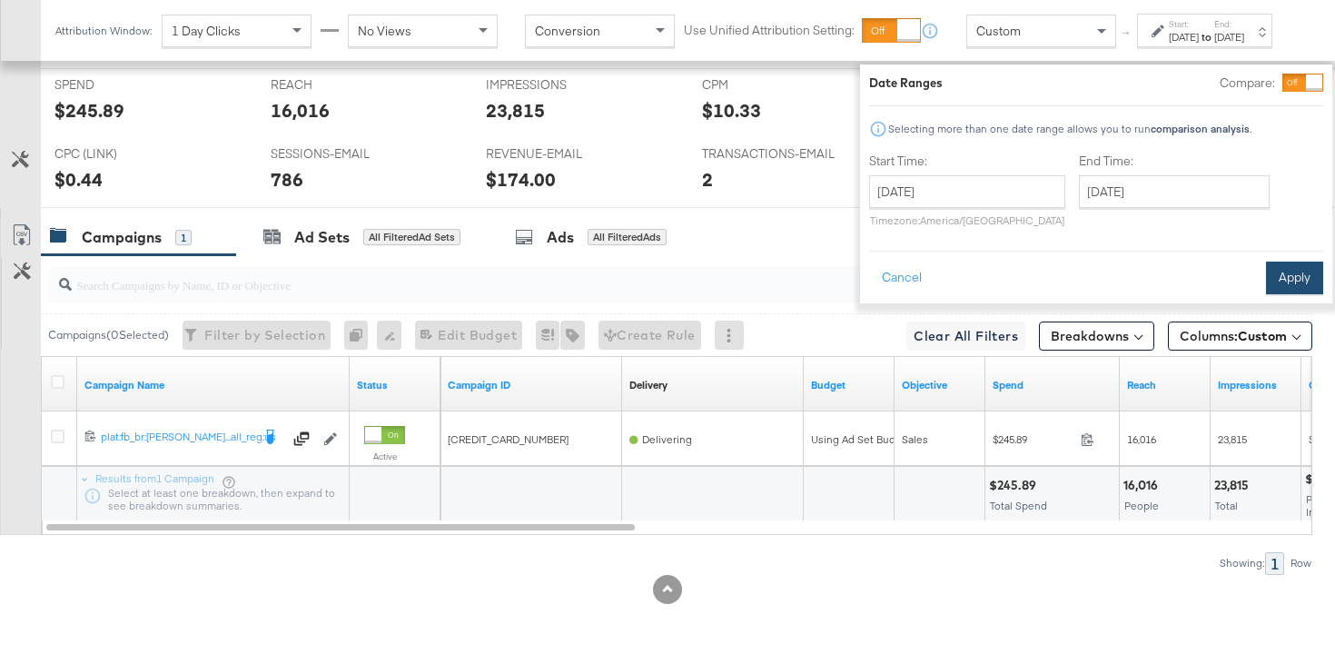
click at [1266, 286] on button "Apply" at bounding box center [1294, 277] width 57 height 33
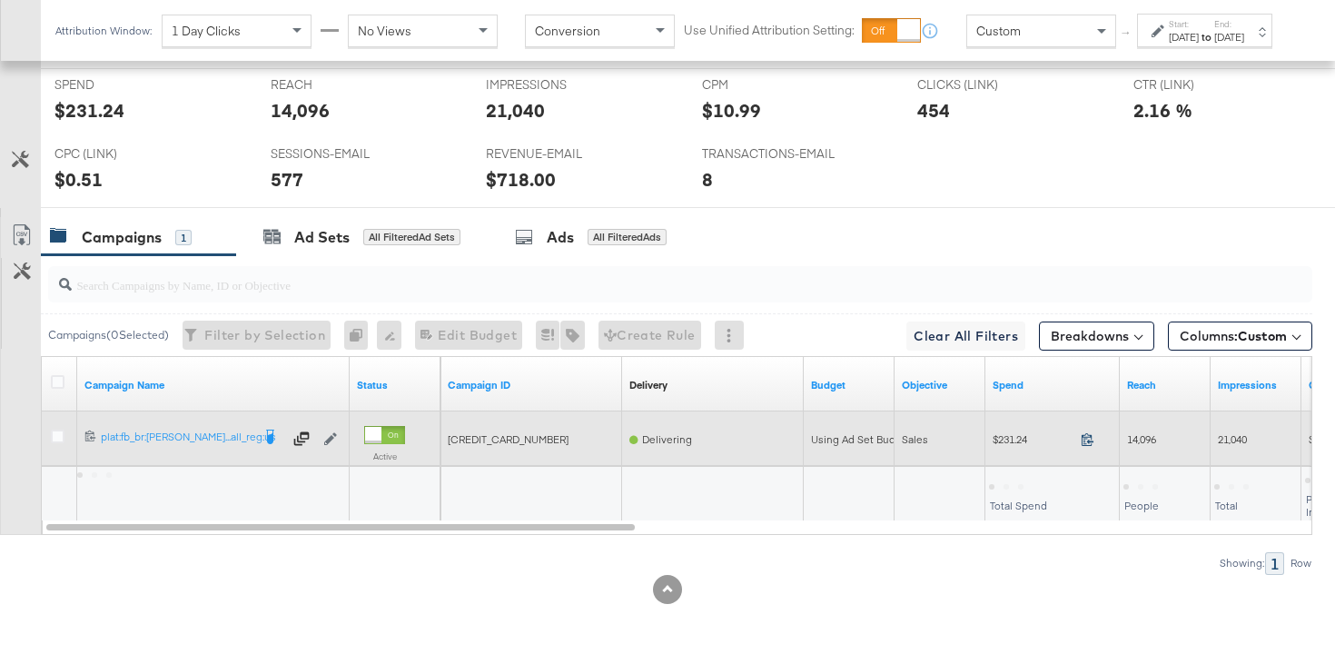
click at [1080, 441] on span at bounding box center [1092, 442] width 39 height 14
click at [1137, 434] on span "14,096" at bounding box center [1141, 439] width 29 height 14
click at [1225, 442] on span "21,040" at bounding box center [1232, 439] width 29 height 14
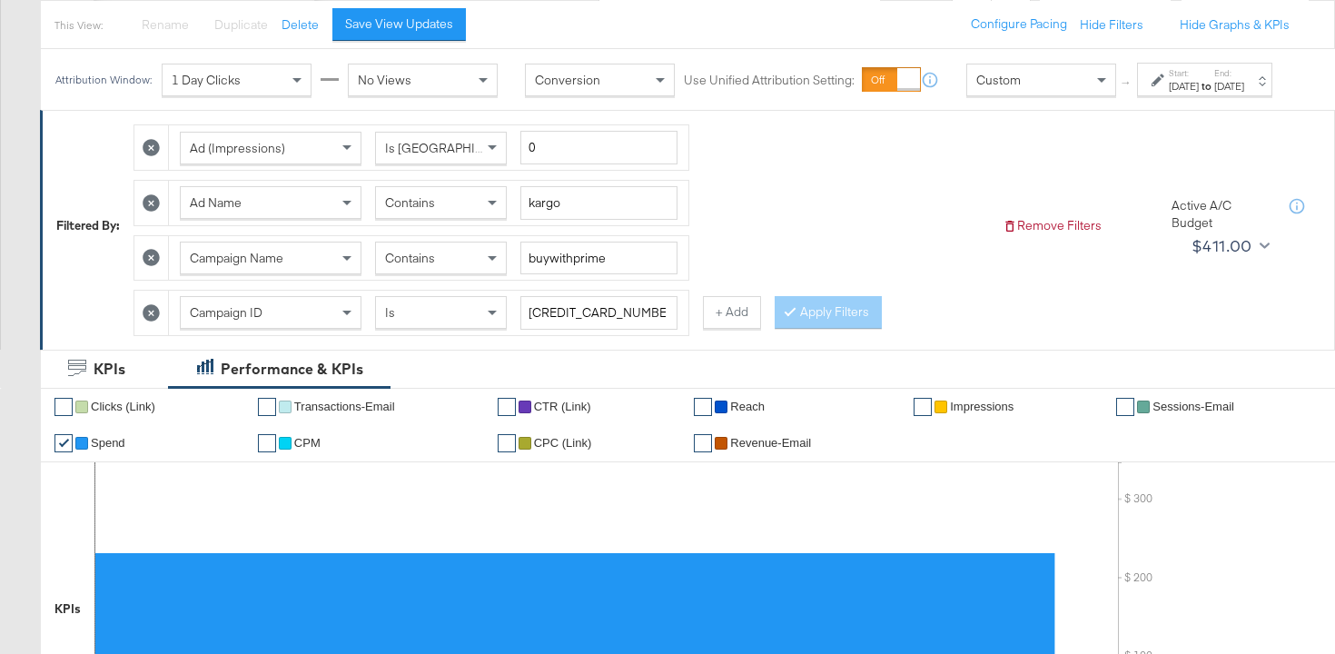
scroll to position [0, 0]
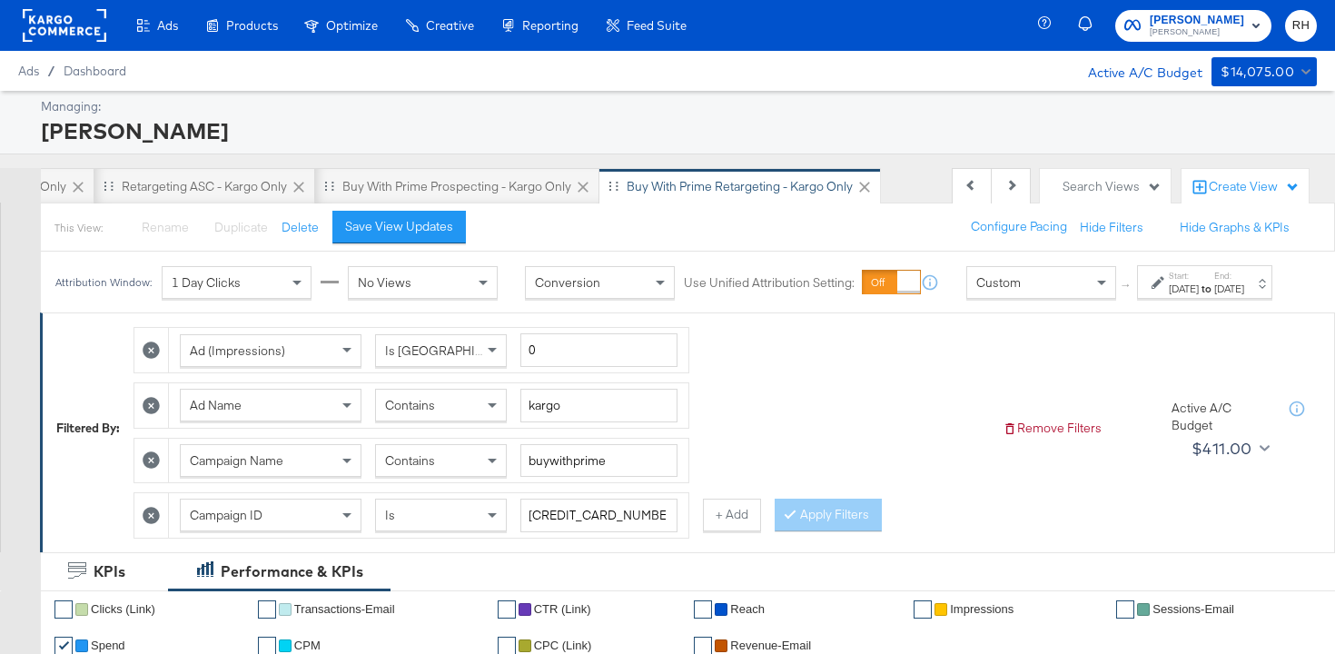
click at [422, 413] on span "Contains" at bounding box center [410, 405] width 50 height 16
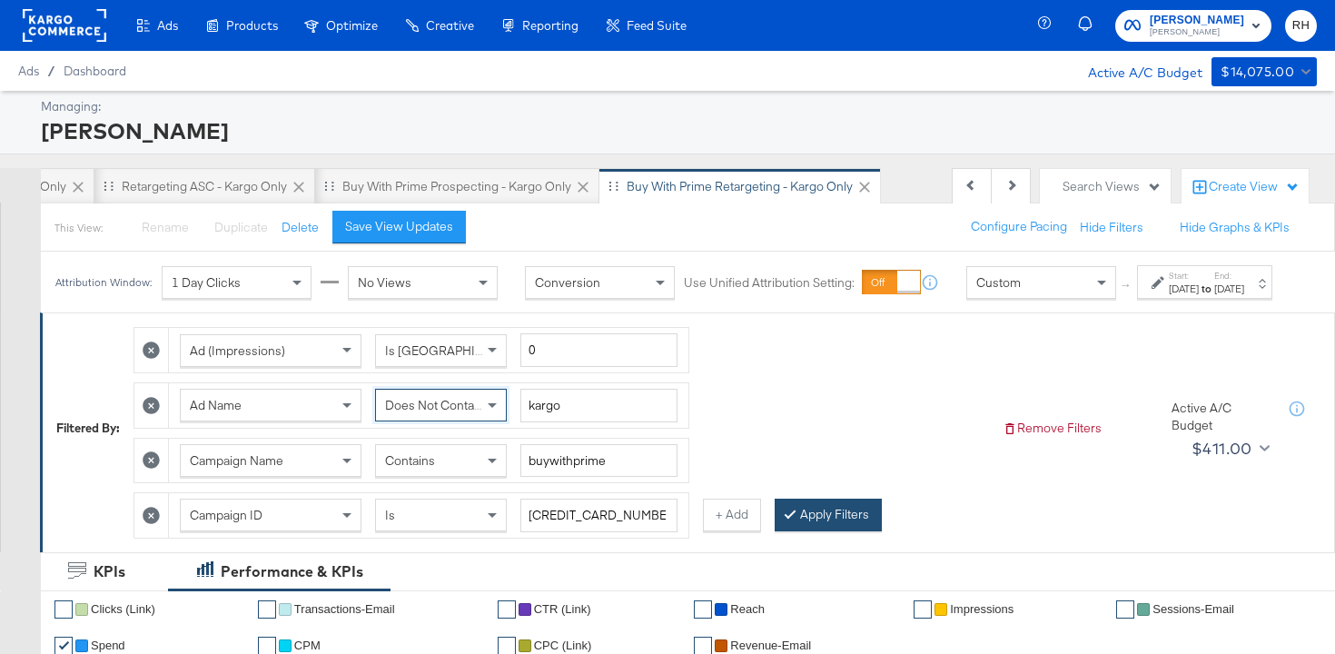
click at [805, 526] on button "Apply Filters" at bounding box center [827, 514] width 107 height 33
click at [831, 432] on div "Ad (Impressions) Is Greater Than 0 Ad Name Does Not Contain kargo Campaign Name…" at bounding box center [560, 428] width 854 height 220
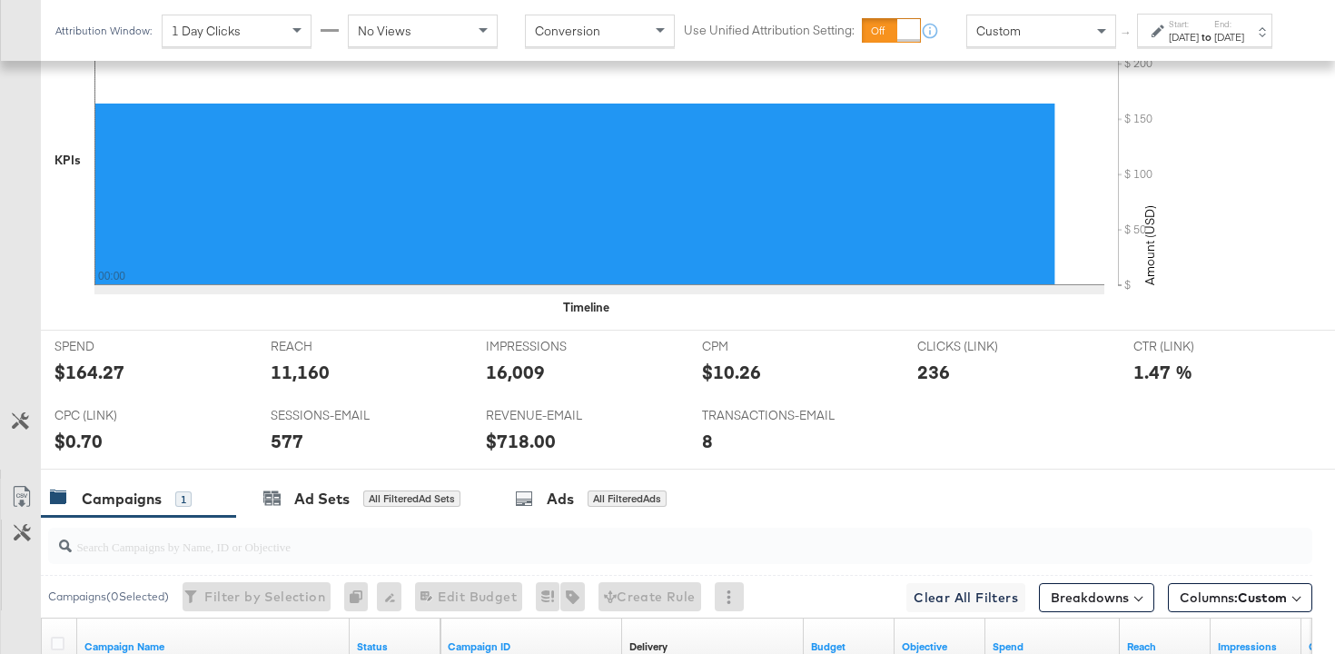
scroll to position [930, 0]
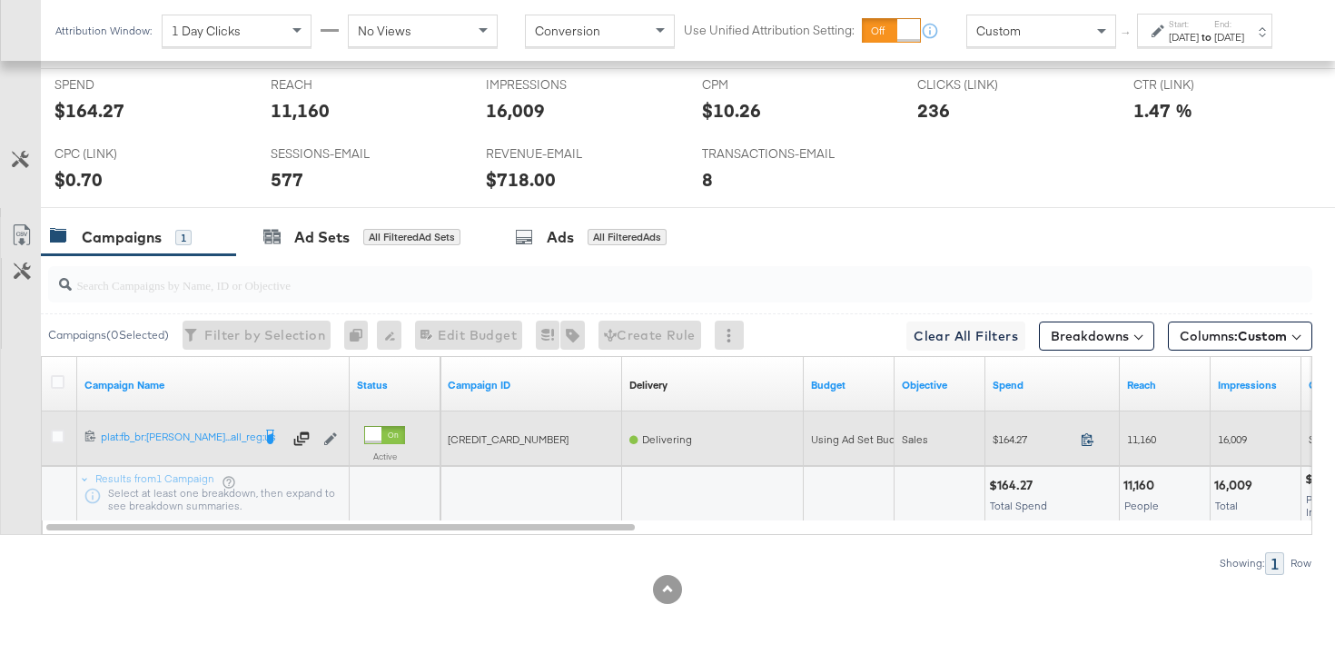
click at [1082, 440] on icon at bounding box center [1087, 439] width 14 height 14
click at [1138, 437] on span "11,160" at bounding box center [1141, 439] width 29 height 14
click at [1239, 439] on span "16,009" at bounding box center [1232, 439] width 29 height 14
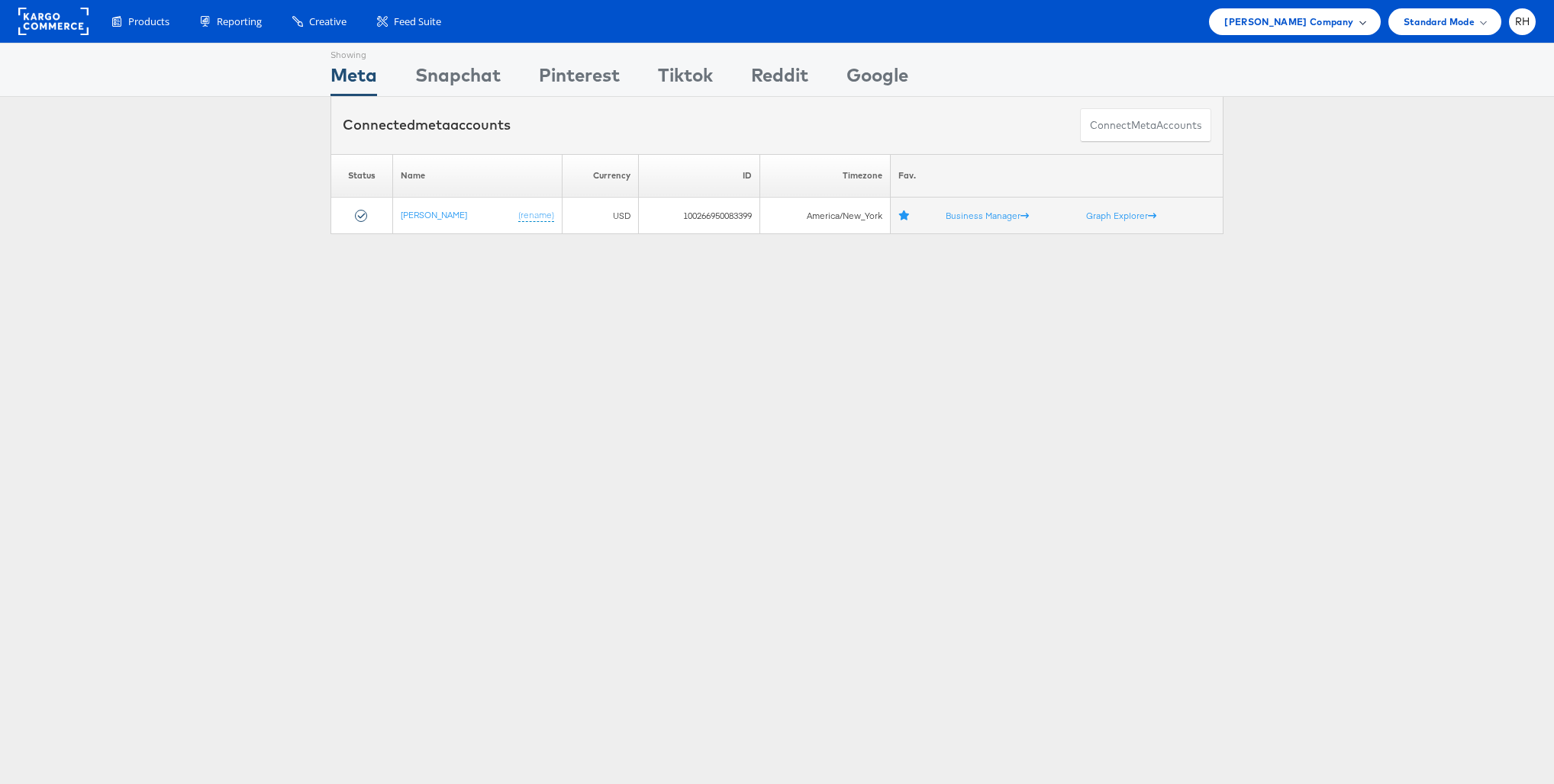
click at [1254, 29] on div "Steve Madden Company" at bounding box center [1293, 22] width 171 height 27
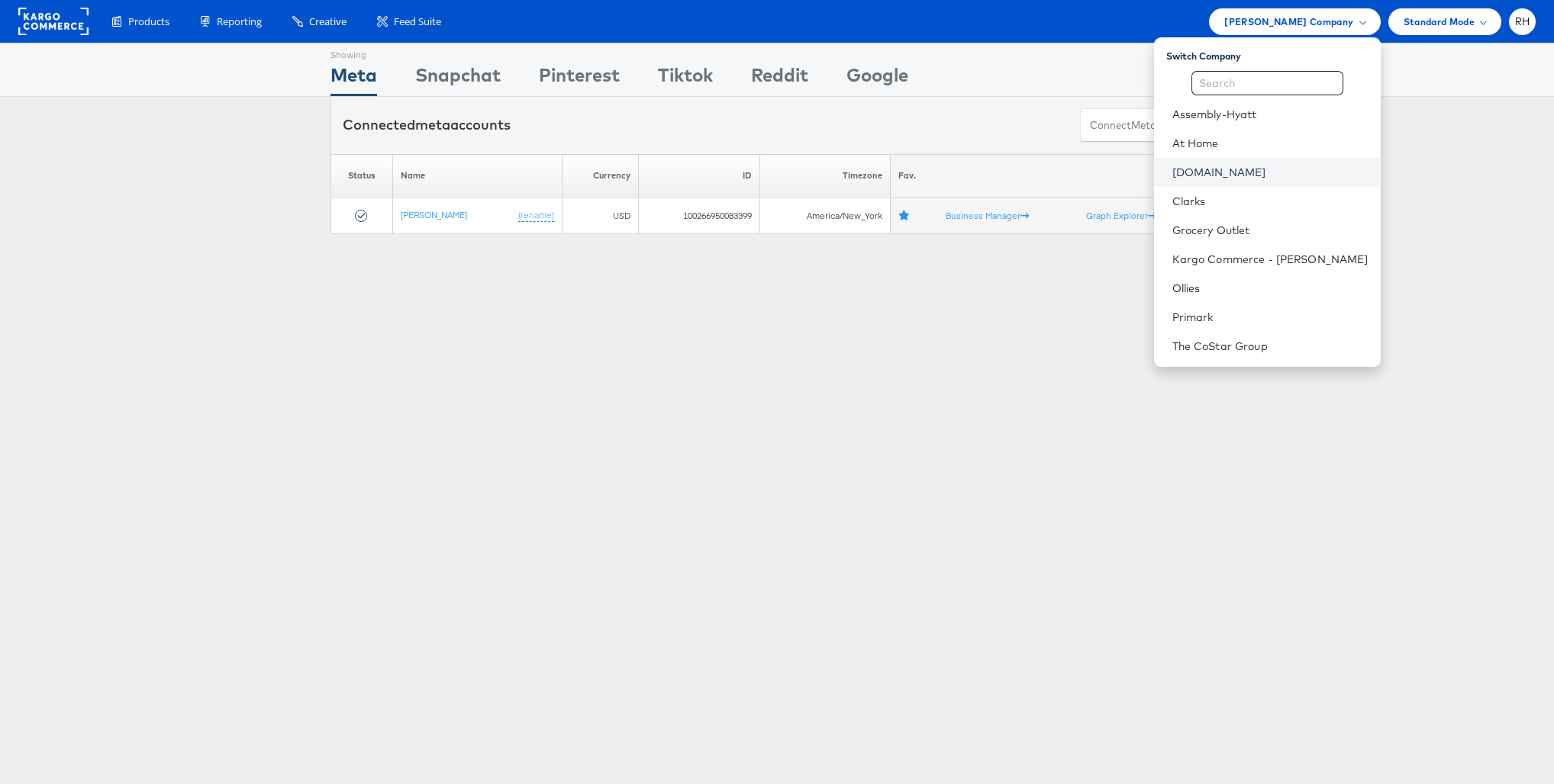
click at [1224, 179] on link "Cars.com" at bounding box center [1270, 172] width 196 height 15
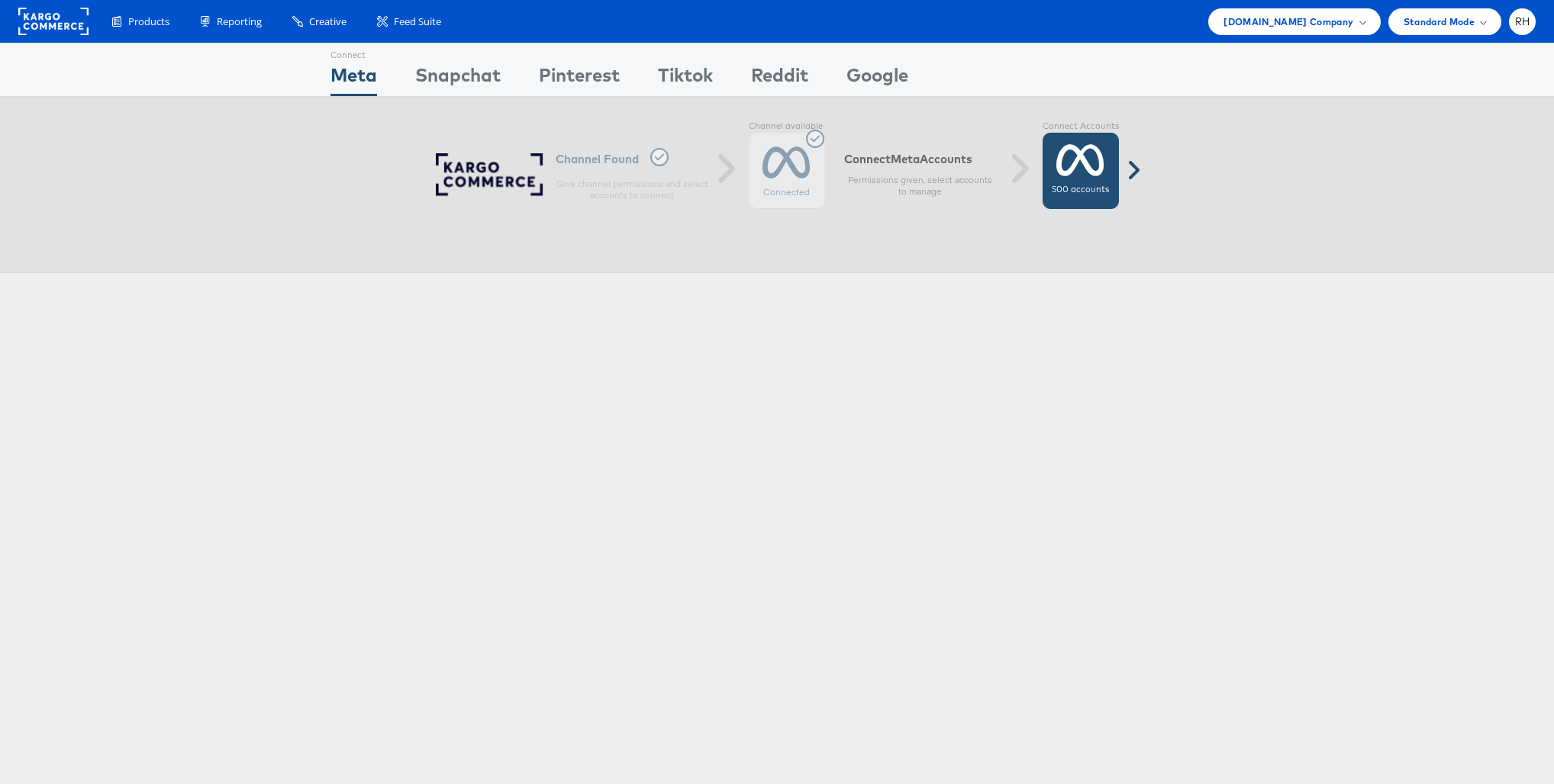
click at [1067, 159] on icon at bounding box center [1080, 160] width 48 height 38
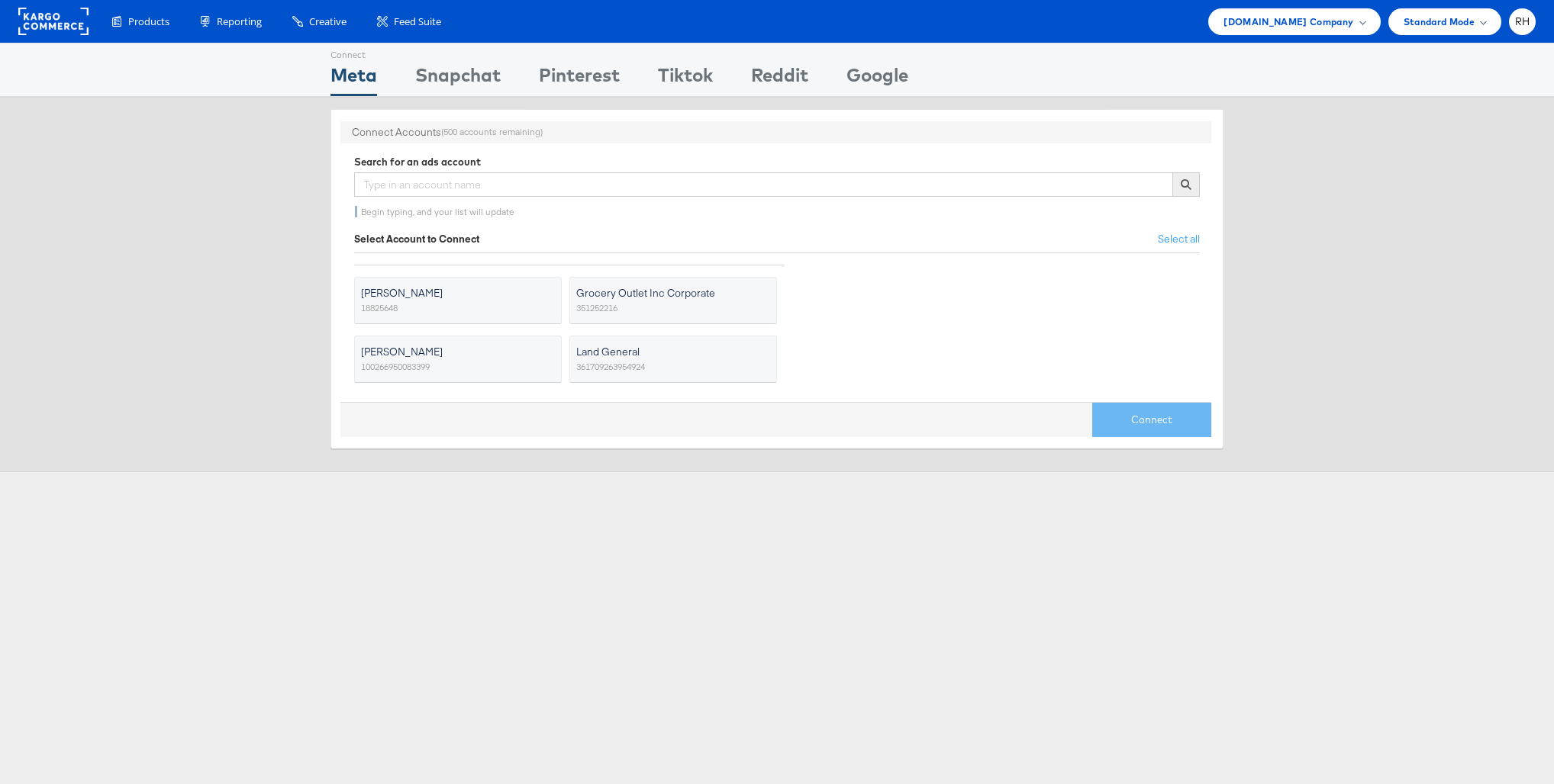
click at [49, 10] on rect at bounding box center [54, 21] width 71 height 28
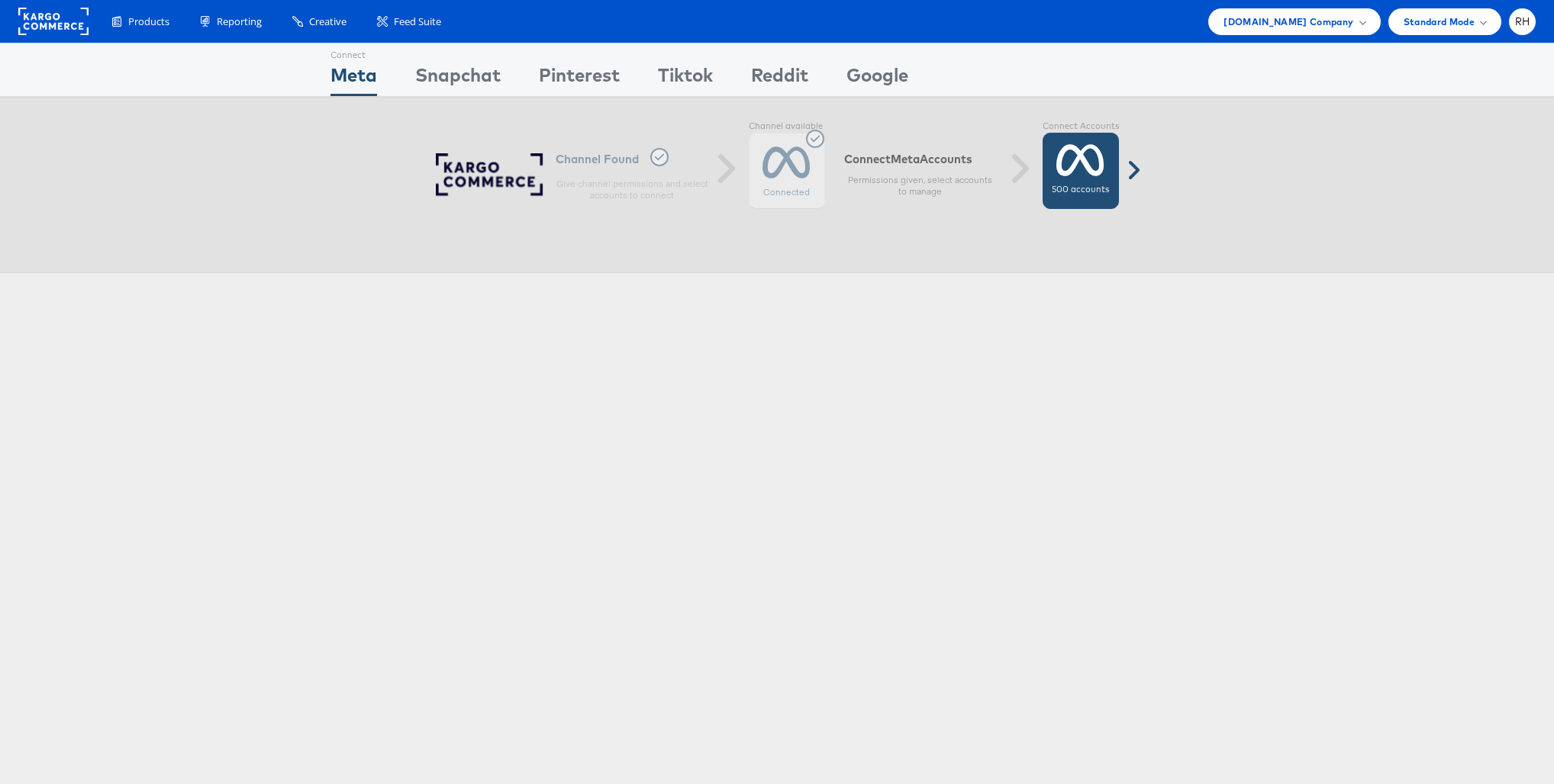
click at [1076, 195] on label "500 accounts" at bounding box center [1080, 190] width 57 height 13
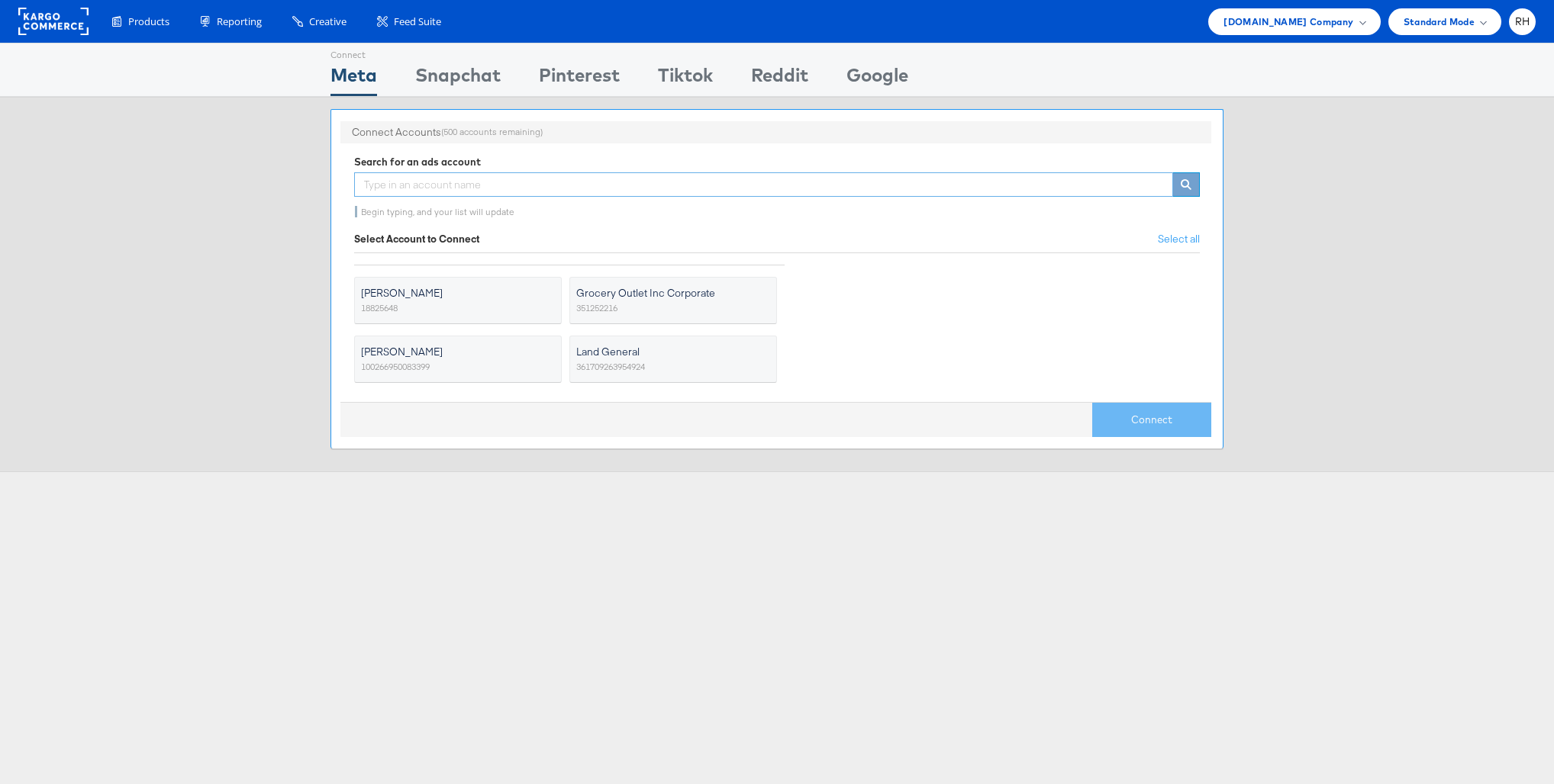
click at [682, 190] on input "text" at bounding box center [763, 184] width 819 height 24
type input "car"
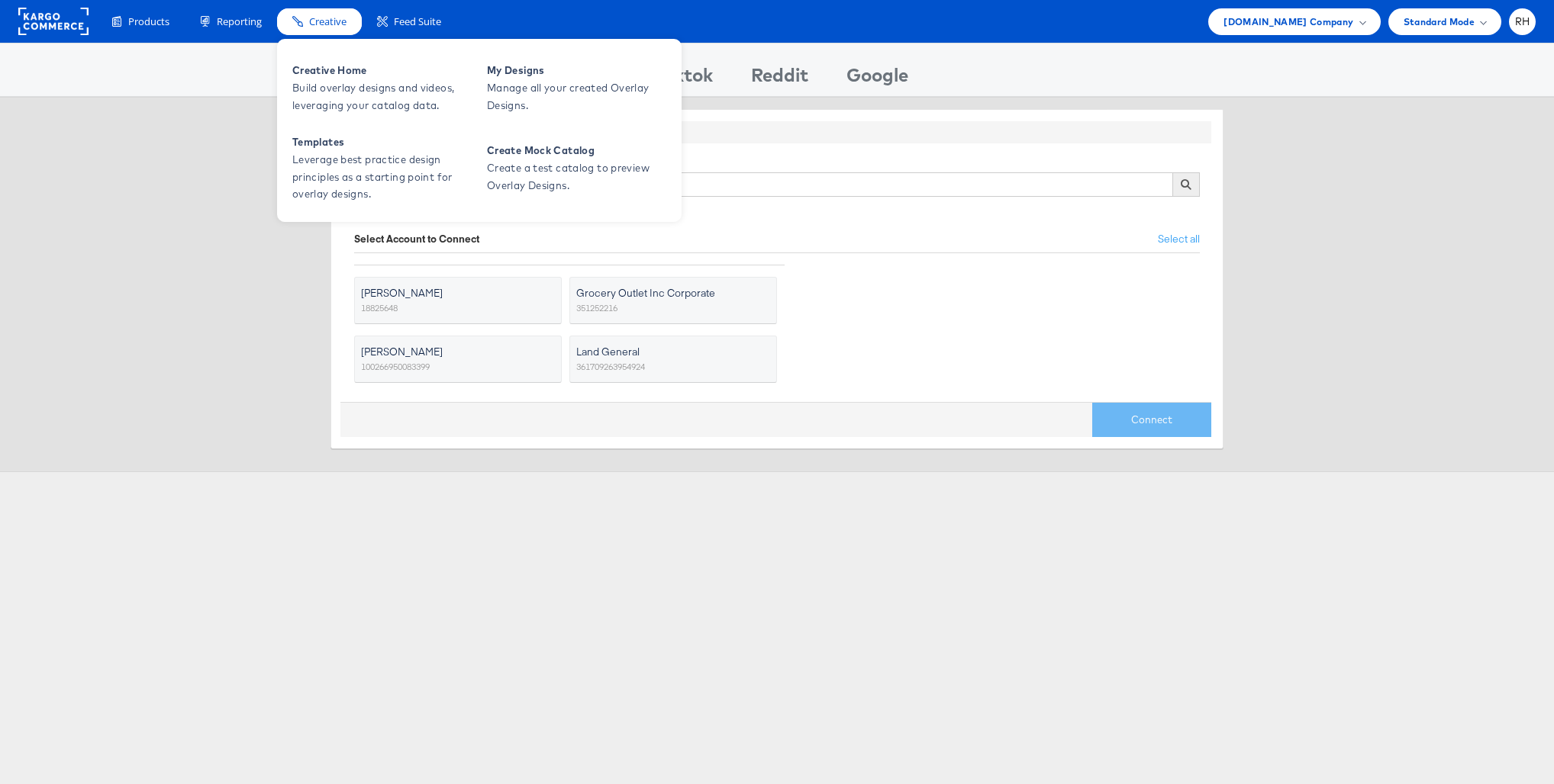
click at [334, 14] on span "Creative" at bounding box center [328, 21] width 37 height 14
click at [333, 71] on span "Creative Home" at bounding box center [384, 71] width 183 height 18
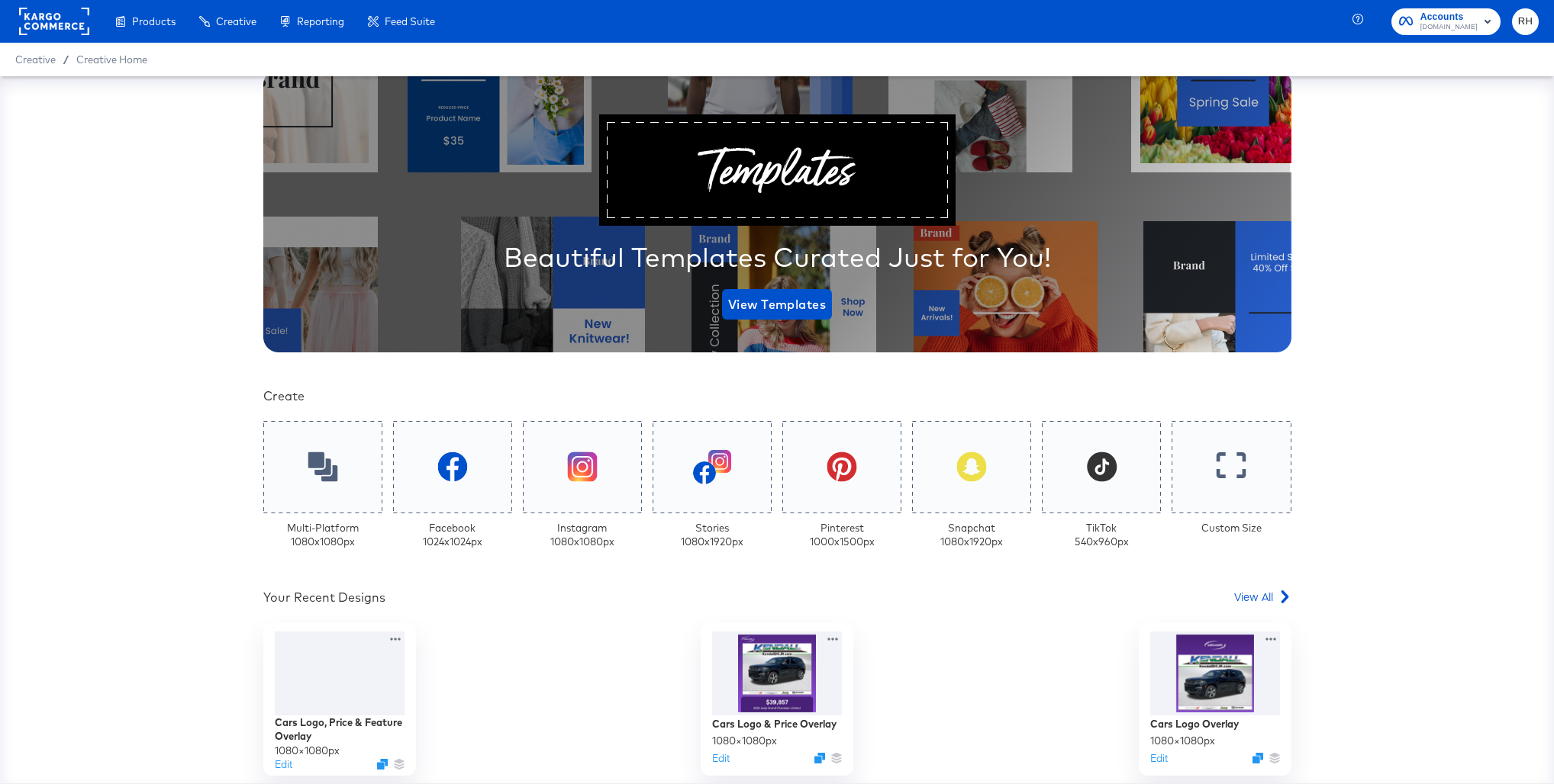
scroll to position [87, 0]
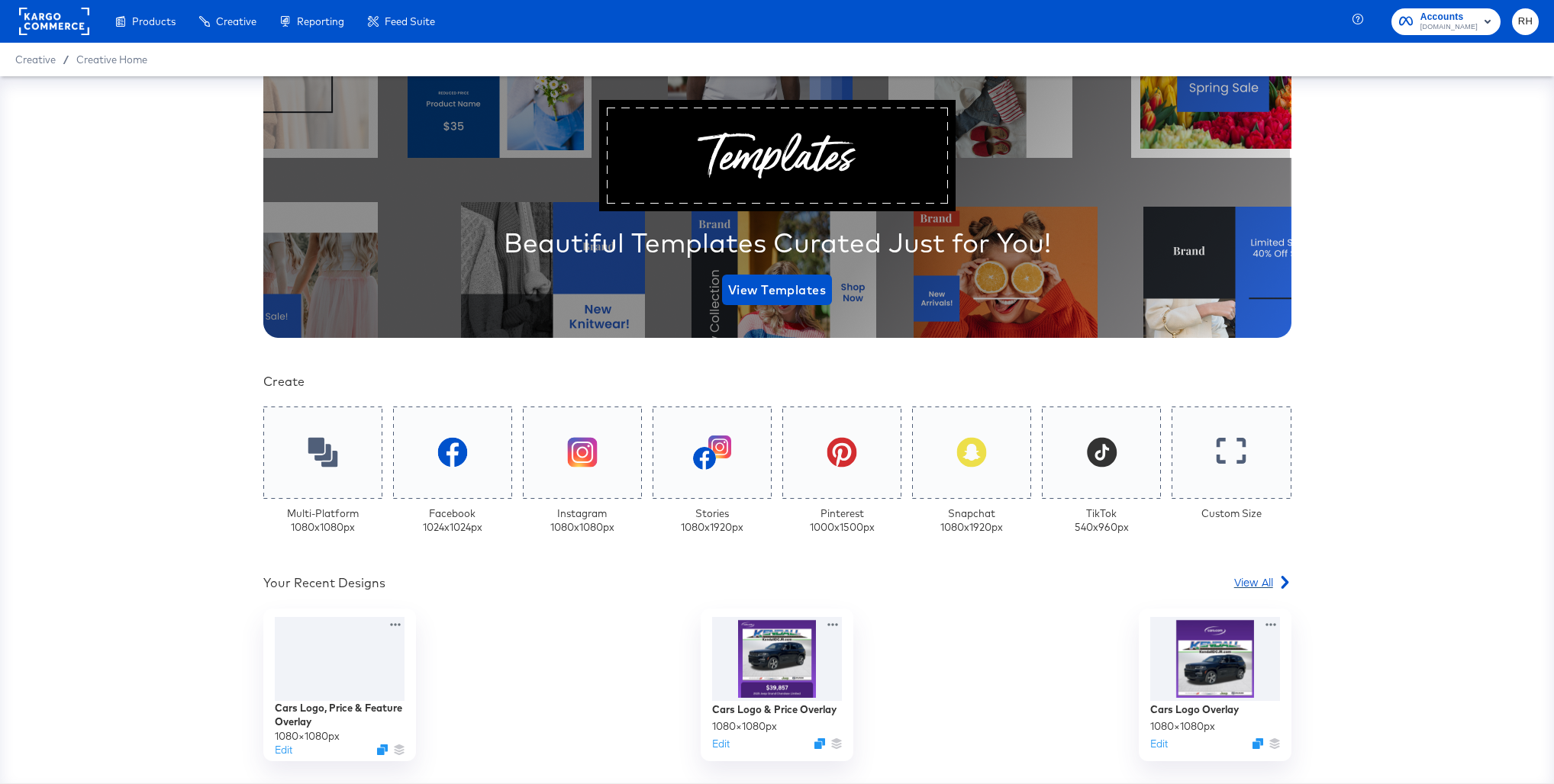
click at [1256, 584] on span "View All" at bounding box center [1253, 582] width 39 height 15
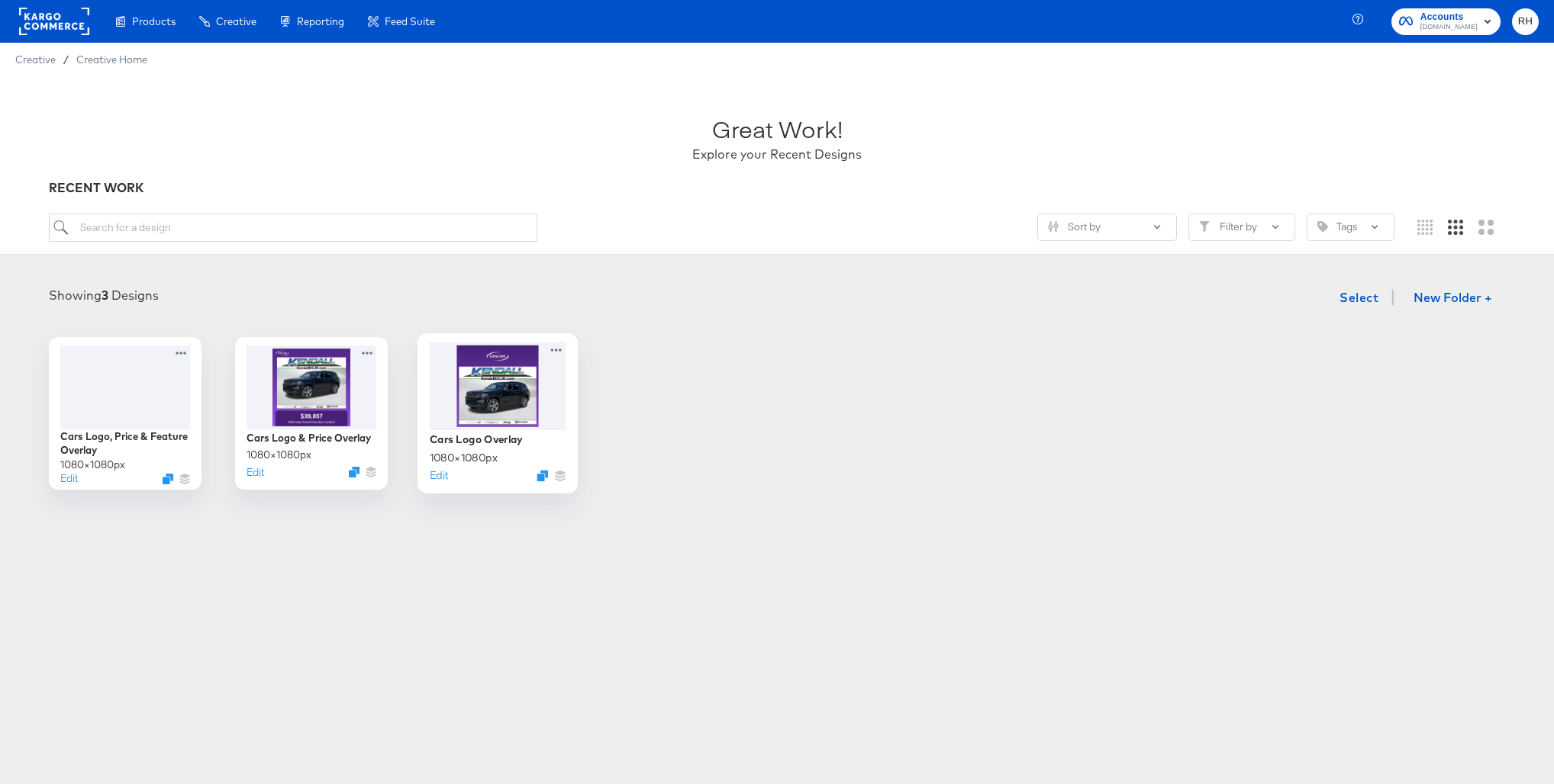
click at [474, 411] on div at bounding box center [498, 386] width 137 height 87
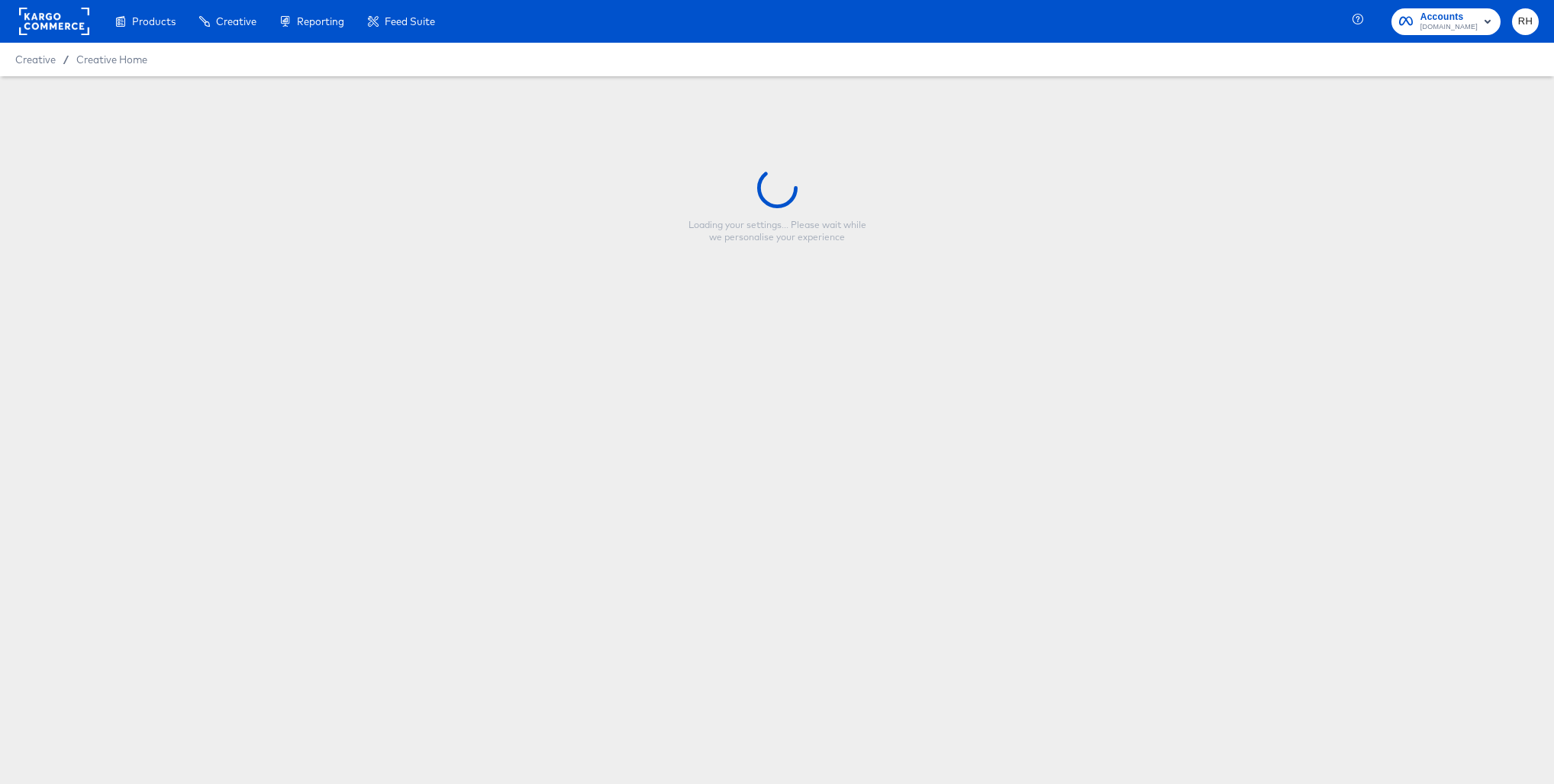
type input "Cars Logo Overlay"
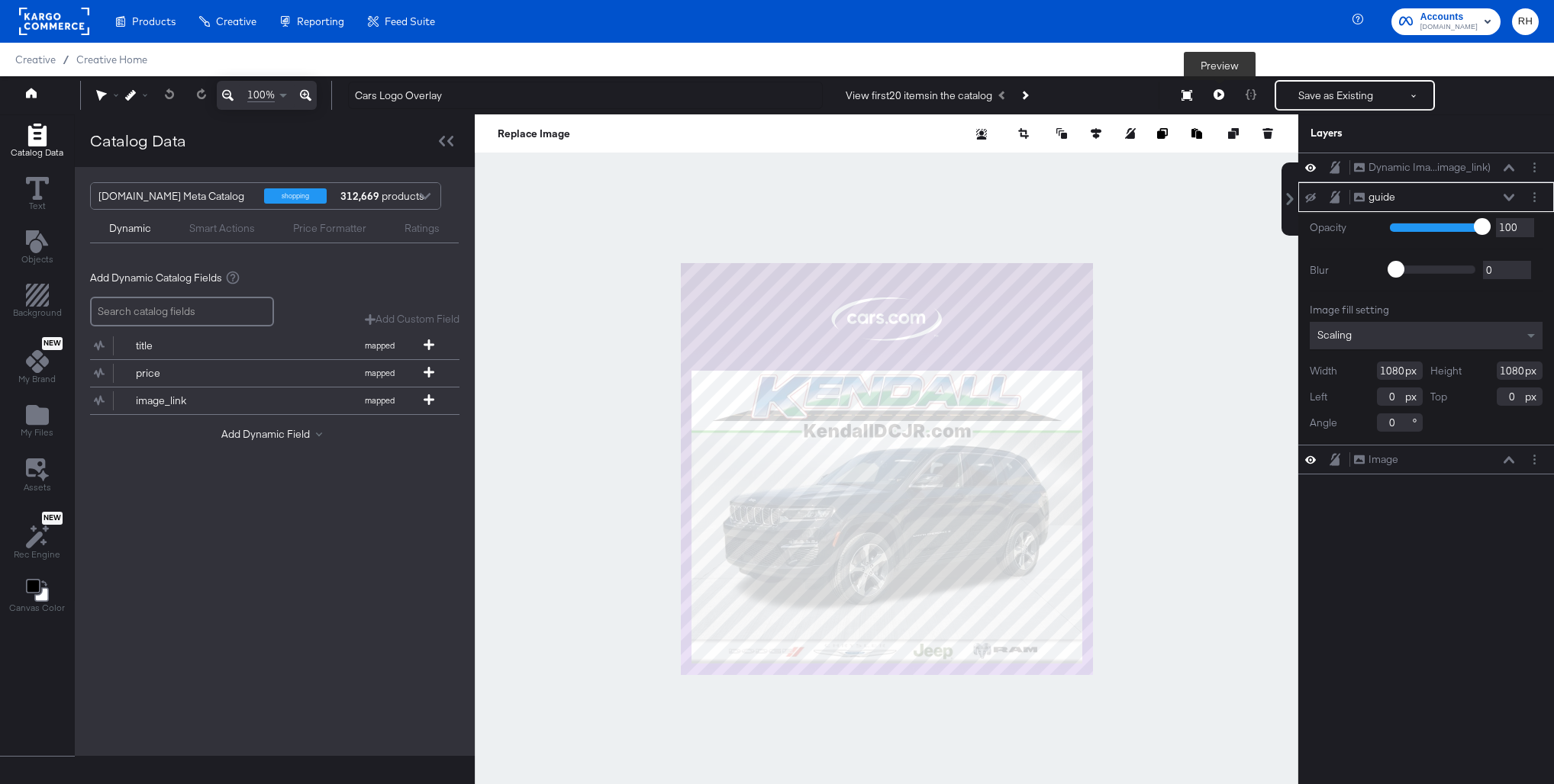
click at [1214, 96] on icon at bounding box center [1219, 94] width 11 height 11
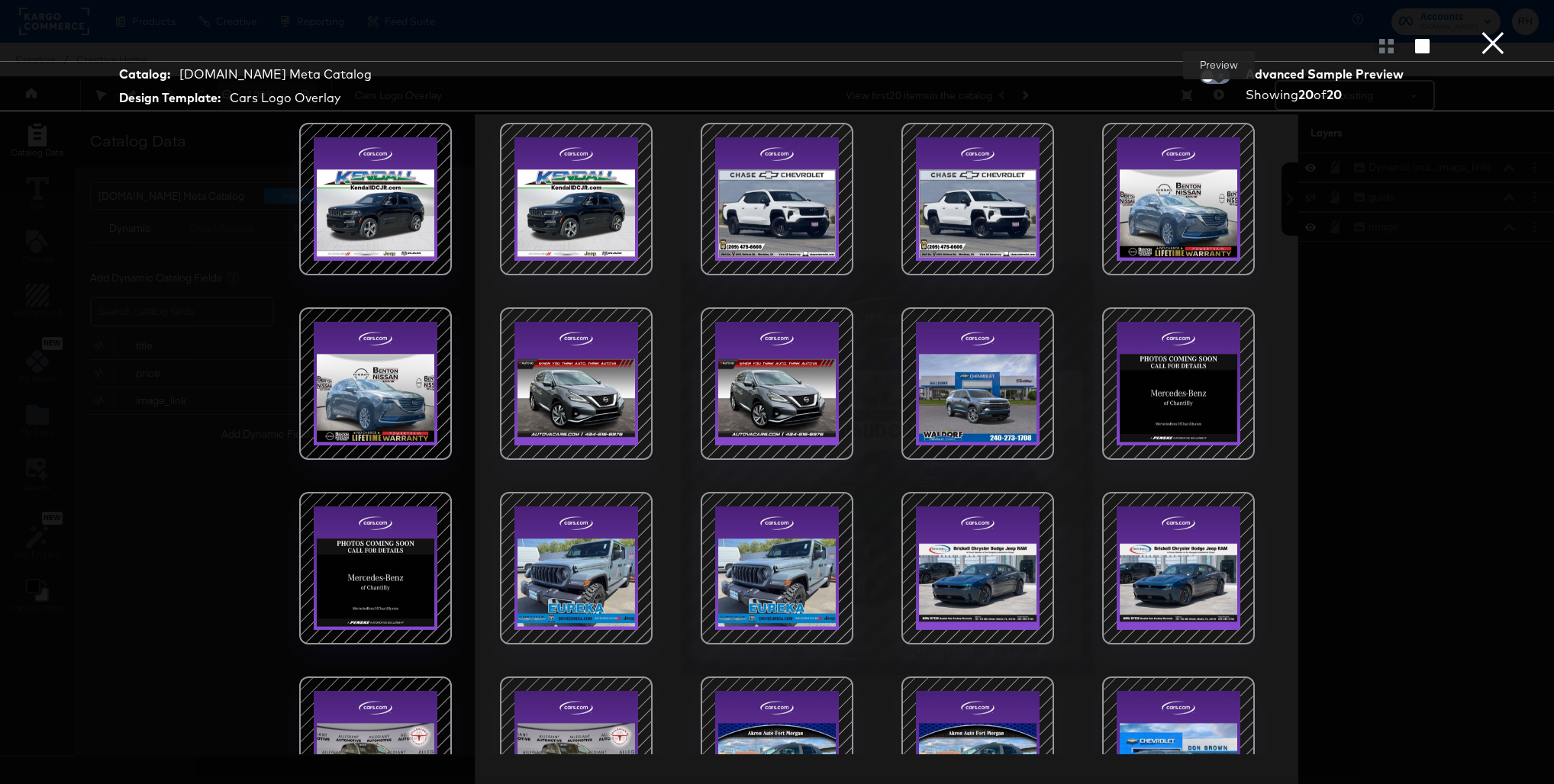
click at [1189, 387] on div at bounding box center [1178, 384] width 129 height 129
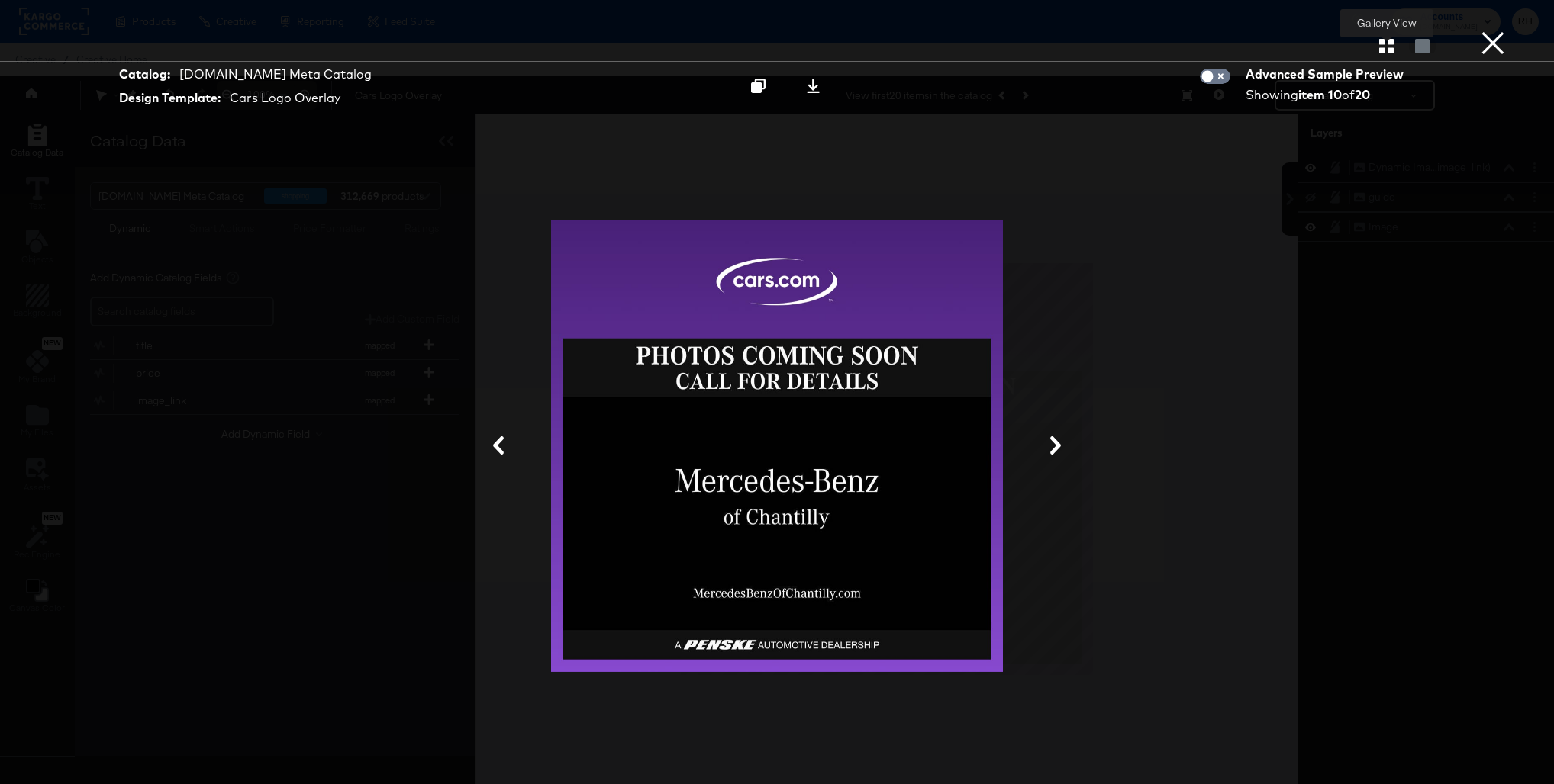
click at [1380, 52] on icon "button" at bounding box center [1386, 45] width 14 height 14
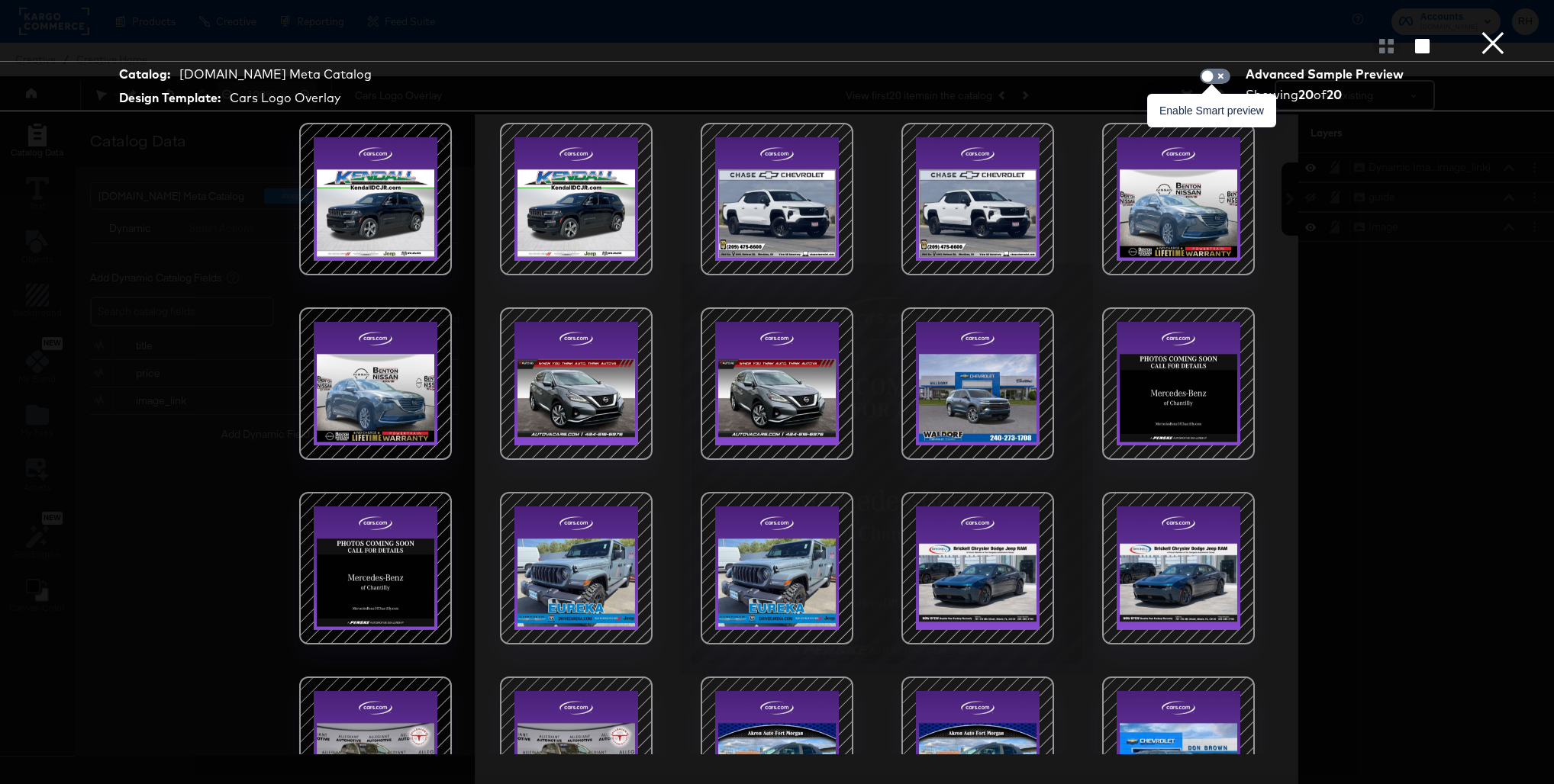
click at [1219, 71] on span at bounding box center [1214, 76] width 30 height 15
click at [1214, 83] on input "checkbox" at bounding box center [1207, 80] width 45 height 15
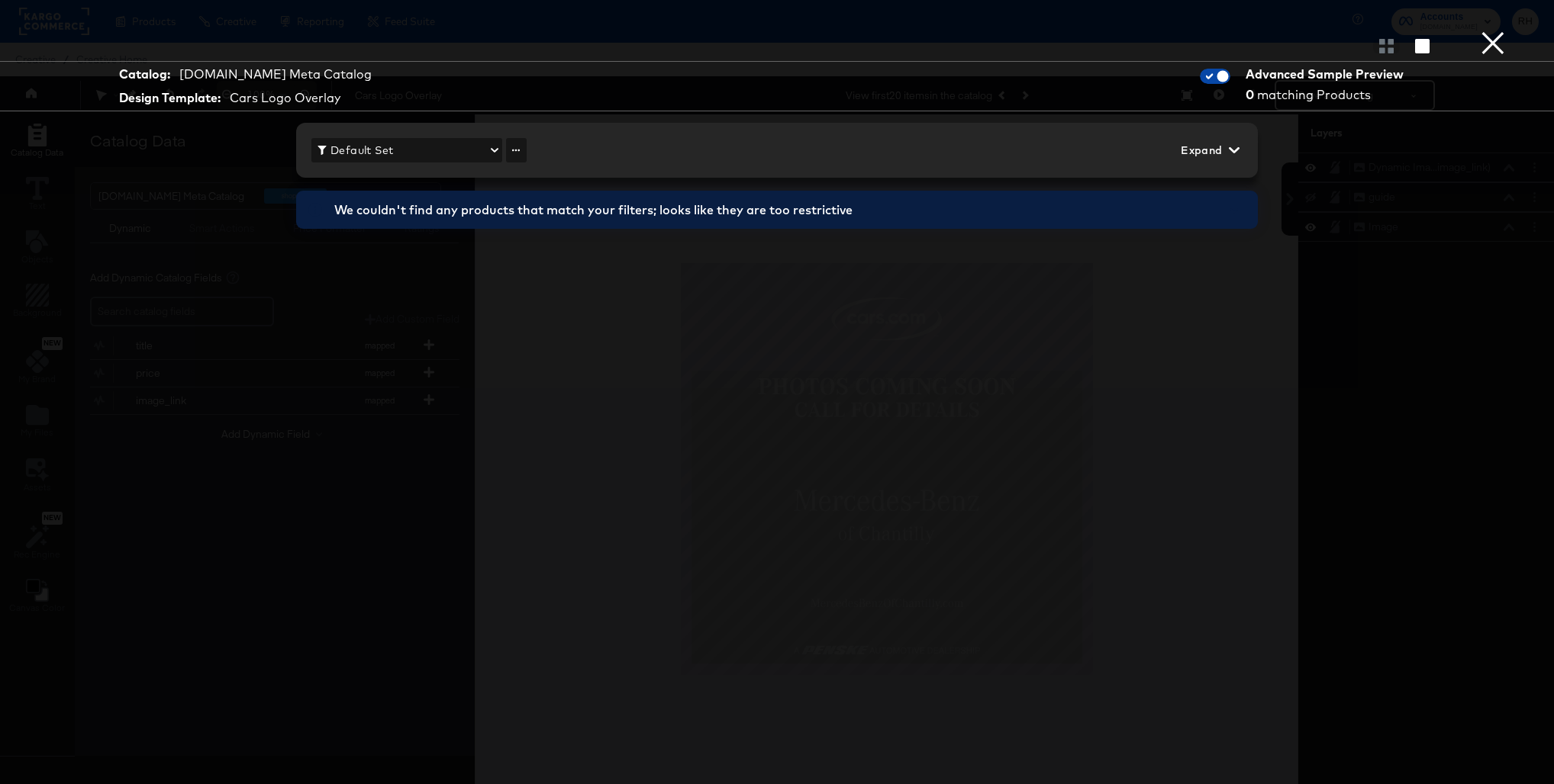
click at [1214, 82] on input "checkbox" at bounding box center [1222, 80] width 45 height 15
checkbox input "false"
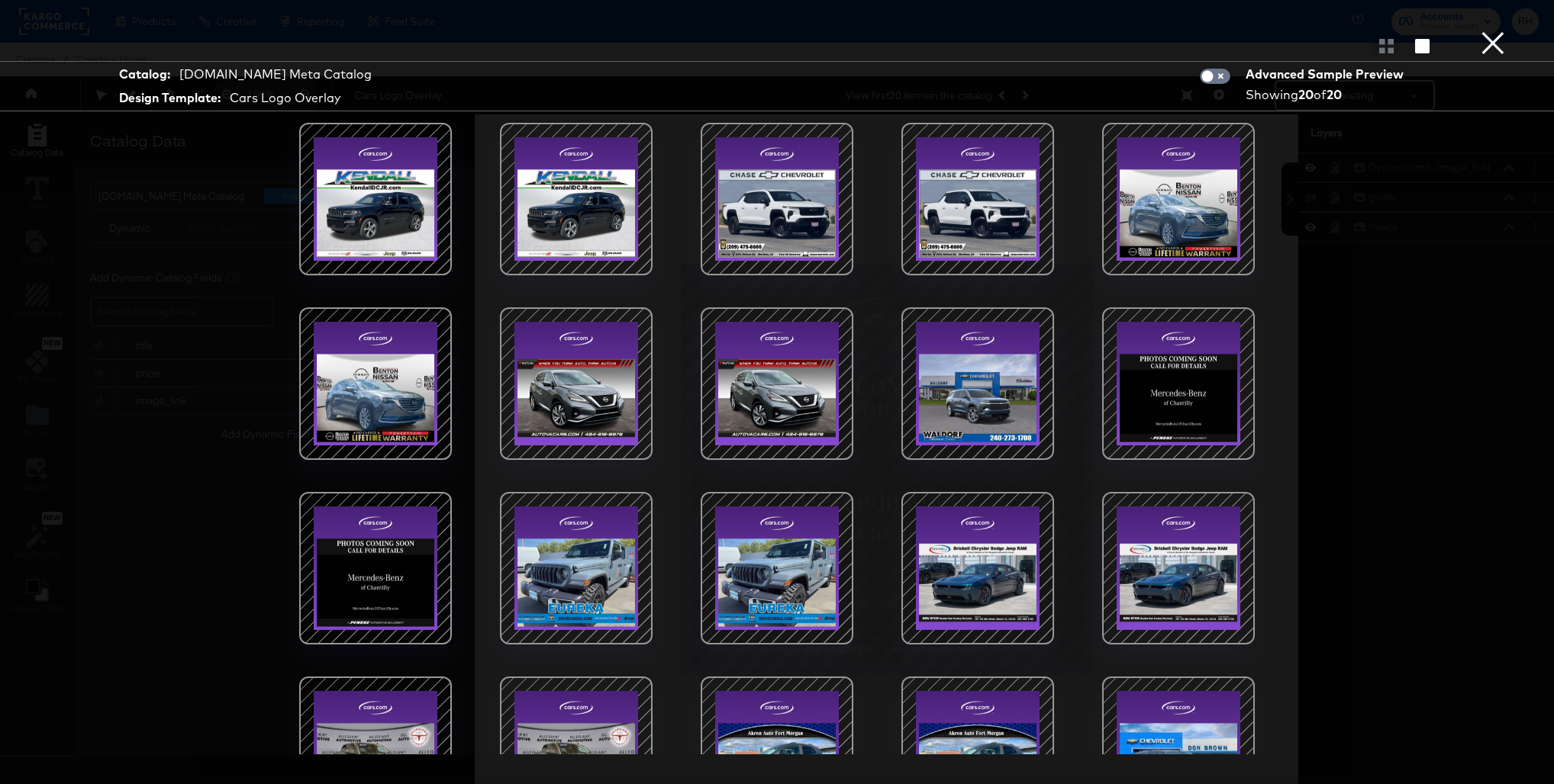
click at [1504, 30] on button "×" at bounding box center [1493, 15] width 30 height 30
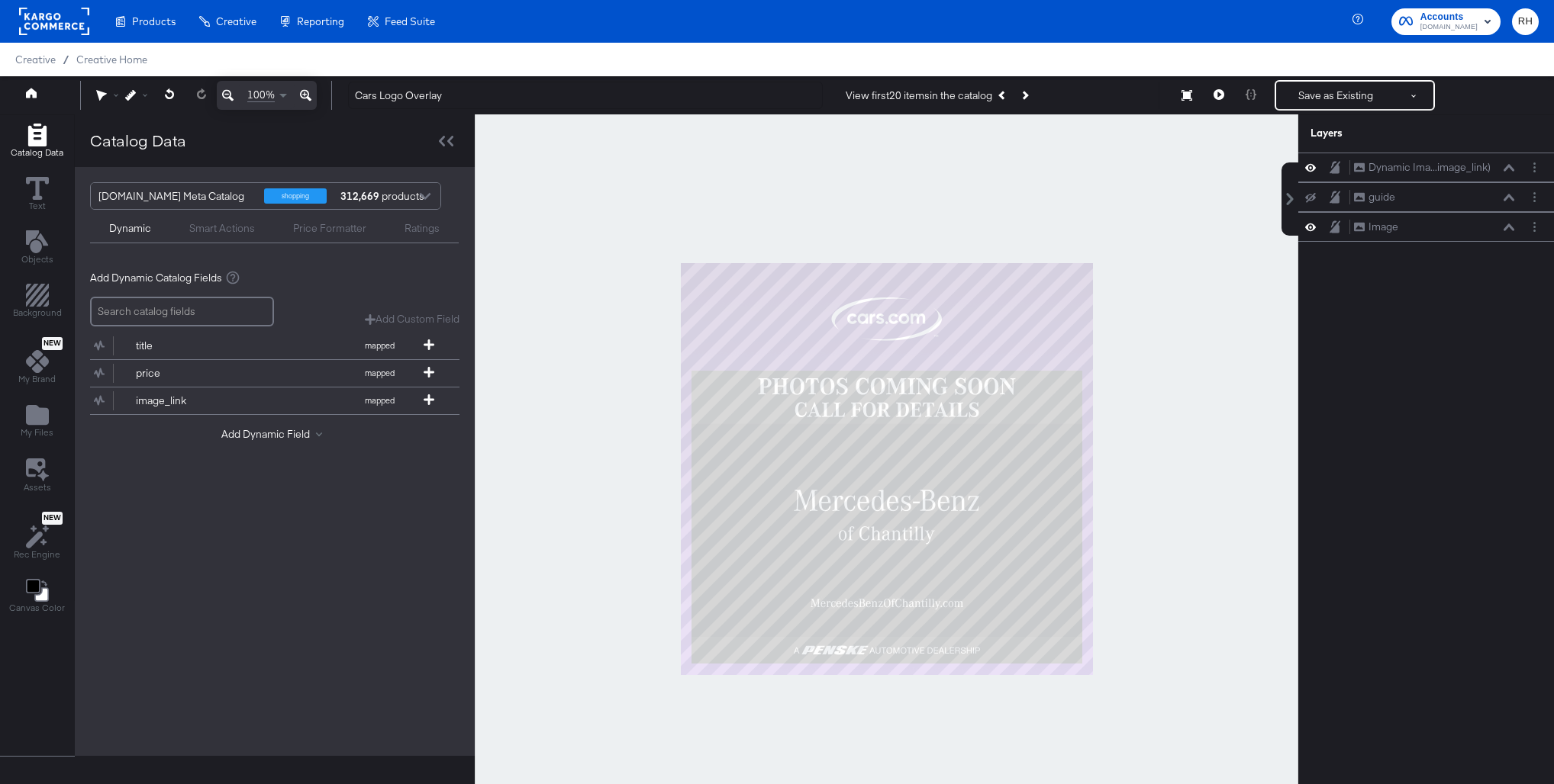
click at [124, 52] on div "Creative / Creative Home" at bounding box center [777, 60] width 1554 height 34
click at [108, 61] on span "Creative Home" at bounding box center [112, 60] width 71 height 13
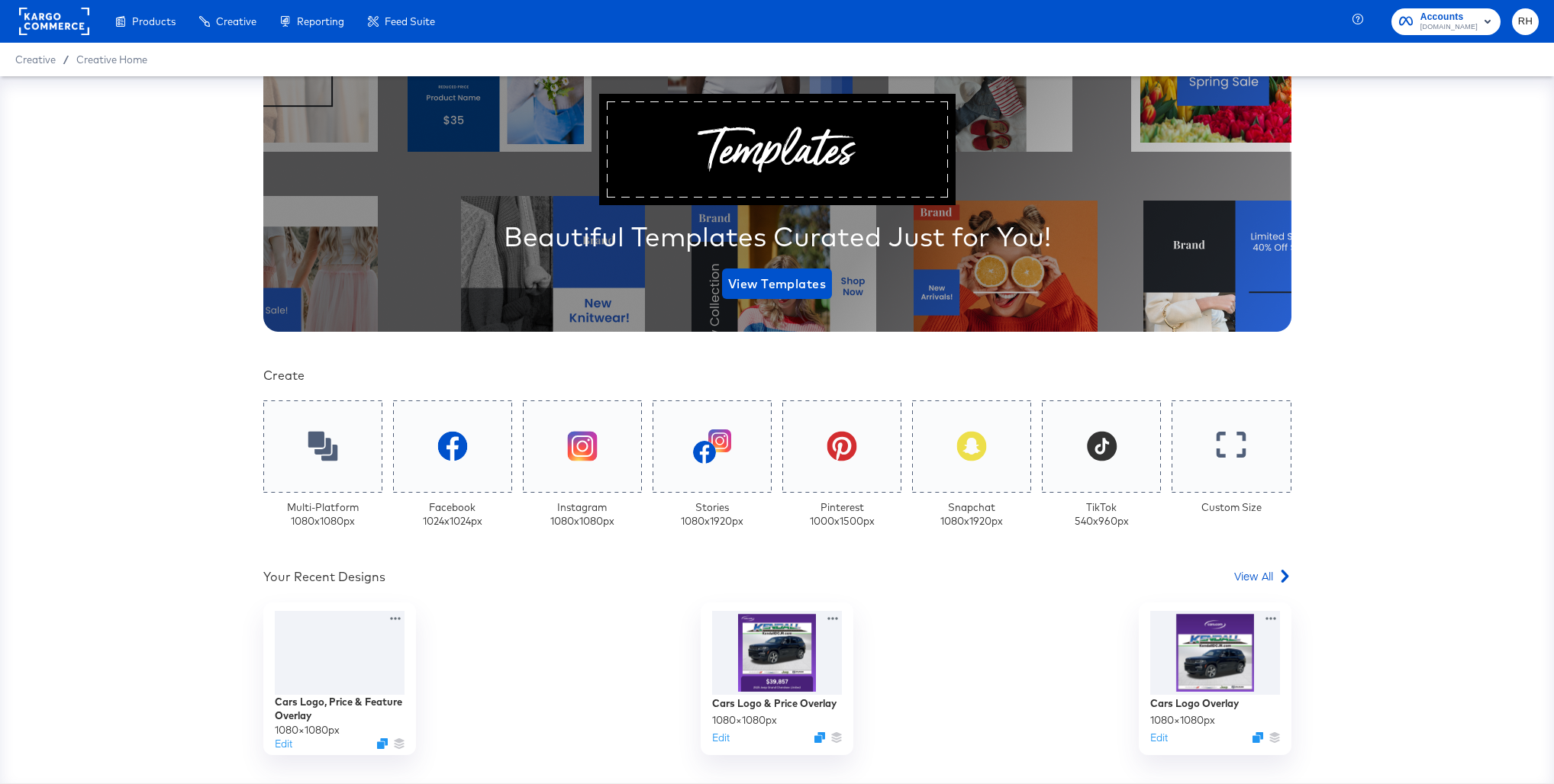
scroll to position [129, 0]
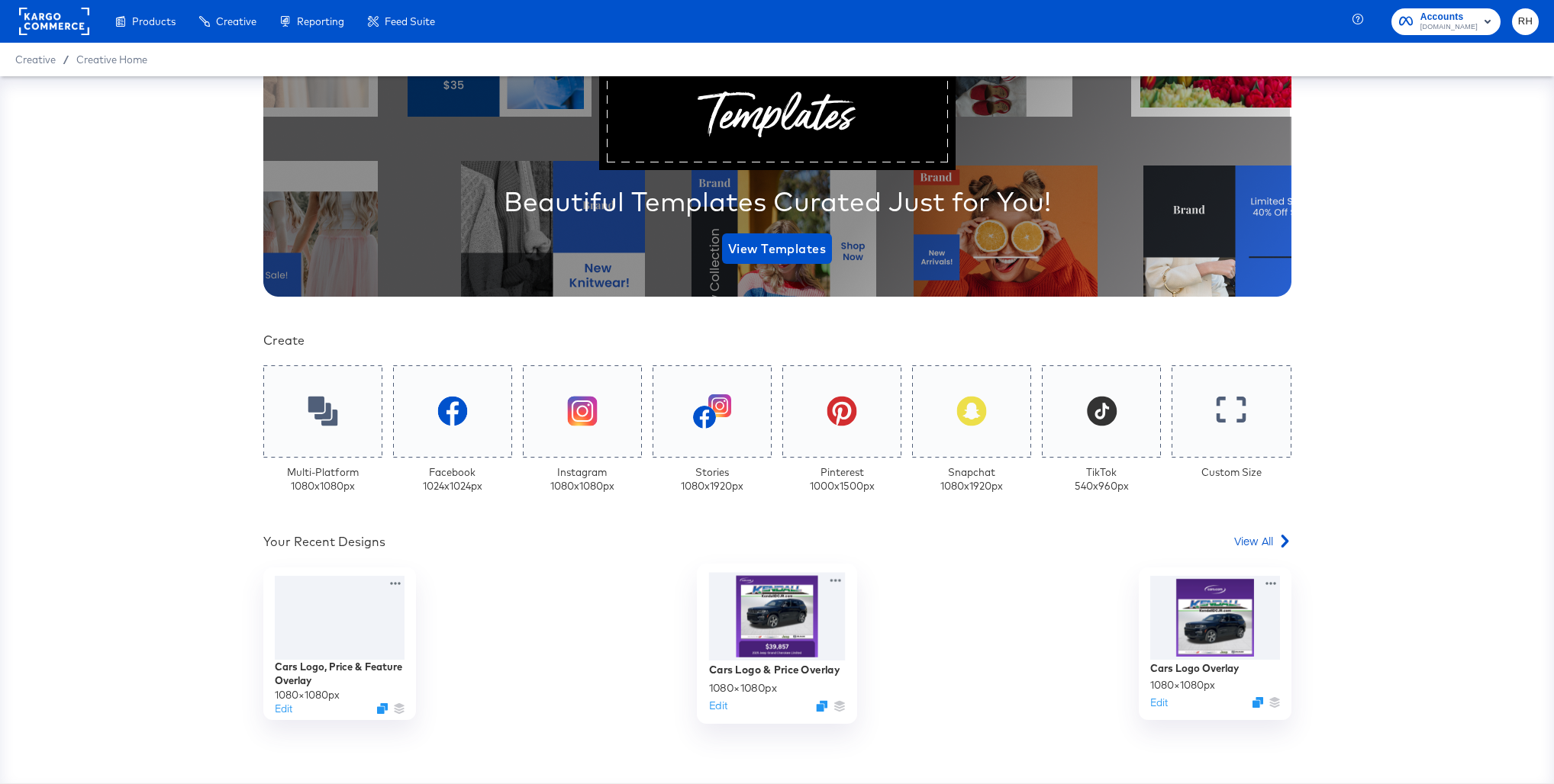
click at [756, 628] on div at bounding box center [777, 616] width 137 height 88
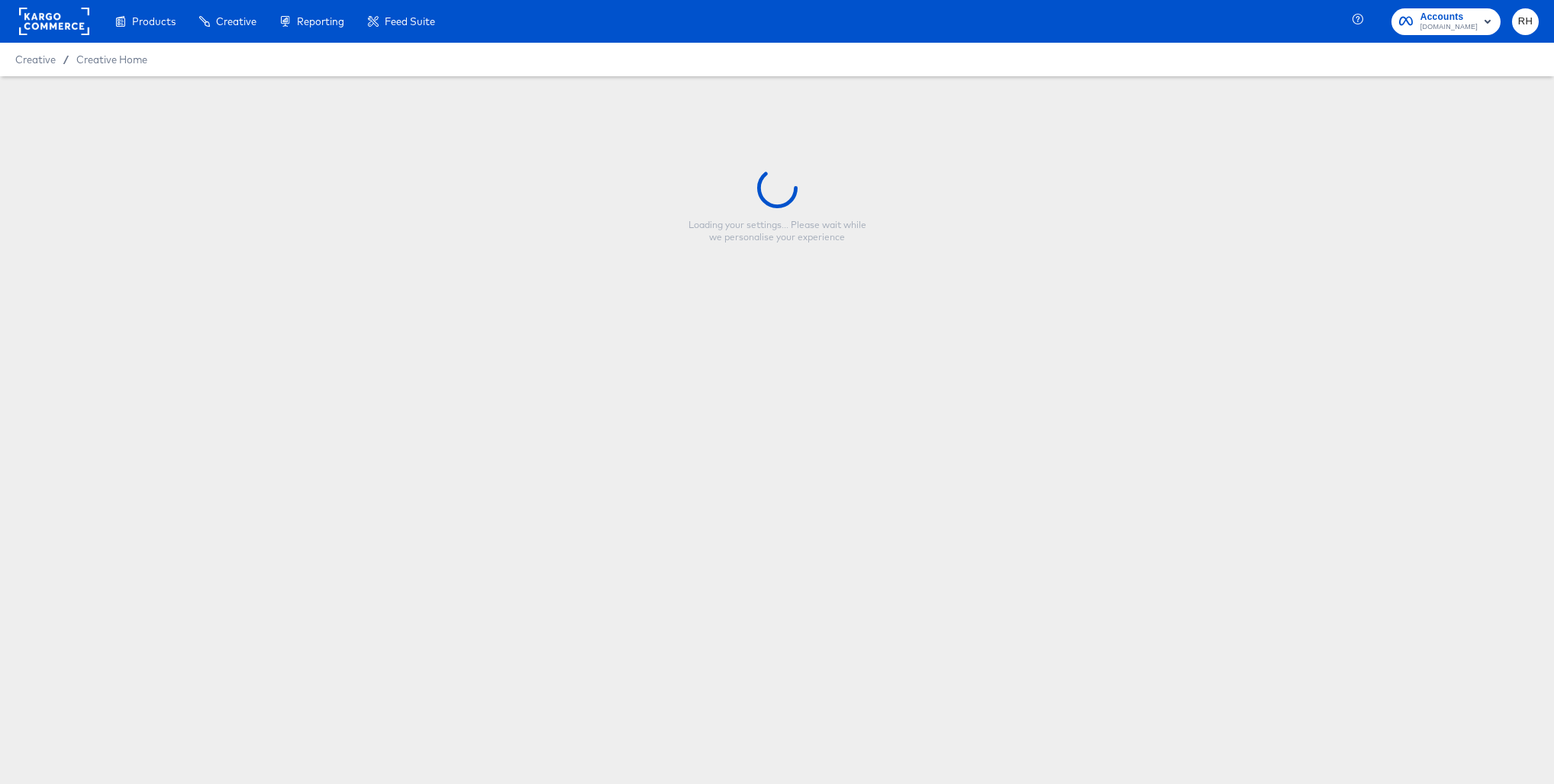
type input "Cars Logo & Price Overlay"
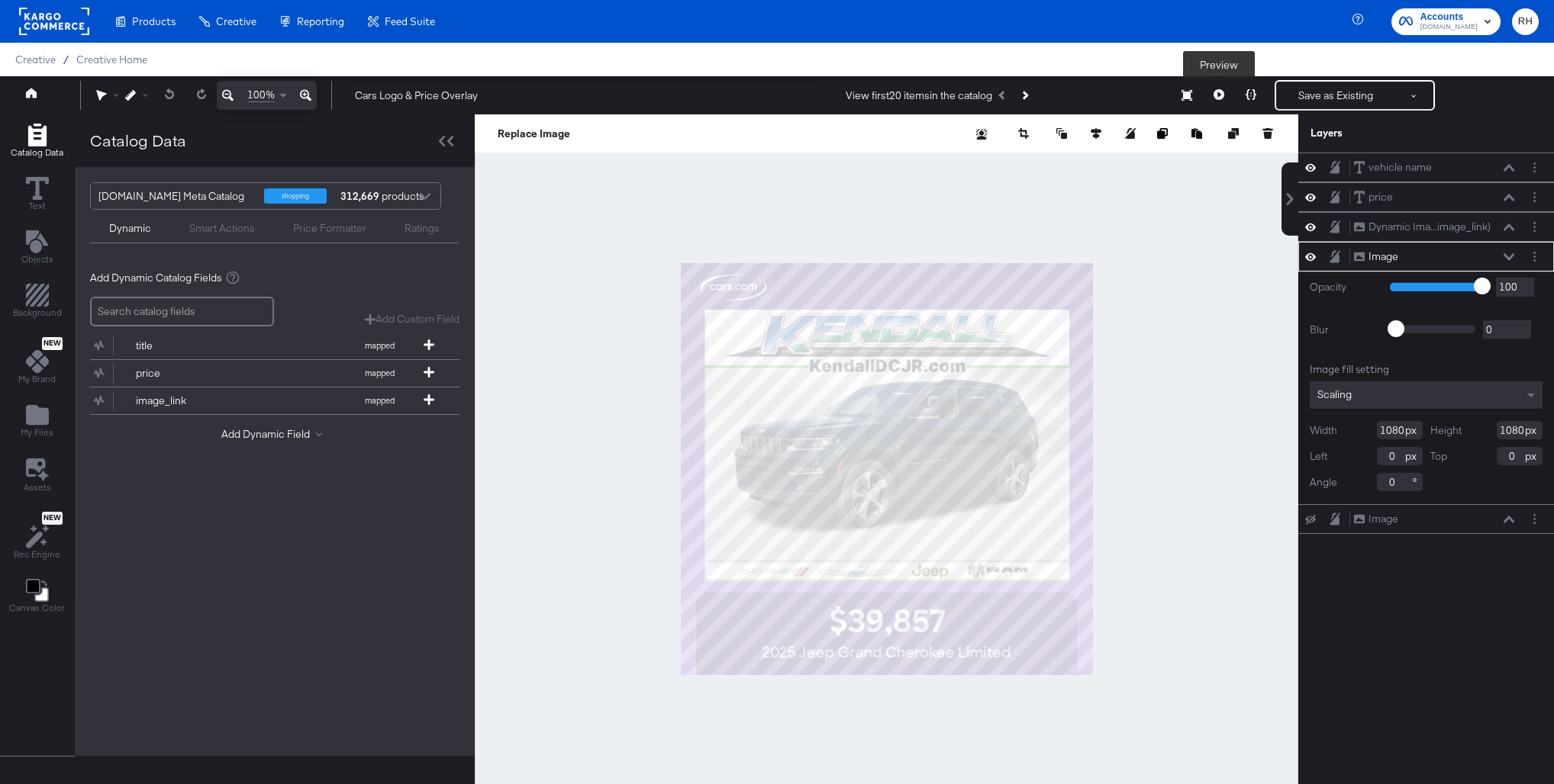
click at [1224, 100] on button at bounding box center [1219, 95] width 32 height 30
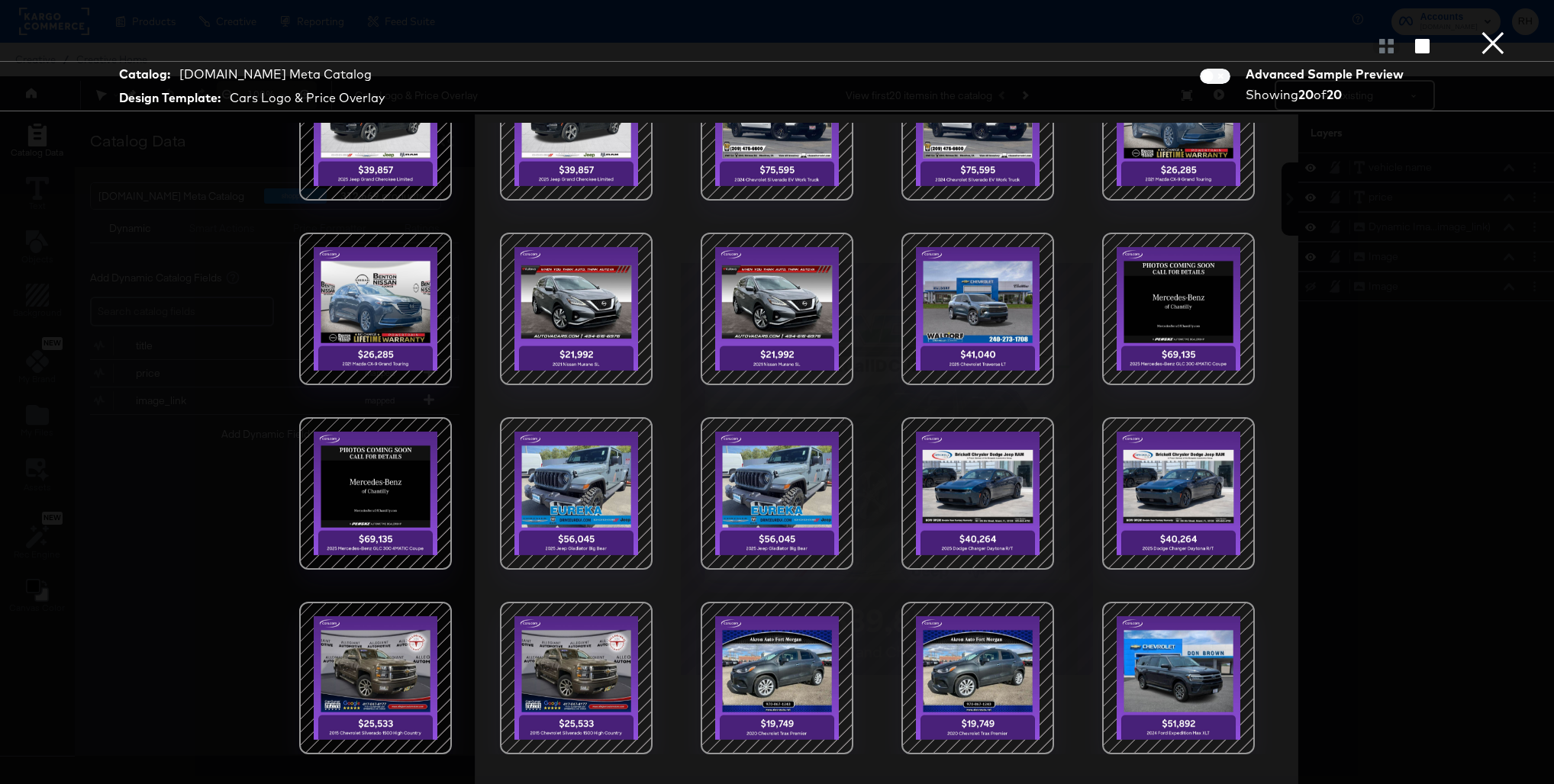
scroll to position [39, 0]
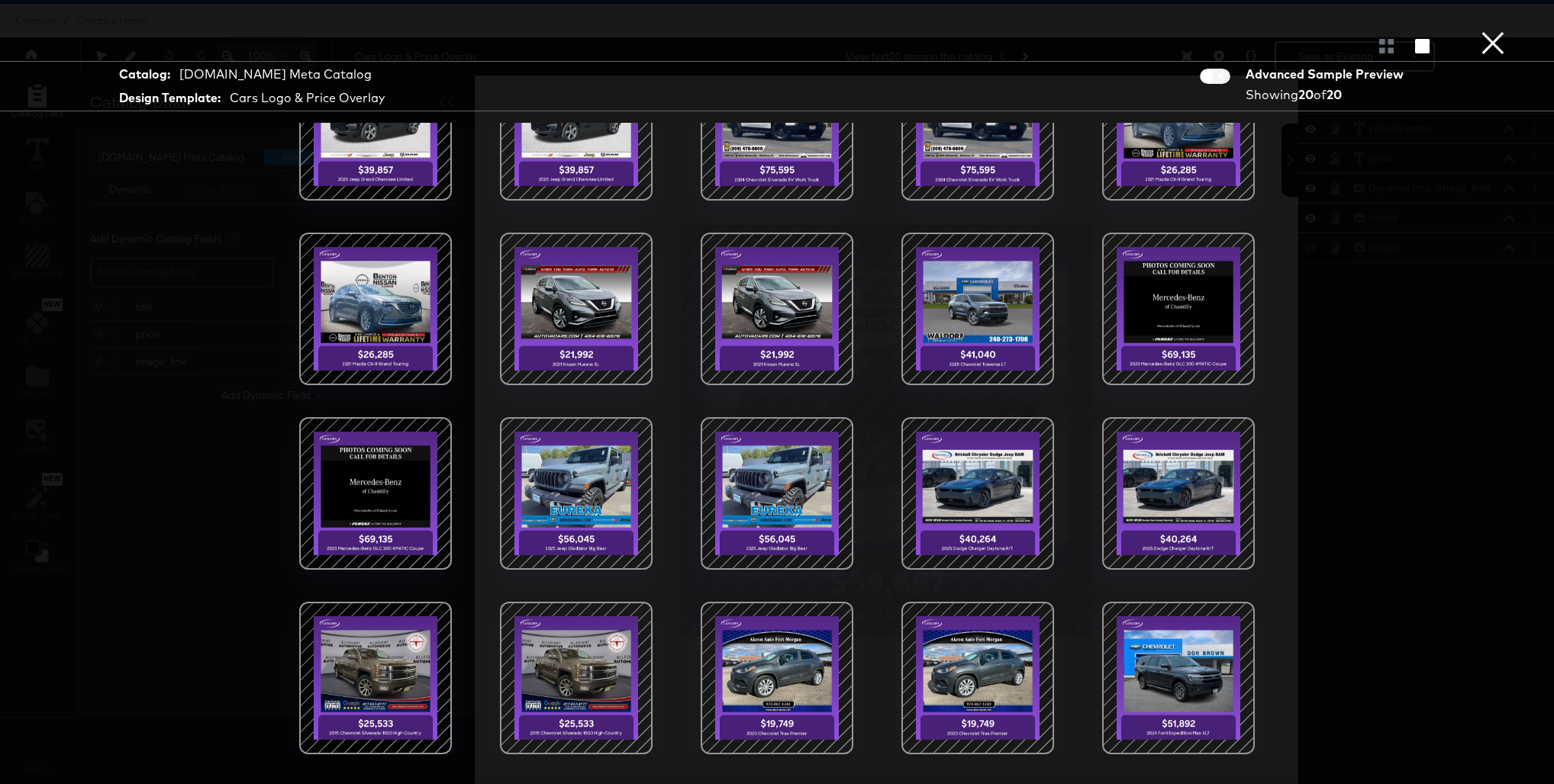
click at [1495, 30] on button "×" at bounding box center [1493, 15] width 30 height 30
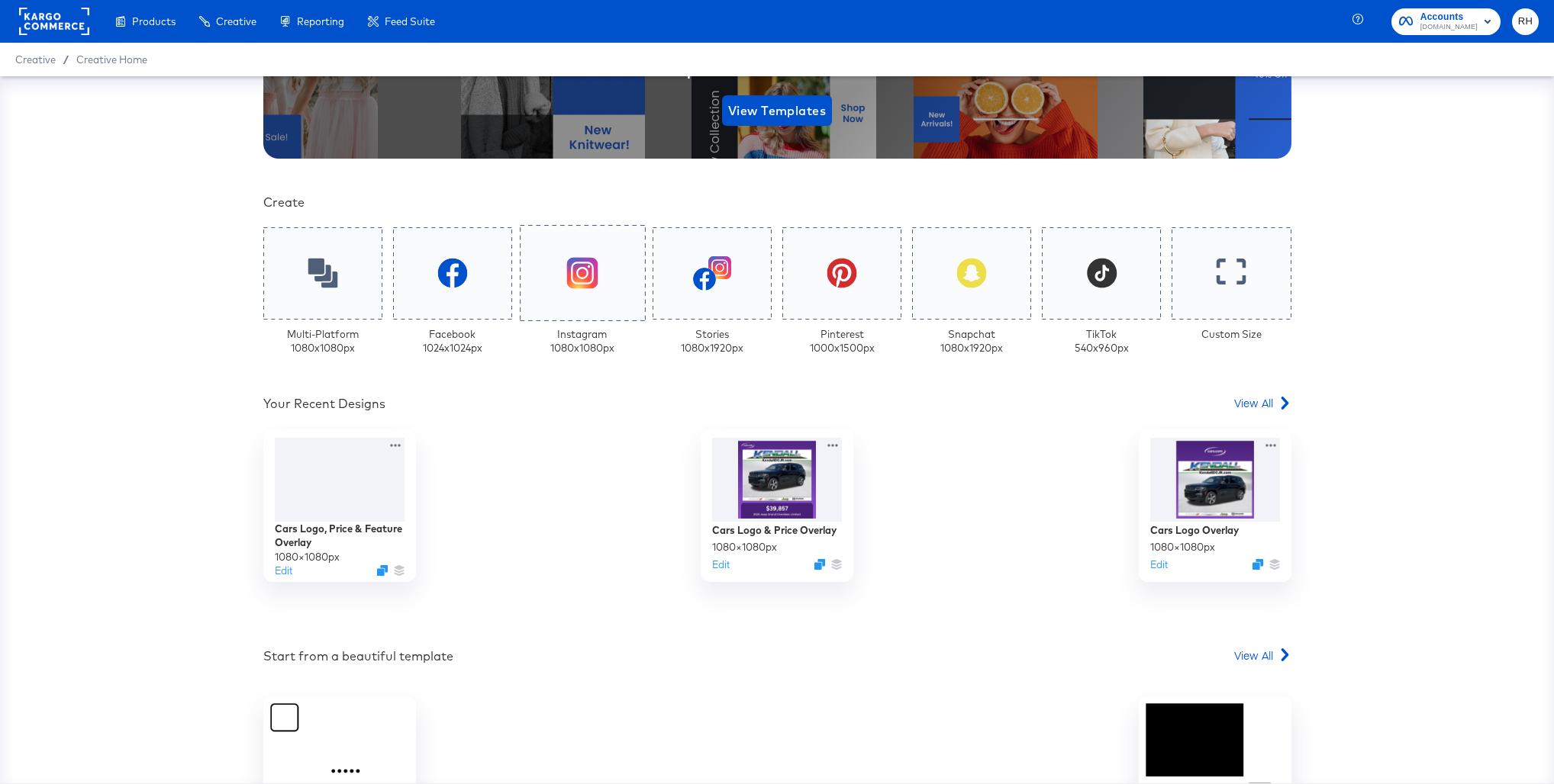
scroll to position [418, 0]
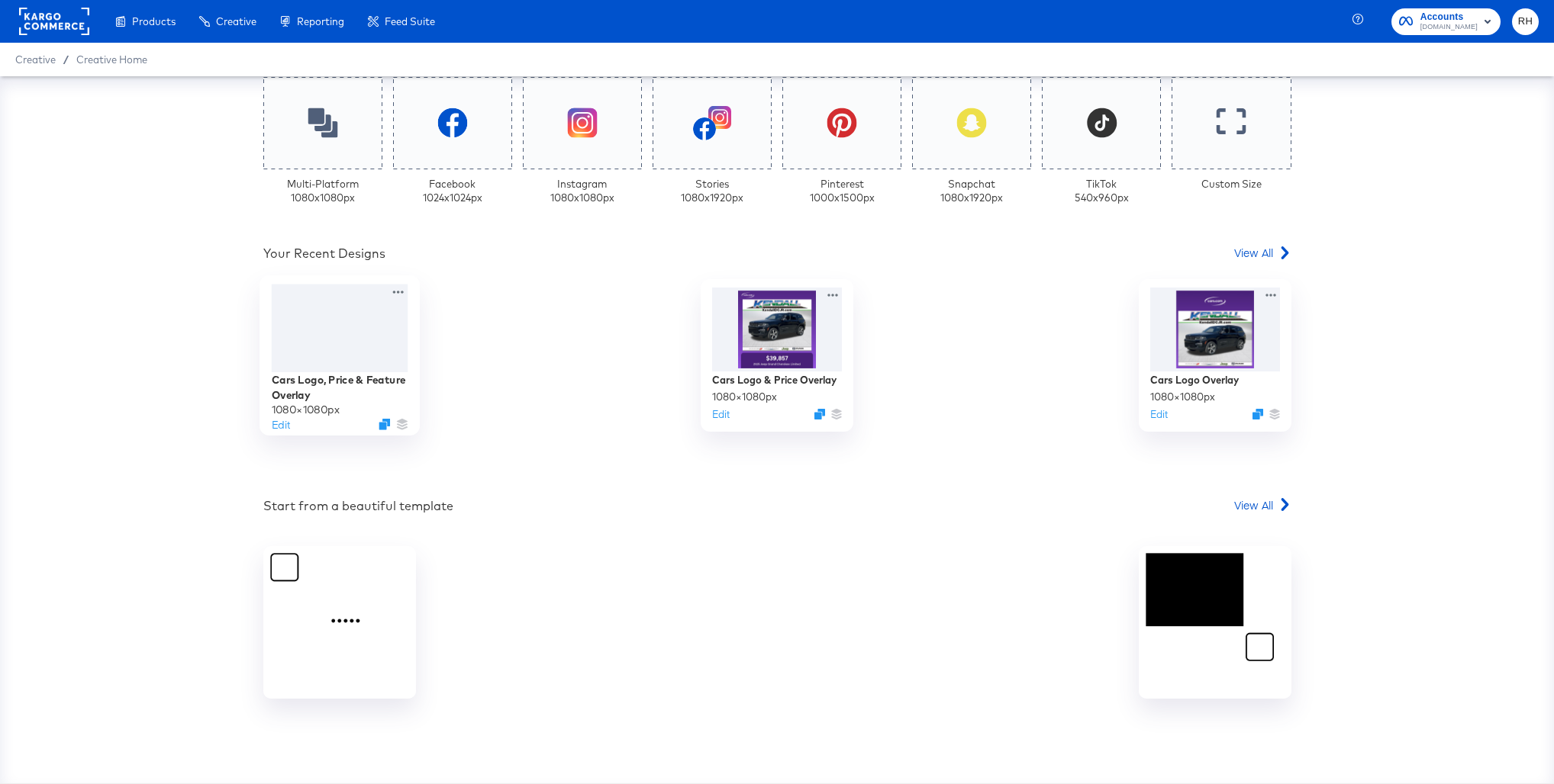
click at [319, 319] on div at bounding box center [339, 328] width 137 height 87
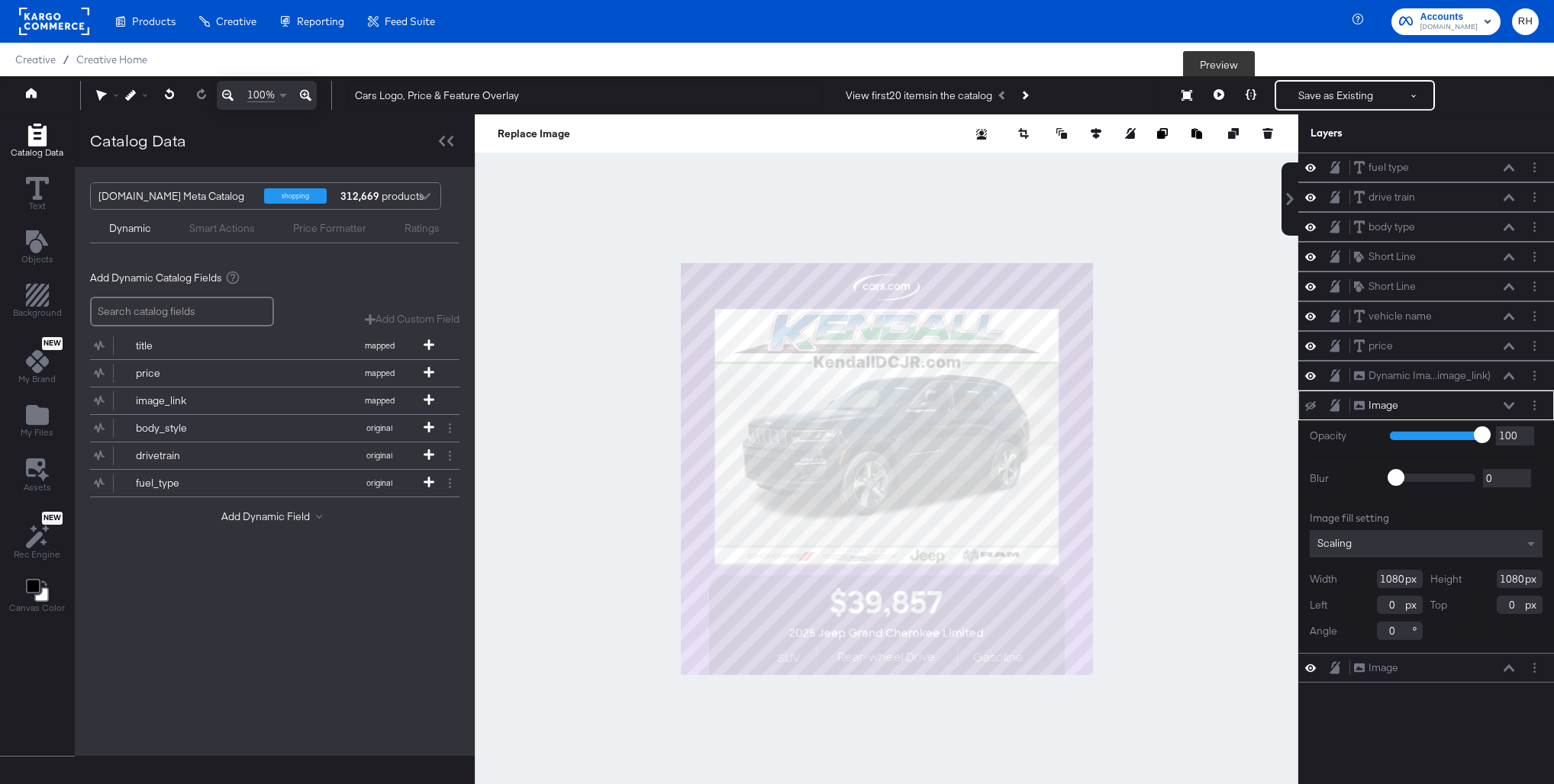
click at [1215, 92] on icon at bounding box center [1219, 94] width 11 height 11
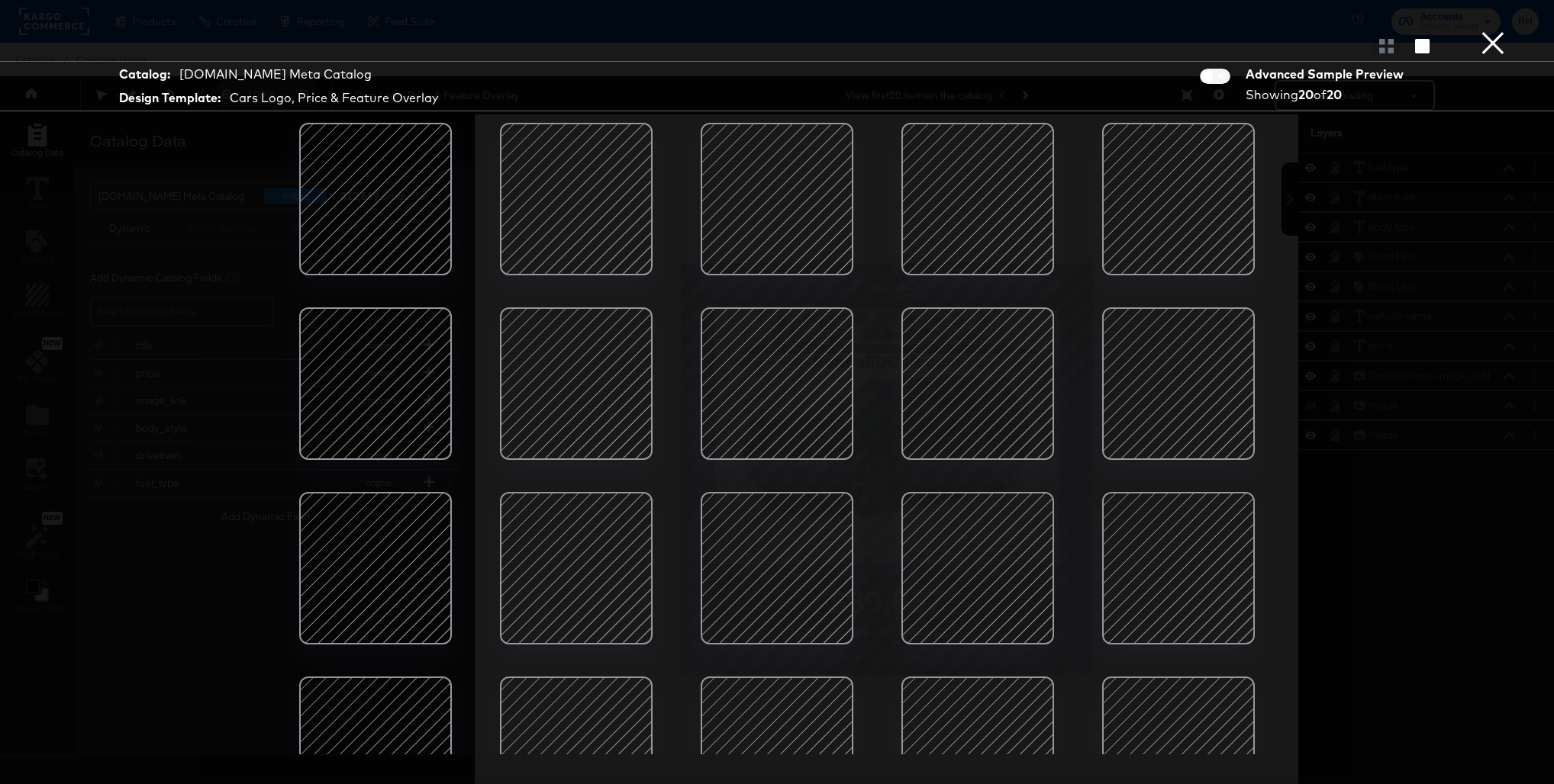
click at [1496, 30] on button "×" at bounding box center [1493, 15] width 30 height 30
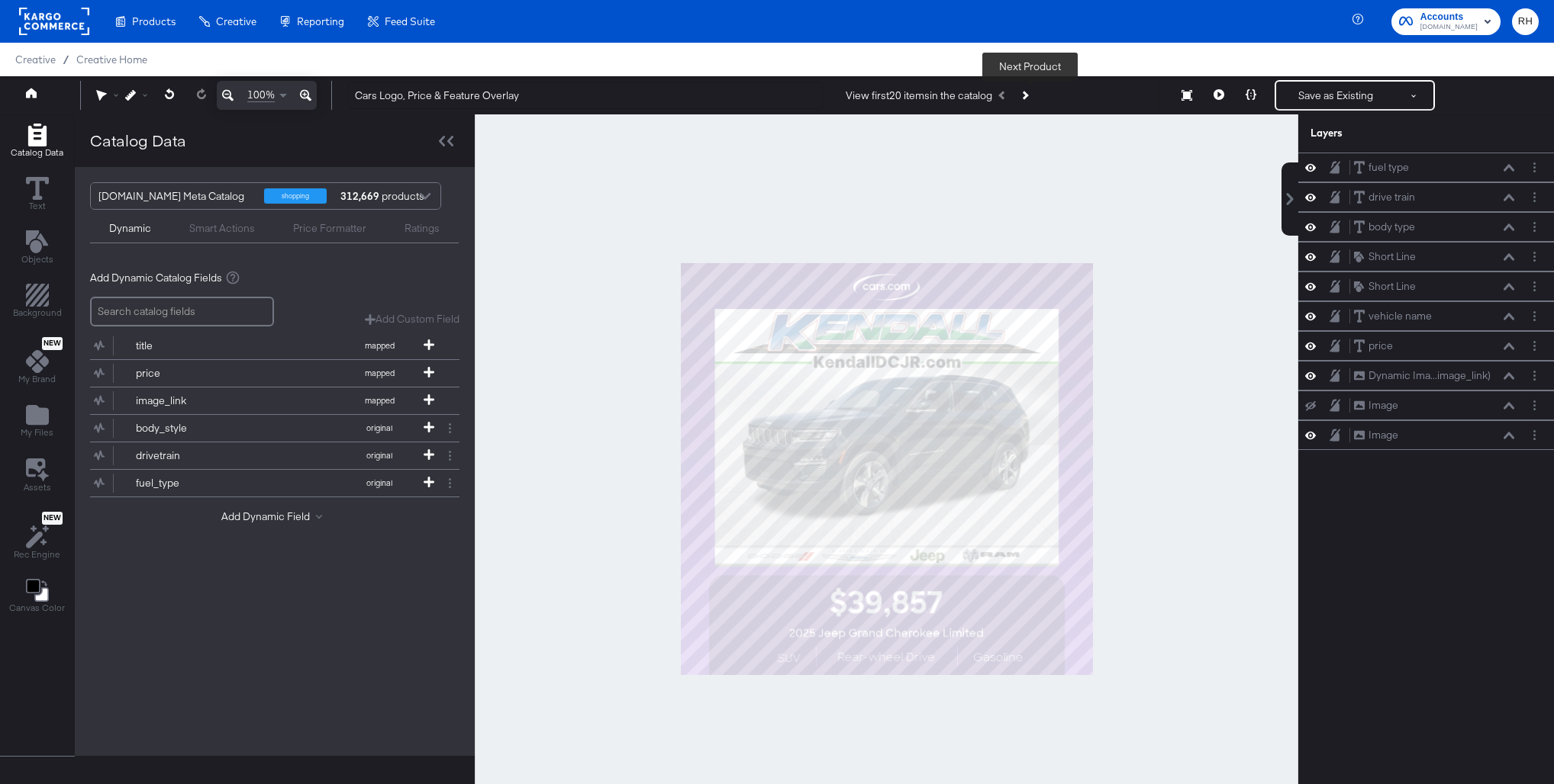
click at [1030, 99] on button "Next Product" at bounding box center [1024, 95] width 21 height 28
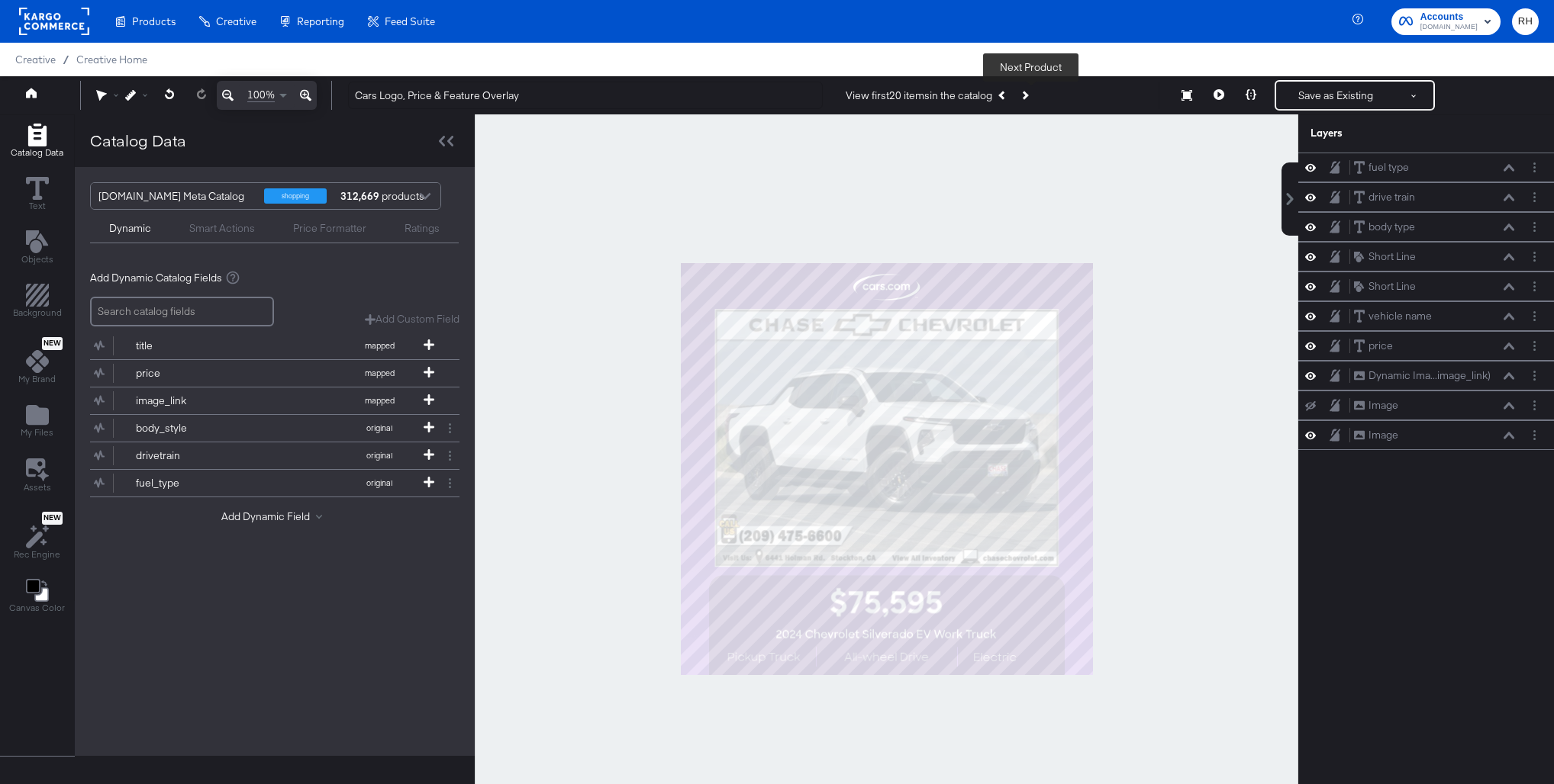
click at [1030, 99] on button "Next Product" at bounding box center [1024, 95] width 21 height 28
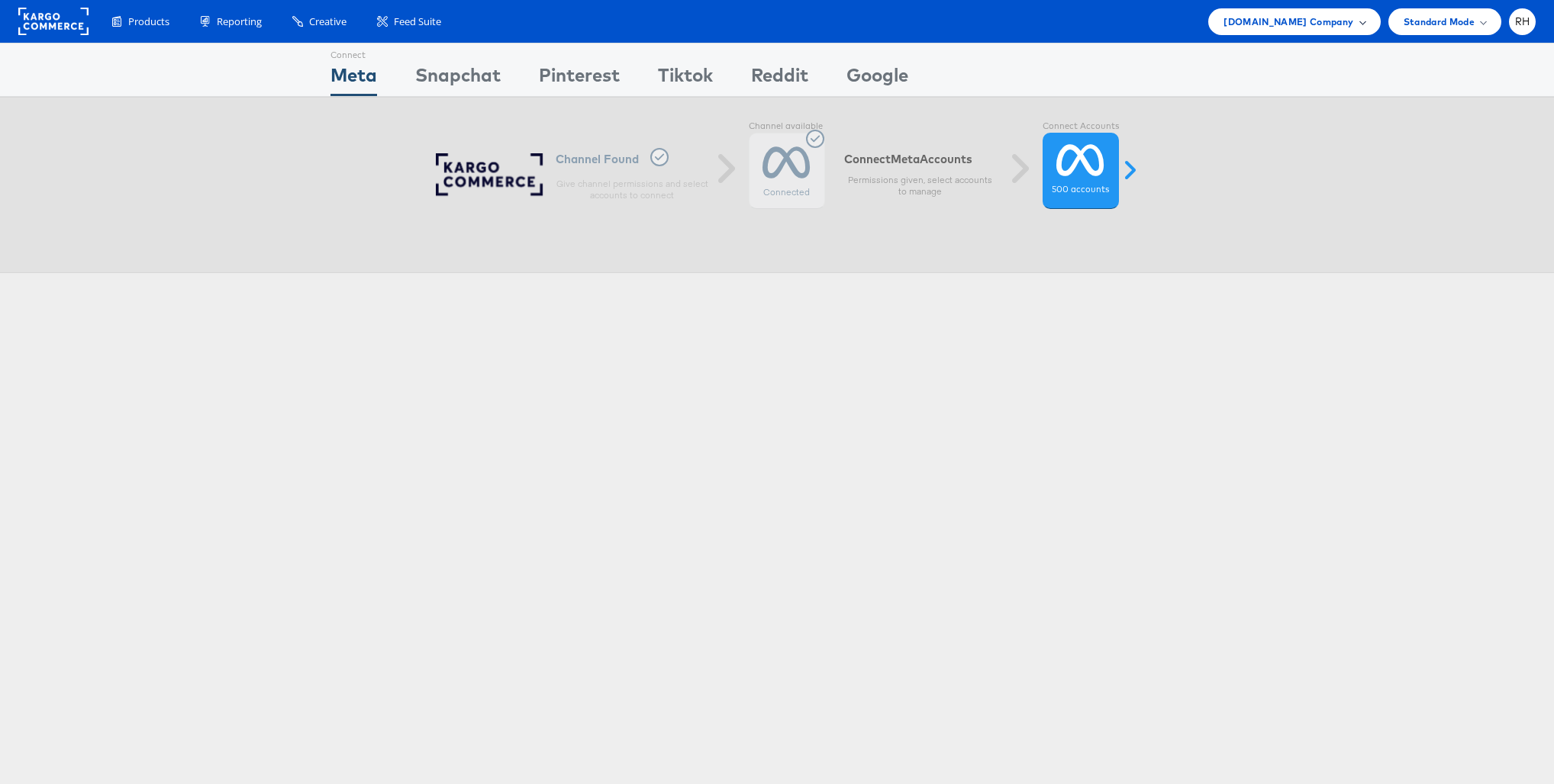
click at [1305, 25] on span "[DOMAIN_NAME] Company" at bounding box center [1288, 21] width 129 height 16
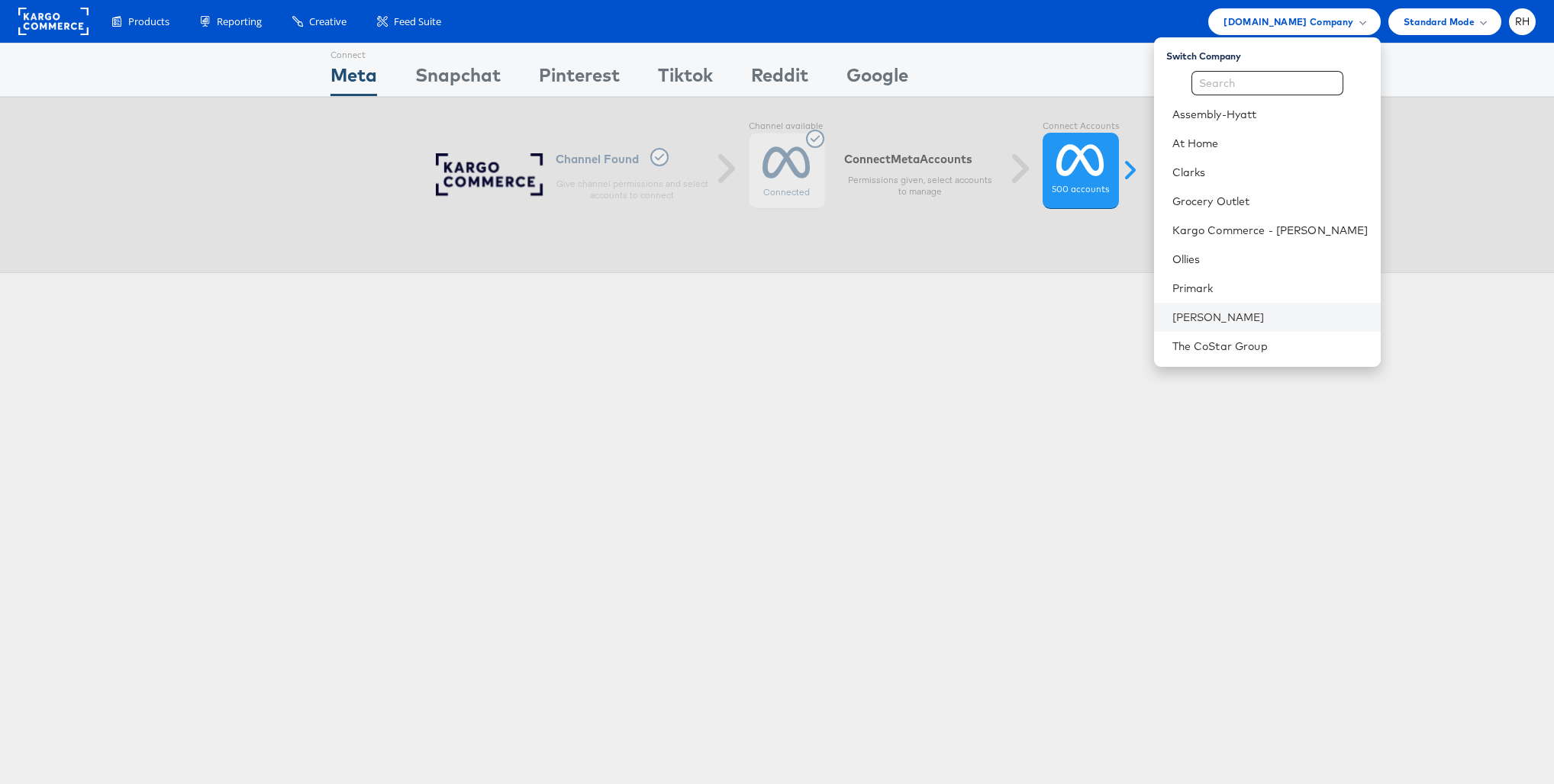
click at [1247, 308] on li "[PERSON_NAME]" at bounding box center [1267, 317] width 227 height 29
click at [1337, 294] on link "Primark" at bounding box center [1270, 288] width 196 height 15
click at [1324, 312] on link "[PERSON_NAME]" at bounding box center [1270, 318] width 196 height 15
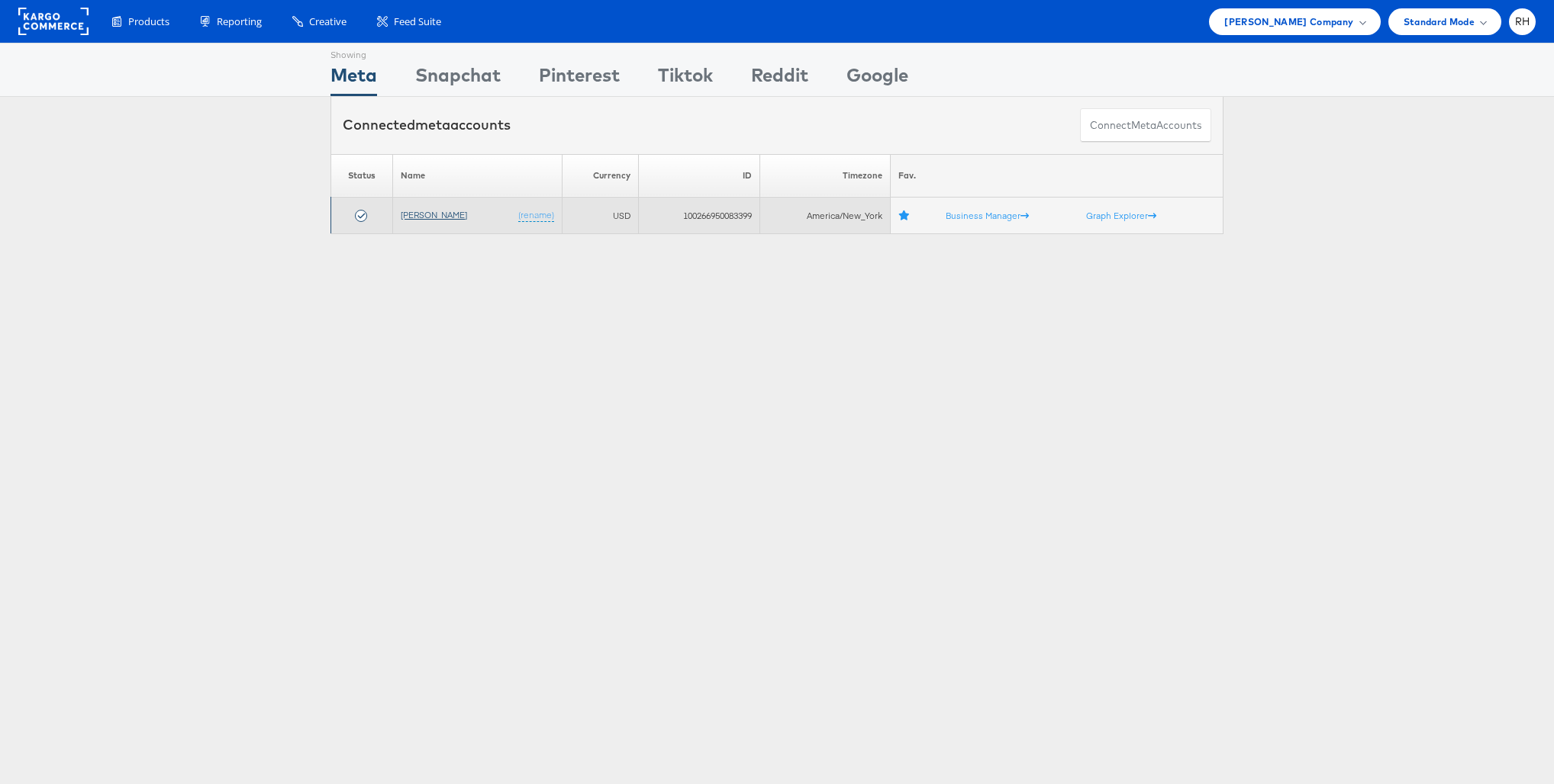
click at [413, 214] on link "[PERSON_NAME]" at bounding box center [434, 215] width 66 height 12
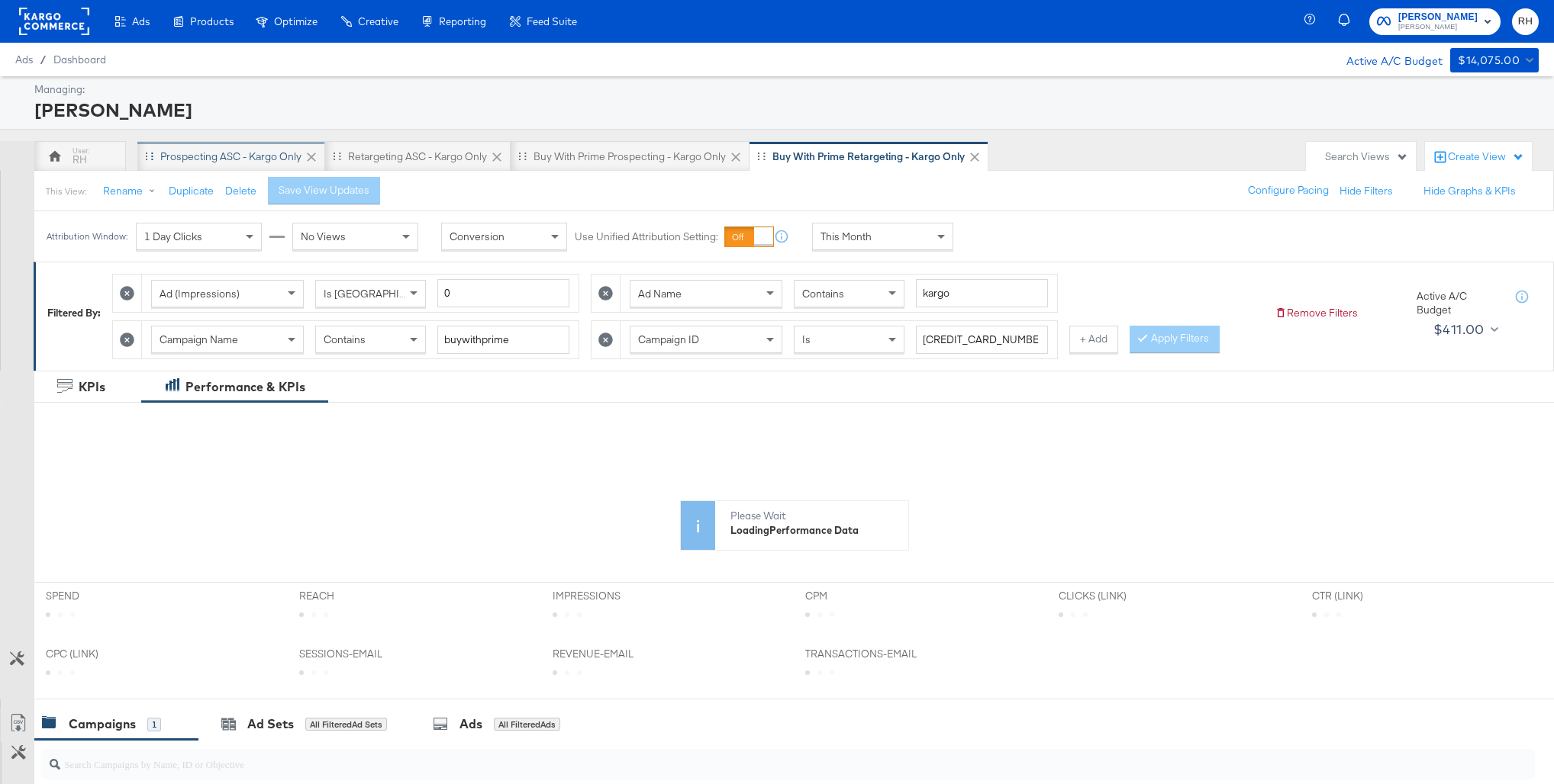
click at [194, 158] on div "Prospecting ASC - Kargo only" at bounding box center [231, 156] width 141 height 14
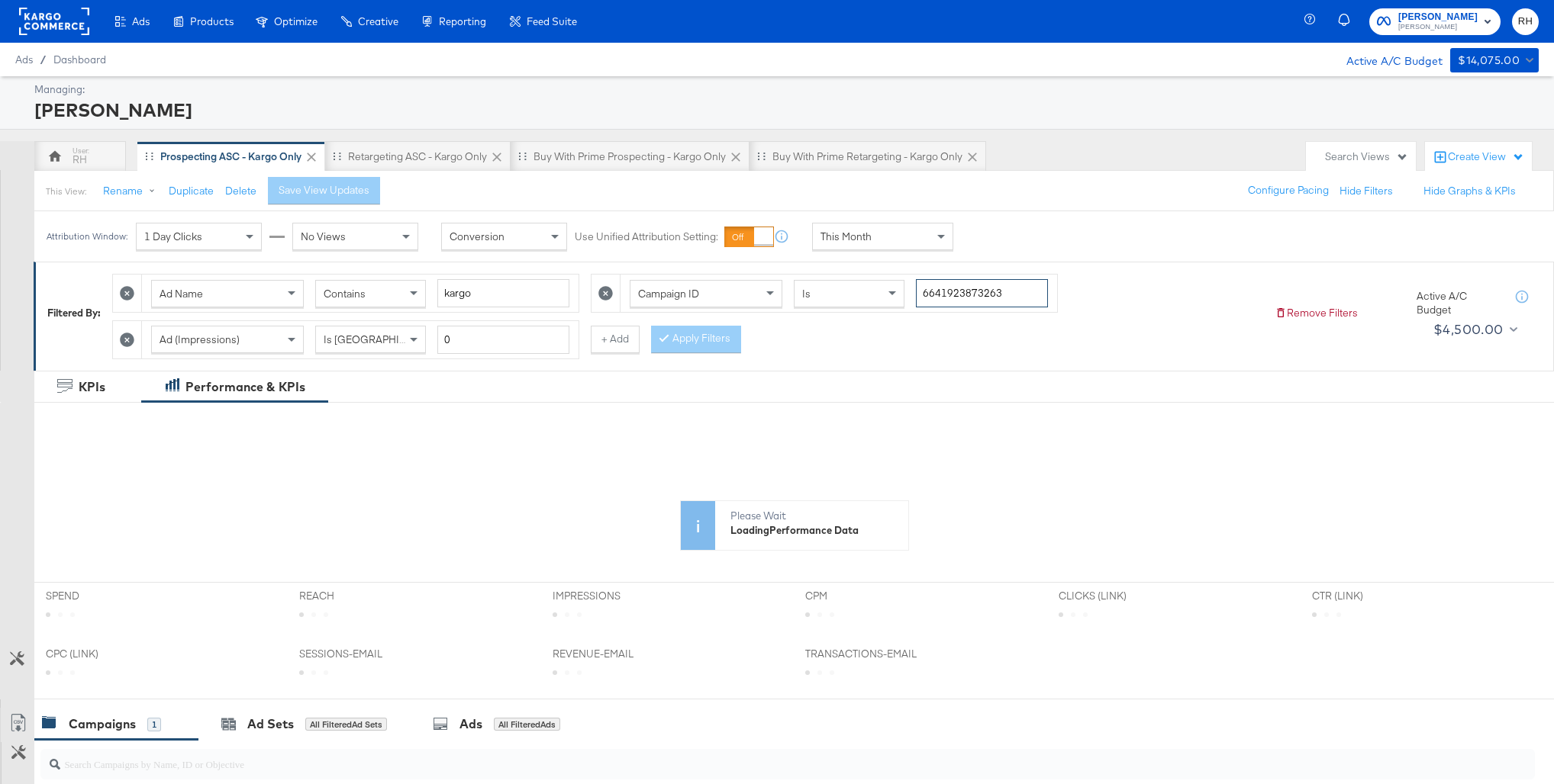
click at [940, 287] on input "6641923873263" at bounding box center [981, 293] width 132 height 29
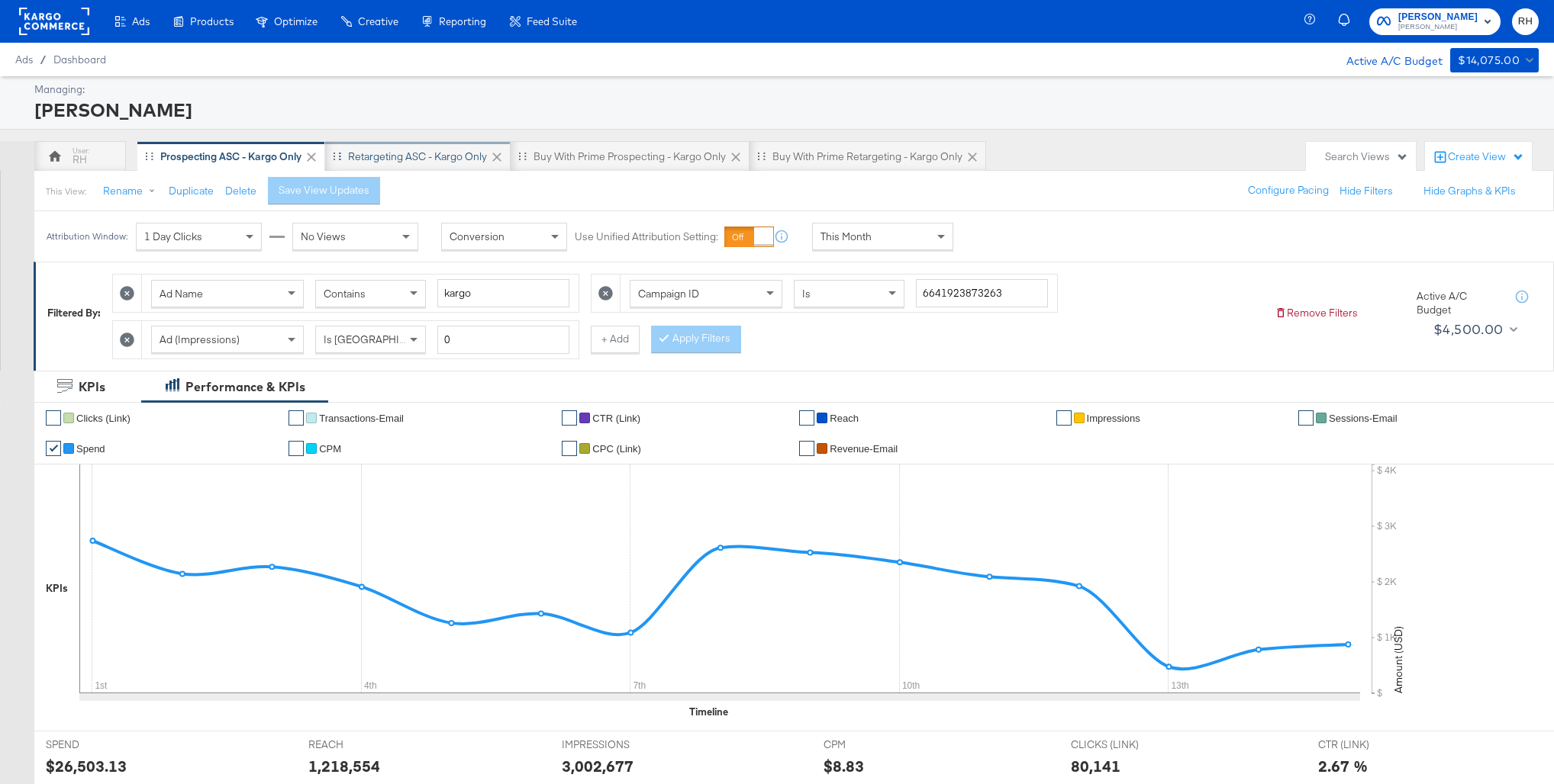
click at [419, 153] on div "Retargeting ASC - Kargo only" at bounding box center [417, 156] width 139 height 14
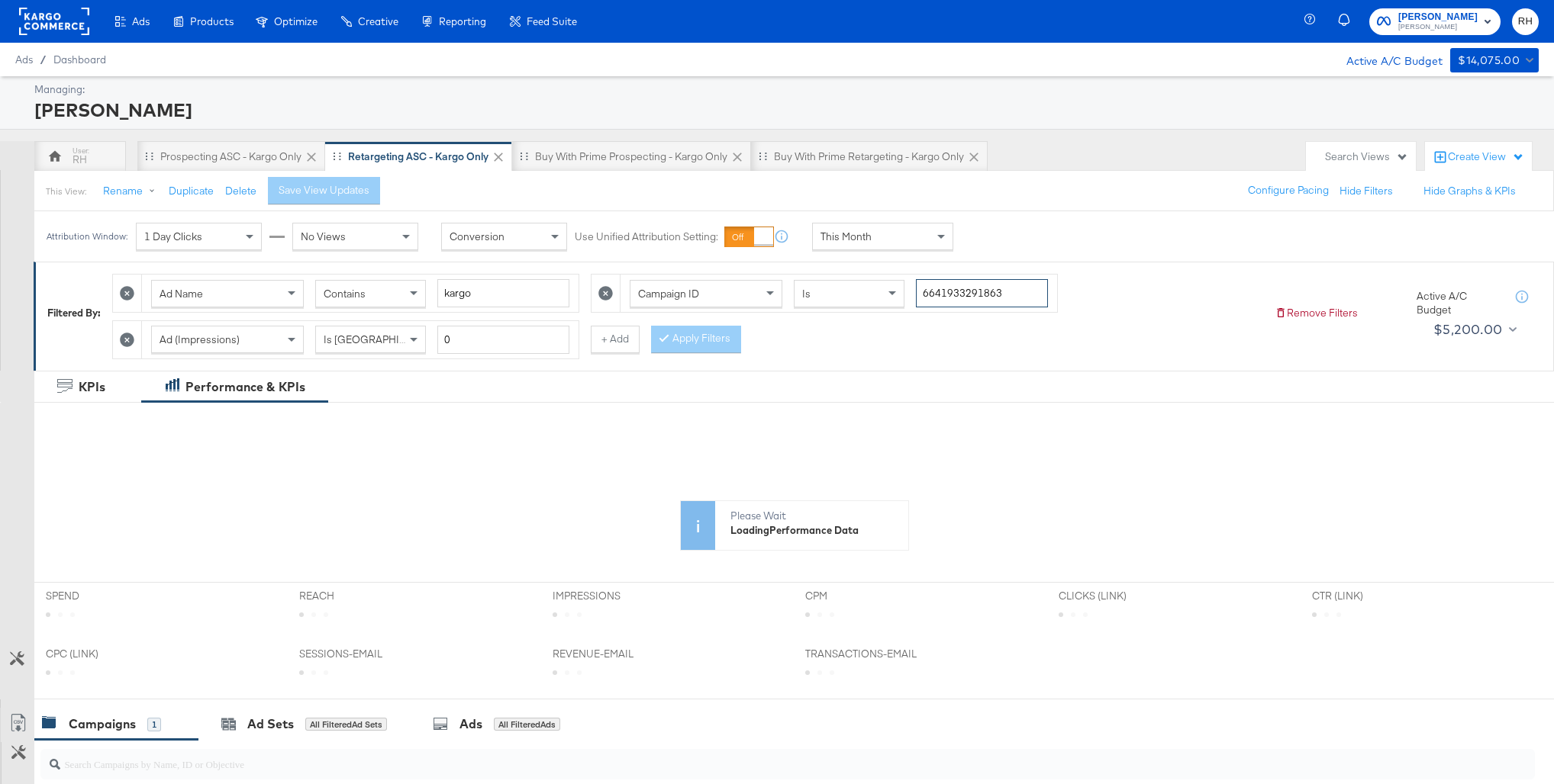
click at [935, 296] on input "6641933291863" at bounding box center [981, 293] width 132 height 29
